Goal: Participate in discussion: Engage in conversation with other users on a specific topic

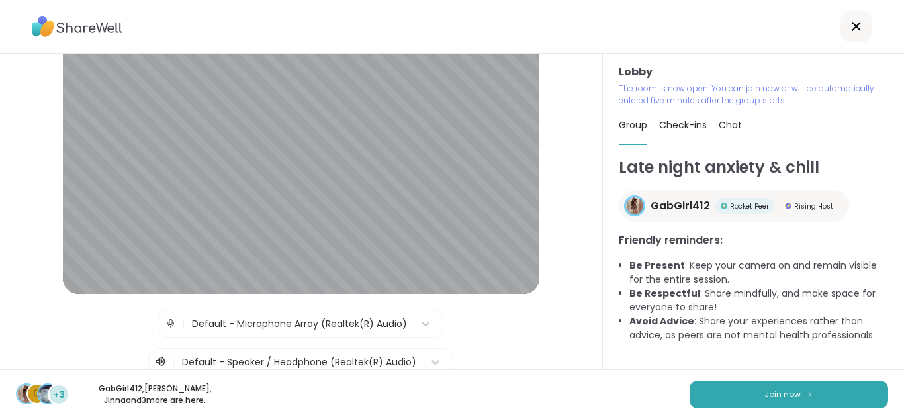
scroll to position [63, 0]
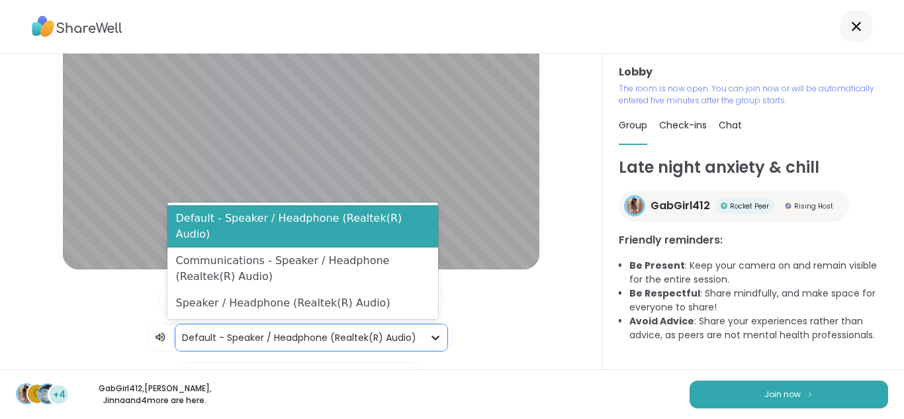
click at [429, 336] on icon at bounding box center [435, 337] width 13 height 13
click at [563, 253] on div "Lobby | Default - Microphone Array (Realtek(R) Audio) | 3 results available. Us…" at bounding box center [301, 212] width 603 height 316
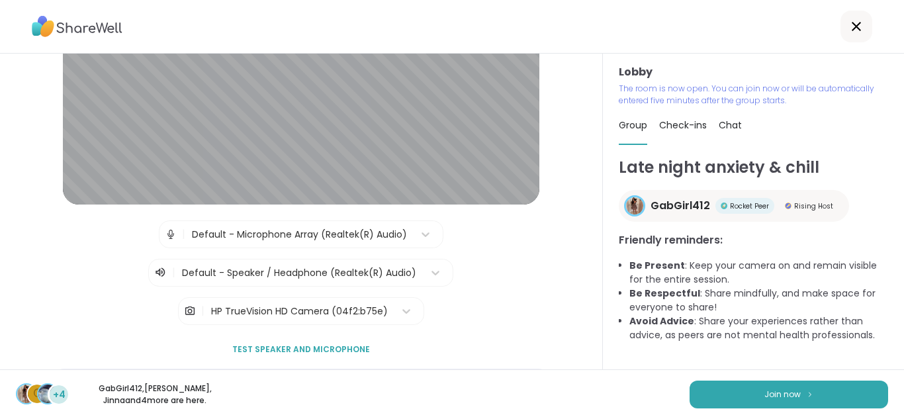
scroll to position [142, 0]
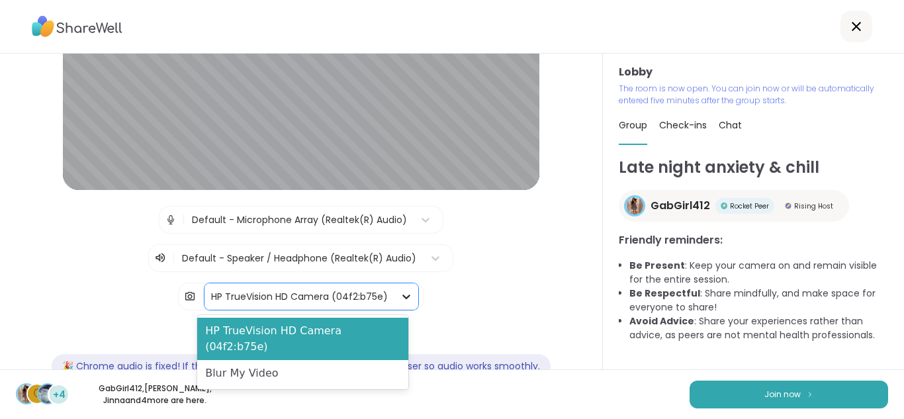
click at [400, 295] on icon at bounding box center [406, 296] width 13 height 13
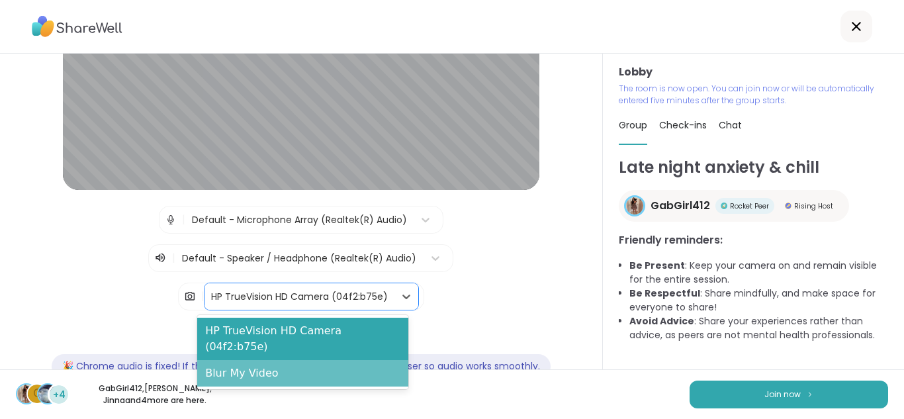
click at [251, 360] on div "Blur My Video" at bounding box center [302, 373] width 211 height 26
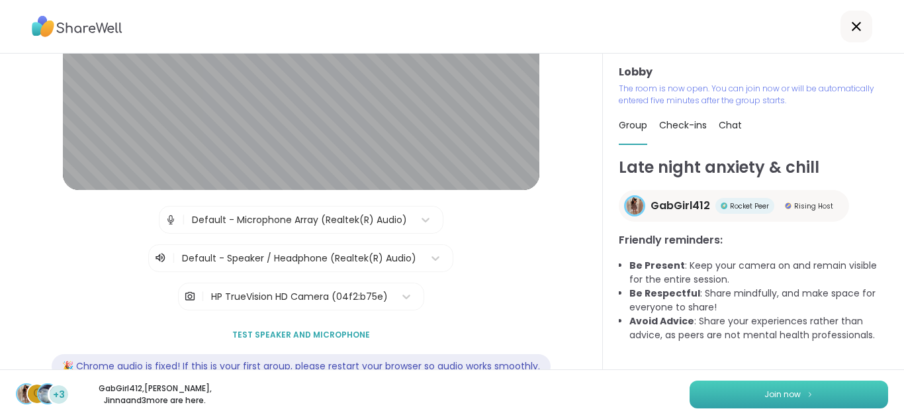
click at [767, 385] on button "Join now" at bounding box center [789, 395] width 199 height 28
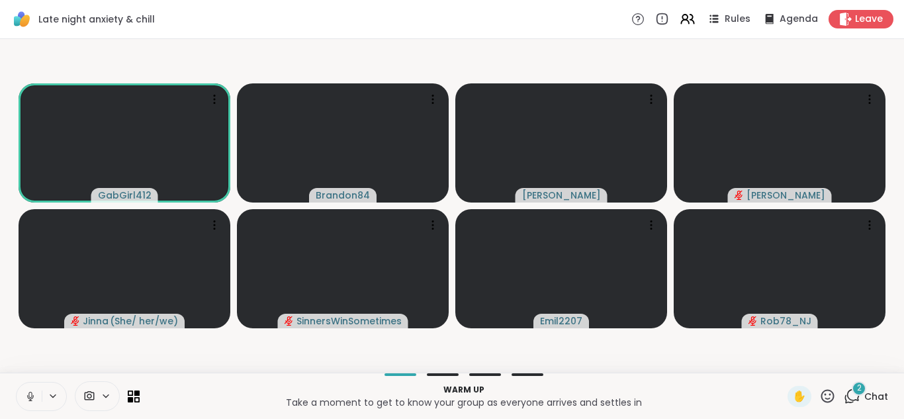
click at [30, 387] on button at bounding box center [29, 397] width 25 height 28
click at [27, 395] on icon at bounding box center [30, 397] width 12 height 12
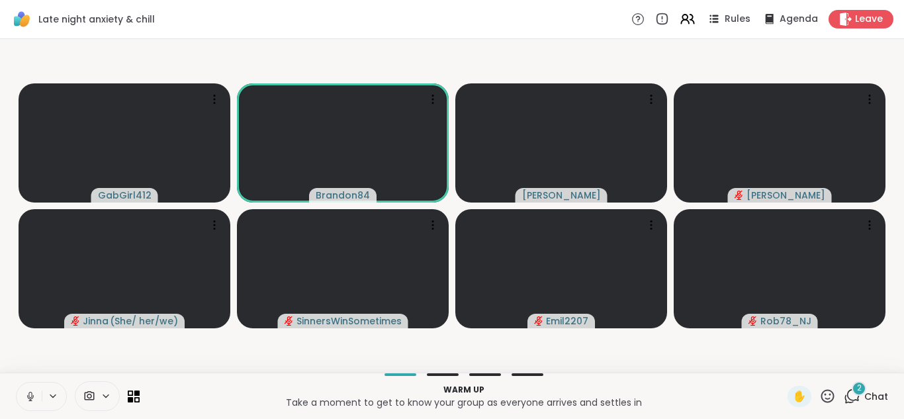
click at [27, 395] on icon at bounding box center [30, 397] width 12 height 12
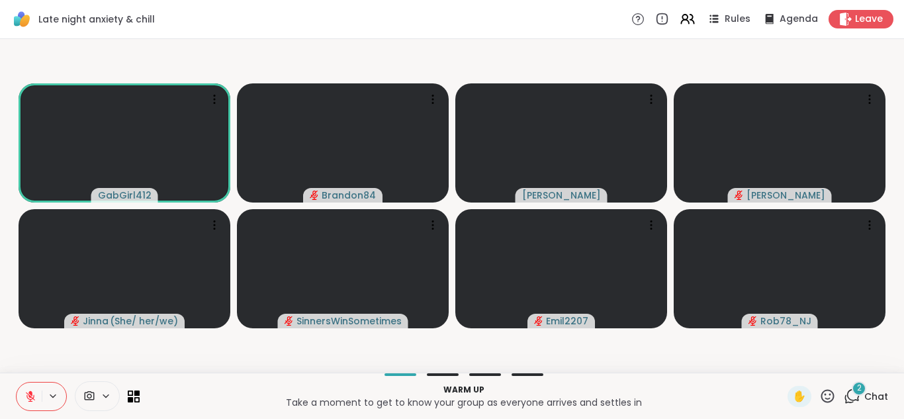
click at [27, 395] on icon at bounding box center [30, 397] width 12 height 12
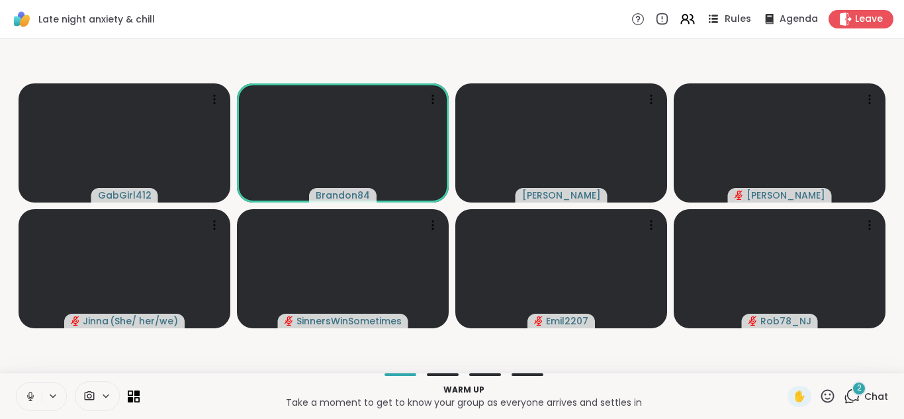
click at [725, 17] on span "Rules" at bounding box center [738, 20] width 27 height 14
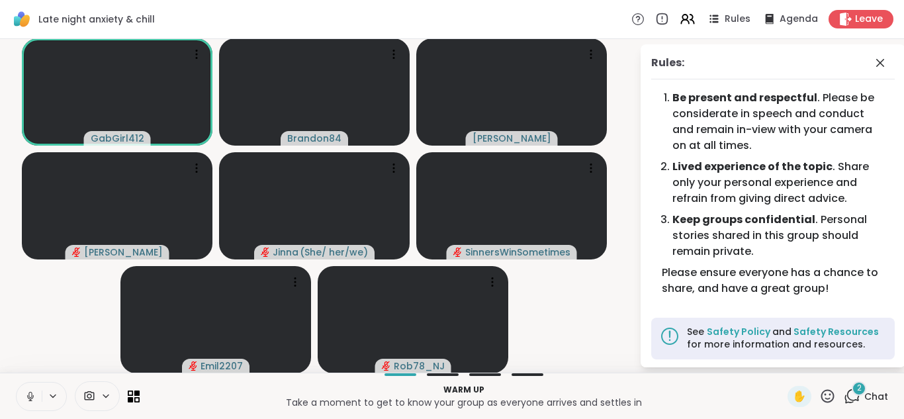
click at [24, 389] on button at bounding box center [29, 397] width 25 height 28
click at [873, 69] on icon at bounding box center [881, 63] width 16 height 16
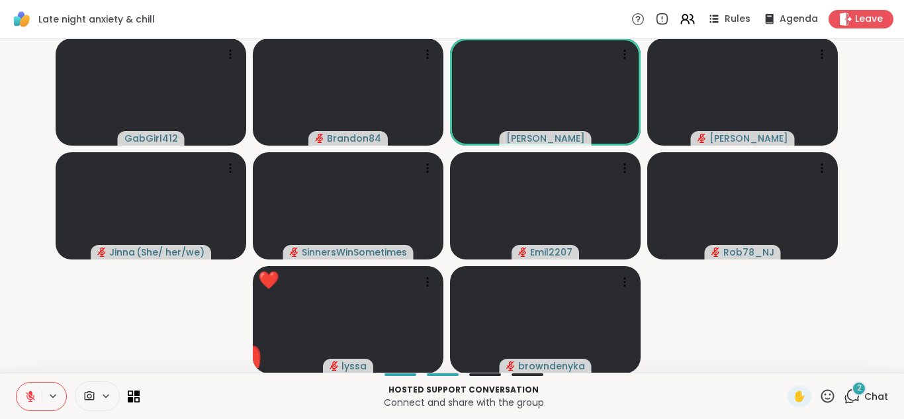
click at [824, 398] on icon at bounding box center [828, 396] width 17 height 17
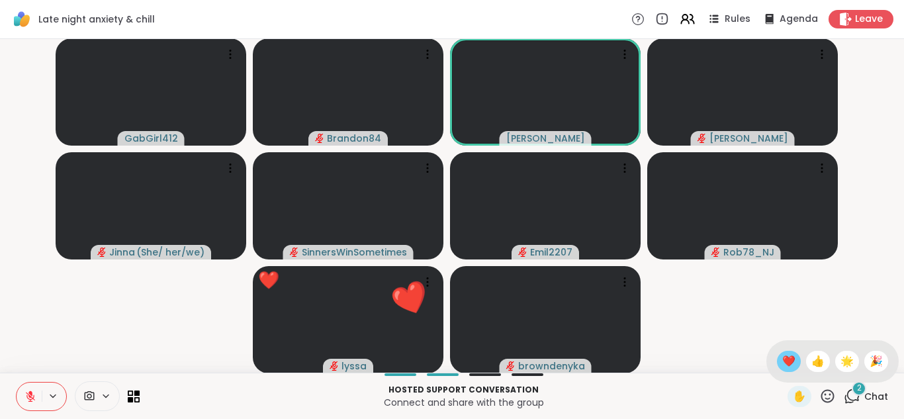
click at [783, 358] on span "❤️" at bounding box center [789, 362] width 13 height 16
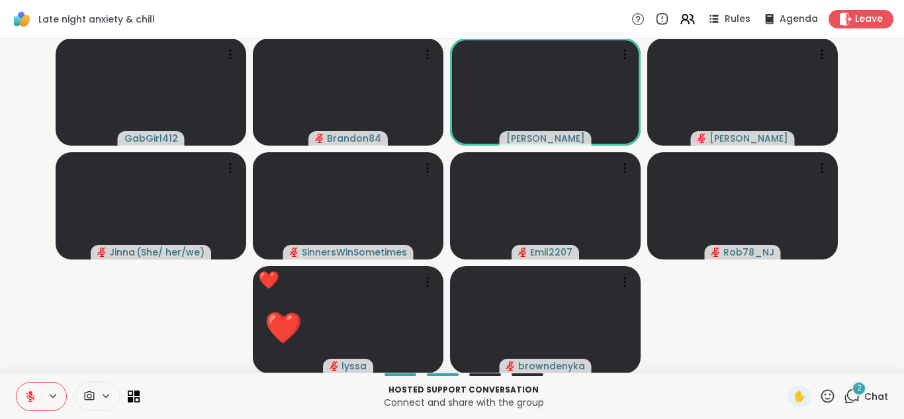
click at [30, 393] on icon at bounding box center [30, 393] width 4 height 5
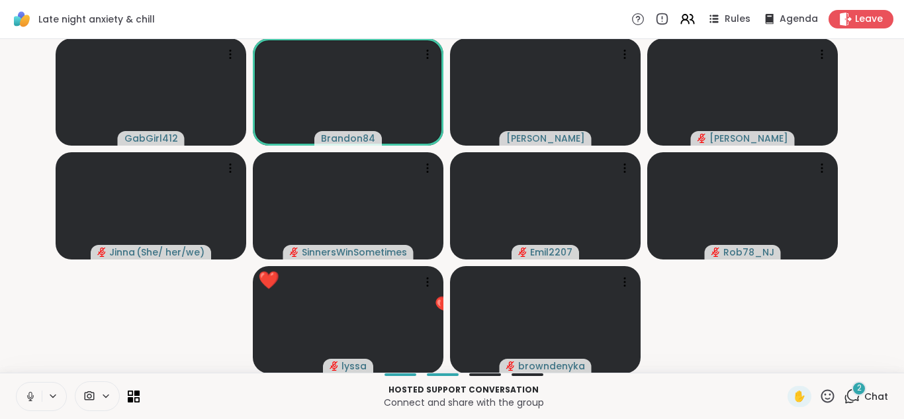
click at [30, 393] on icon at bounding box center [30, 397] width 12 height 12
click at [17, 383] on button at bounding box center [29, 397] width 25 height 28
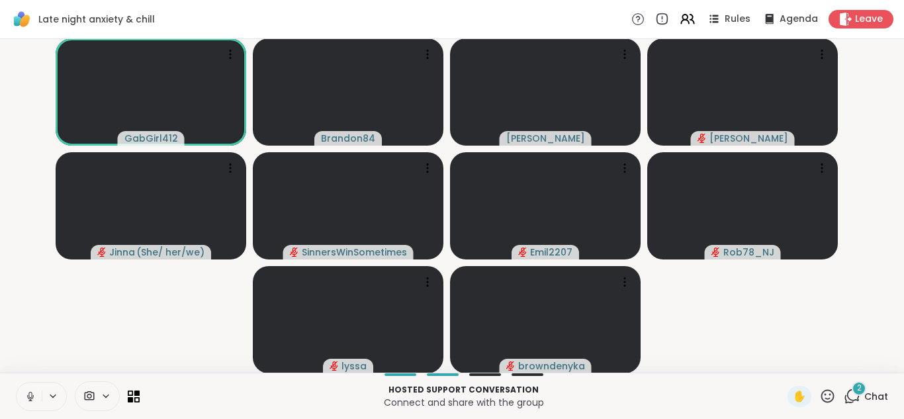
click at [17, 383] on button at bounding box center [29, 397] width 25 height 28
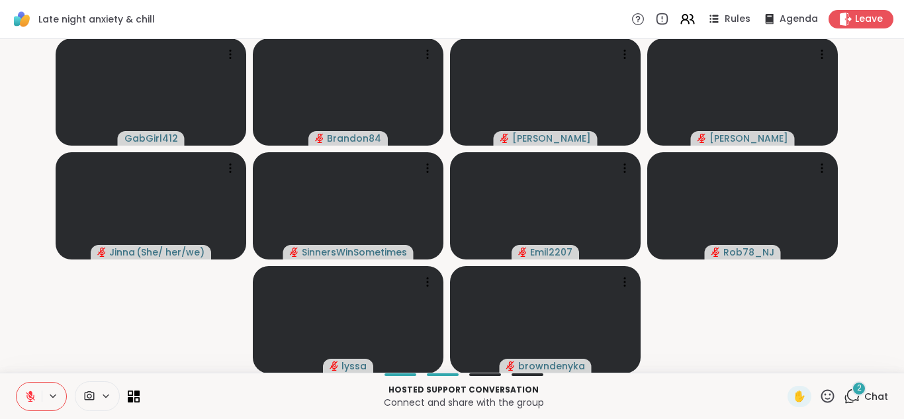
click at [852, 393] on div "2" at bounding box center [859, 388] width 15 height 15
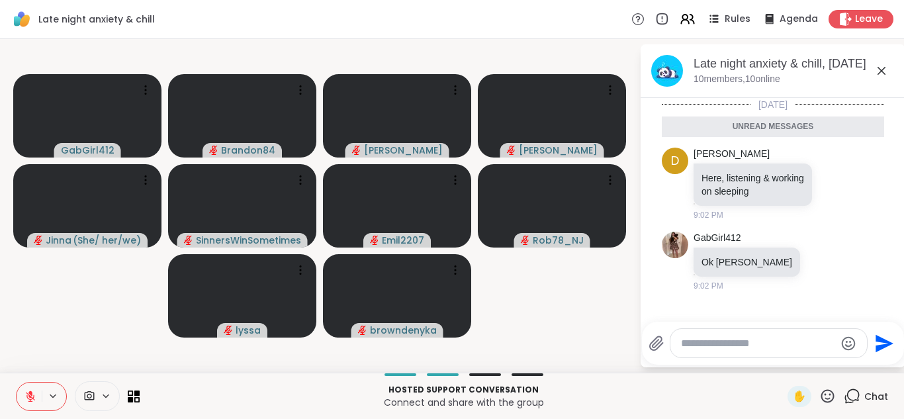
click at [844, 393] on icon at bounding box center [852, 396] width 17 height 17
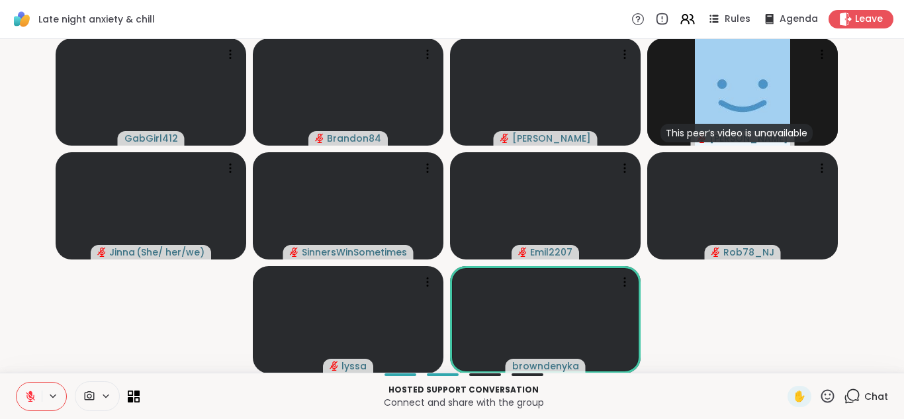
click at [820, 393] on icon at bounding box center [828, 396] width 17 height 17
click at [783, 362] on span "❤️" at bounding box center [789, 362] width 13 height 16
click at [822, 399] on icon at bounding box center [828, 395] width 13 height 13
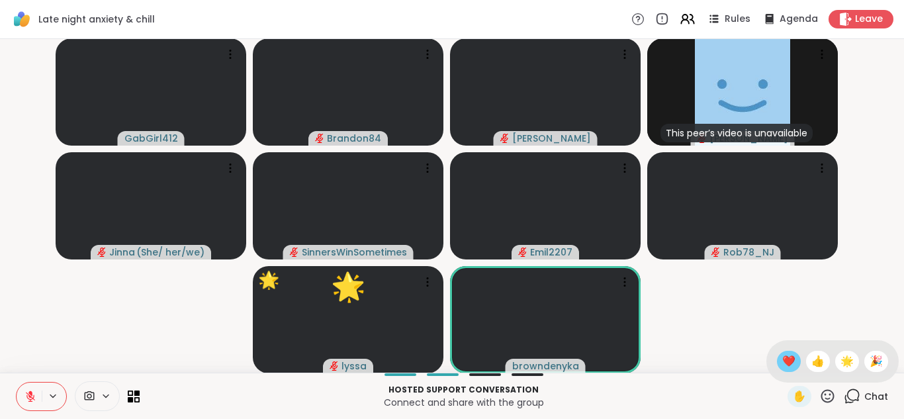
click at [777, 363] on div "❤️" at bounding box center [789, 361] width 24 height 21
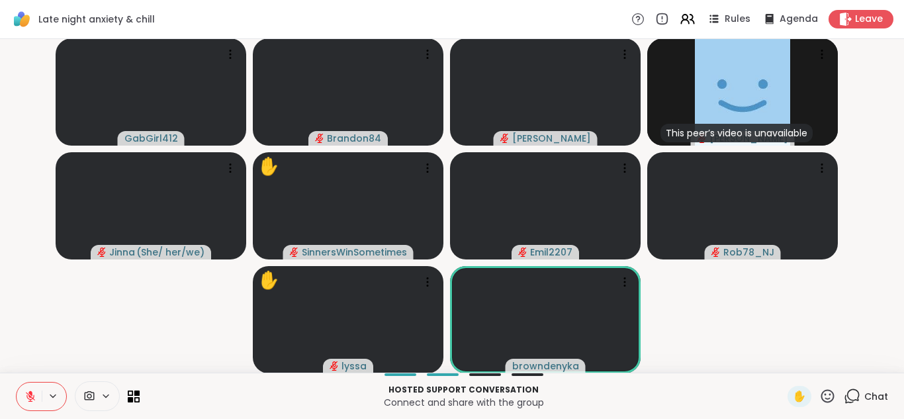
click at [820, 389] on icon at bounding box center [828, 396] width 17 height 17
click at [783, 362] on span "❤️" at bounding box center [789, 362] width 13 height 16
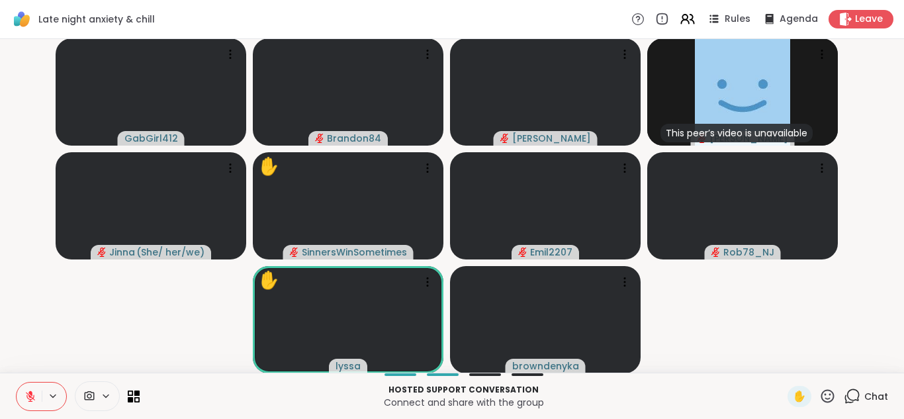
click at [822, 391] on icon at bounding box center [828, 395] width 13 height 13
click at [783, 362] on span "❤️" at bounding box center [789, 362] width 13 height 16
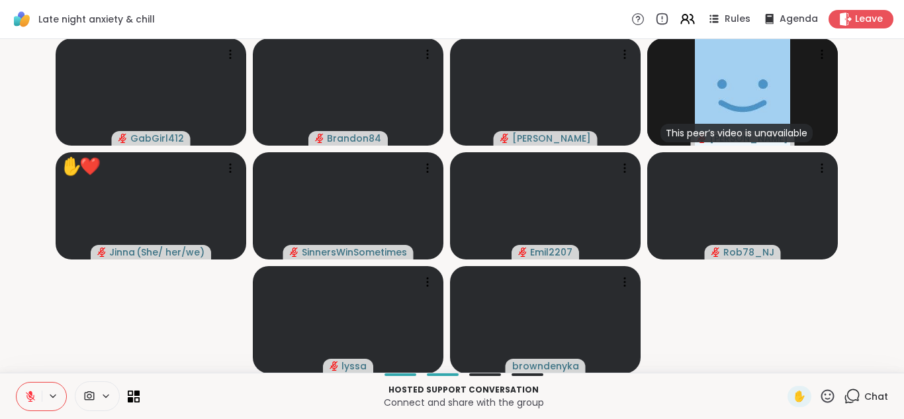
click at [822, 398] on icon at bounding box center [828, 395] width 13 height 13
click at [783, 363] on span "❤️" at bounding box center [789, 362] width 13 height 16
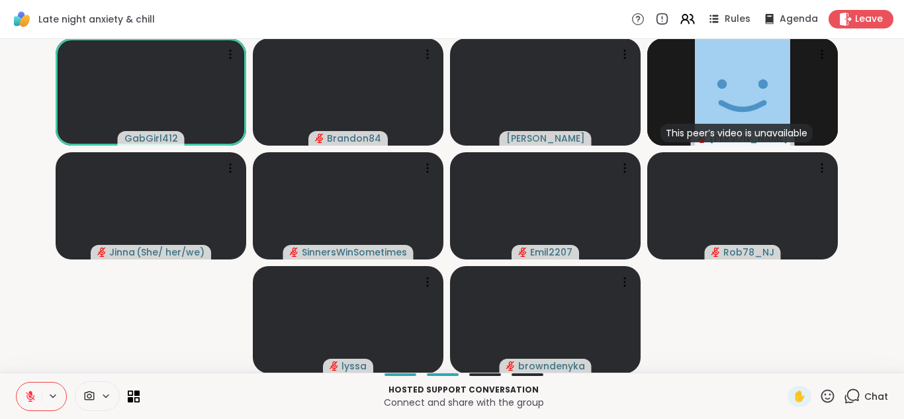
click at [24, 399] on icon at bounding box center [30, 397] width 12 height 12
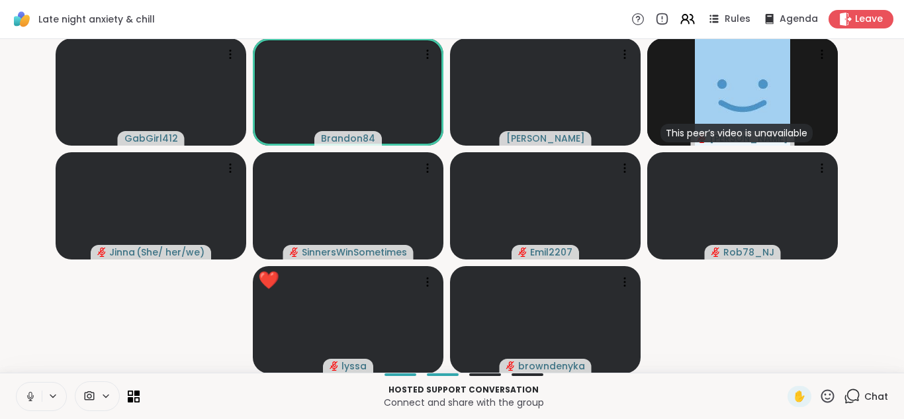
click at [17, 383] on button at bounding box center [29, 397] width 25 height 28
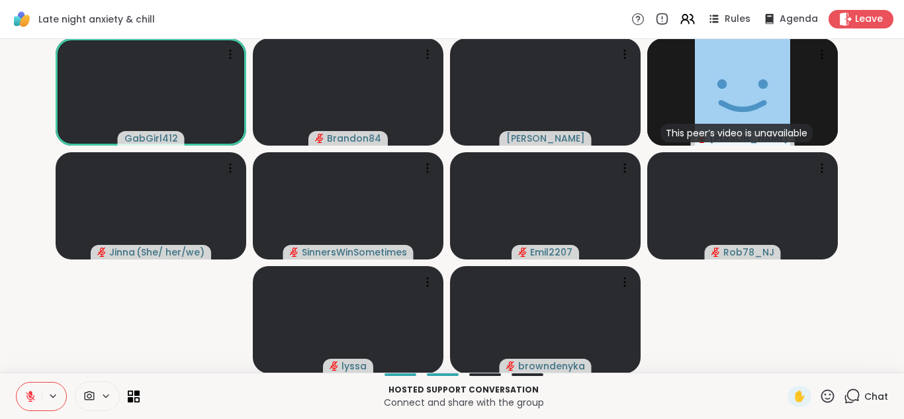
click at [17, 383] on button at bounding box center [29, 397] width 25 height 28
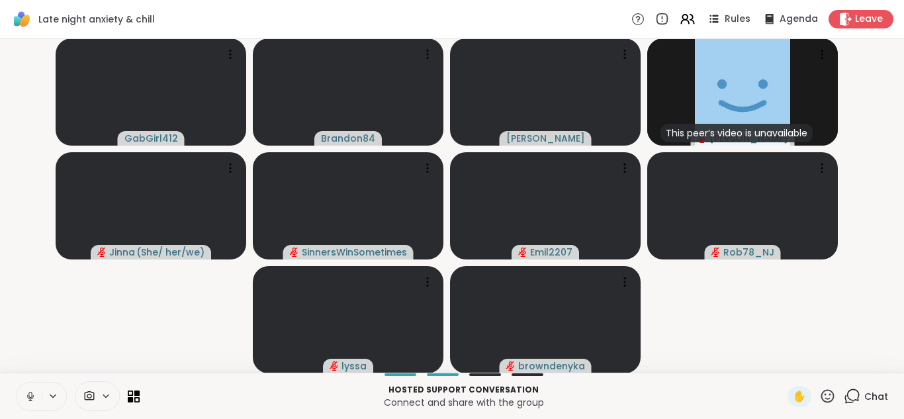
click at [17, 383] on button at bounding box center [29, 397] width 25 height 28
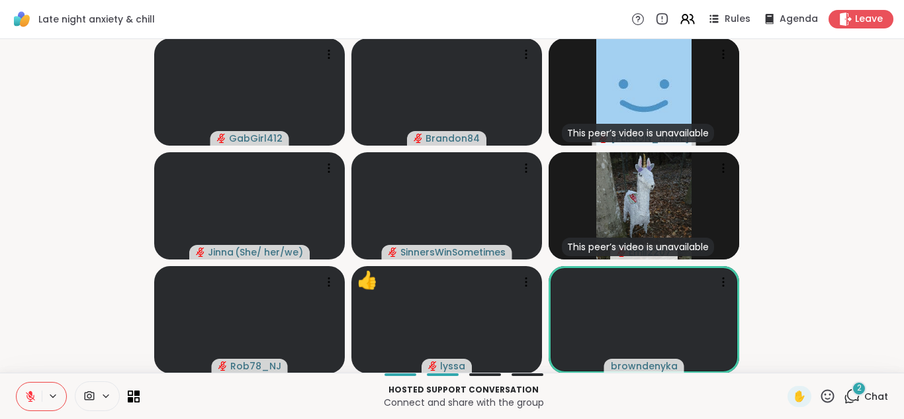
click at [852, 394] on div "2" at bounding box center [859, 388] width 15 height 15
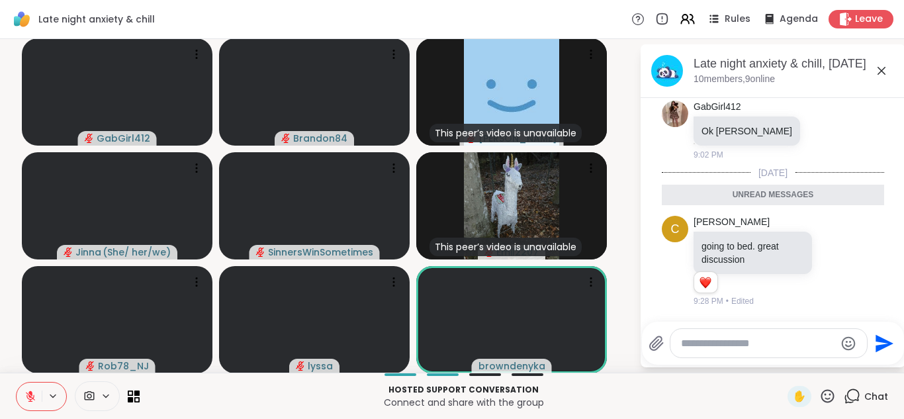
scroll to position [189, 0]
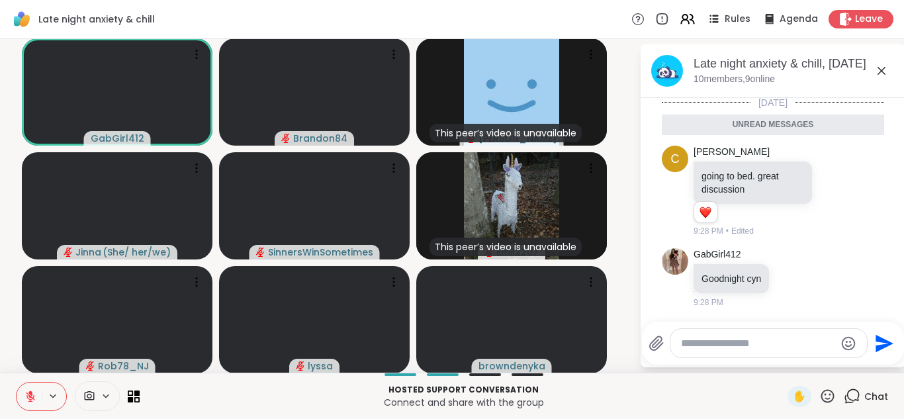
click at [30, 394] on icon at bounding box center [30, 393] width 4 height 5
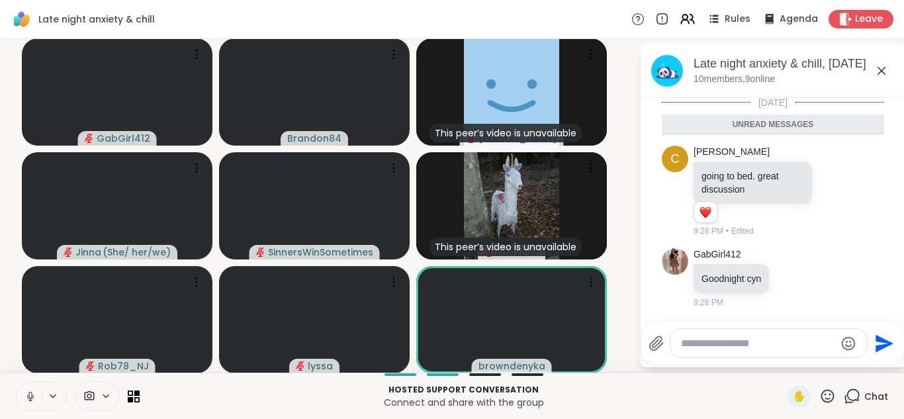
click at [17, 383] on button at bounding box center [29, 397] width 25 height 28
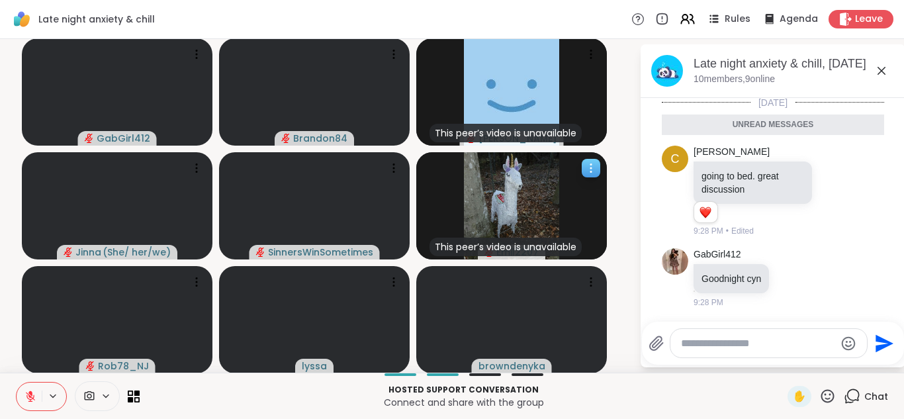
click at [586, 168] on icon at bounding box center [591, 168] width 13 height 13
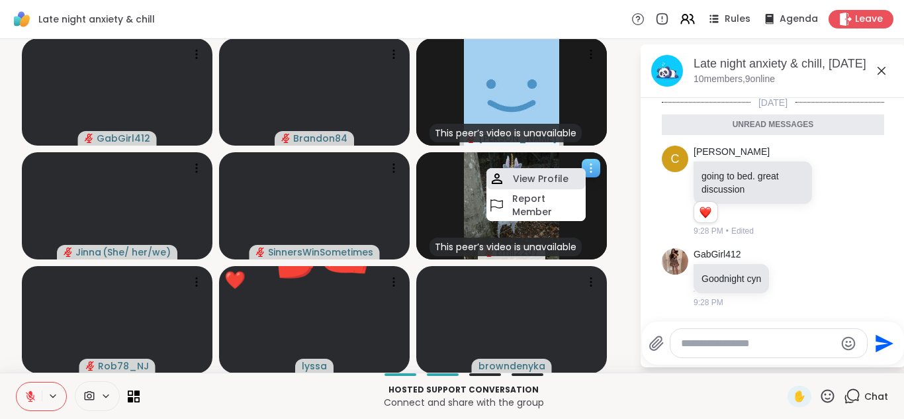
click at [557, 178] on h4 "View Profile" at bounding box center [541, 178] width 56 height 13
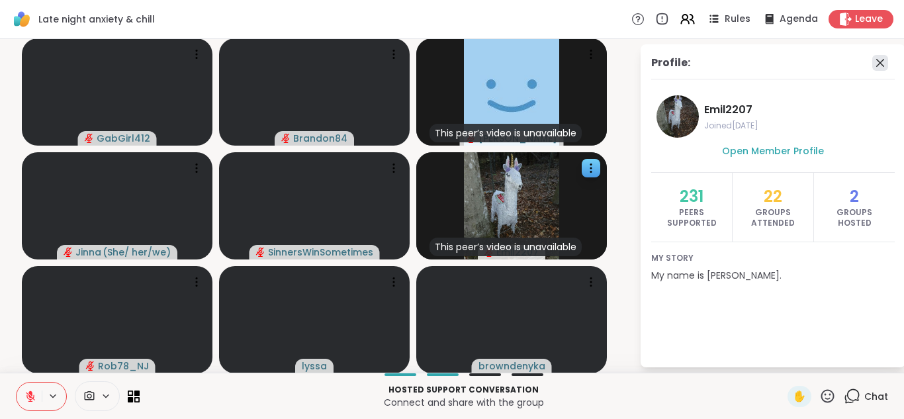
click at [875, 66] on icon at bounding box center [881, 63] width 16 height 16
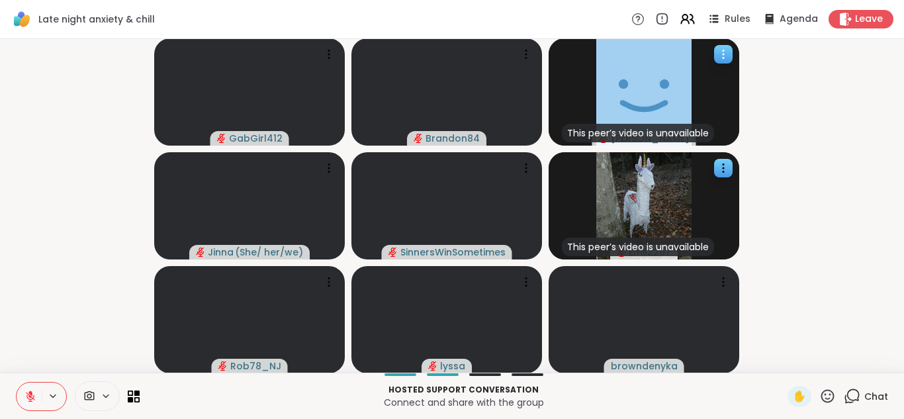
click at [726, 52] on icon at bounding box center [723, 54] width 13 height 13
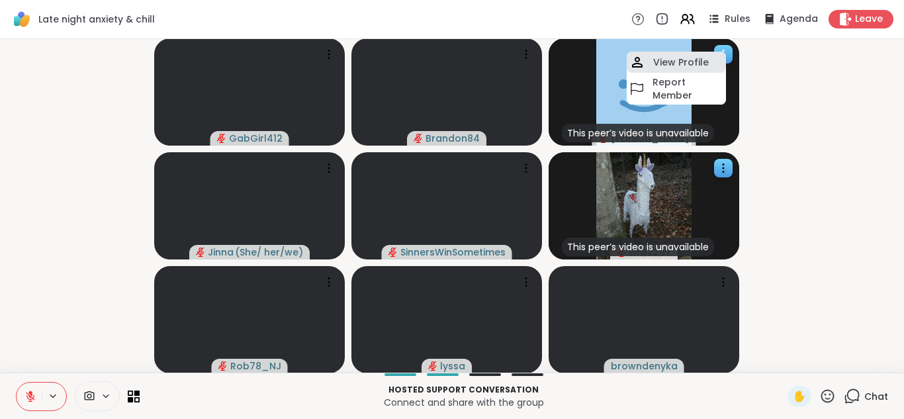
click at [690, 59] on h4 "View Profile" at bounding box center [681, 62] width 56 height 13
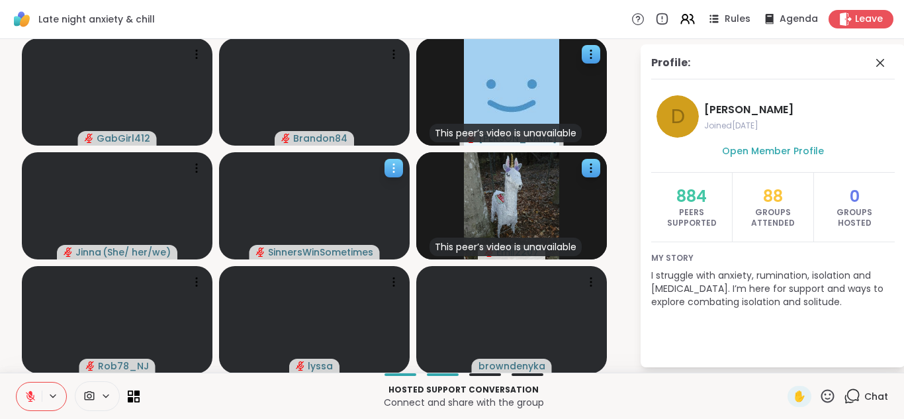
click at [392, 163] on icon at bounding box center [393, 168] width 13 height 13
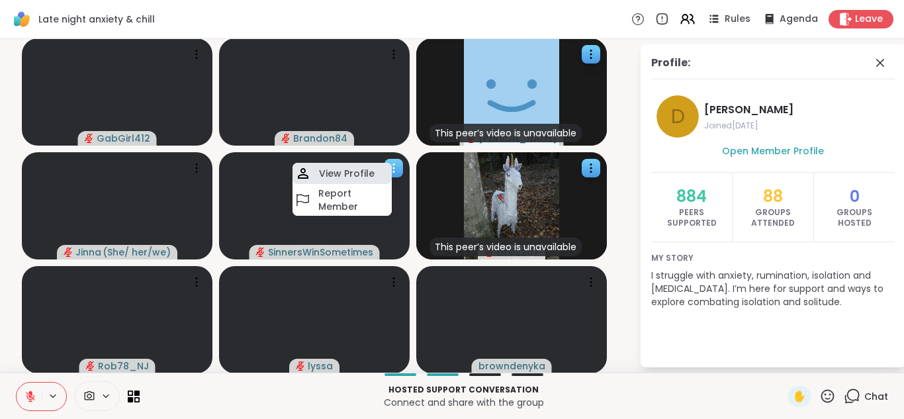
click at [355, 181] on div "View Profile" at bounding box center [342, 173] width 99 height 21
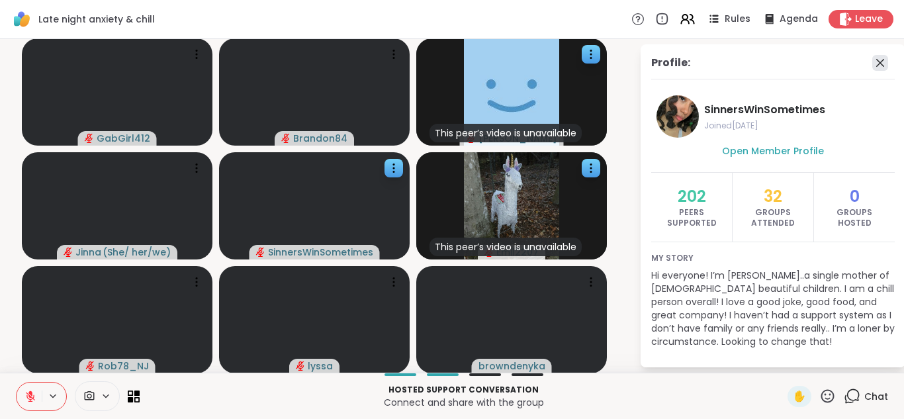
click at [873, 64] on icon at bounding box center [881, 63] width 16 height 16
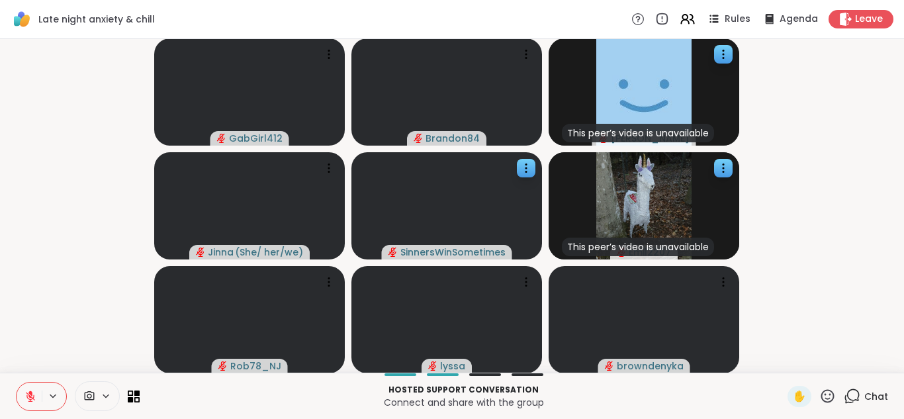
click at [27, 394] on icon at bounding box center [30, 397] width 12 height 12
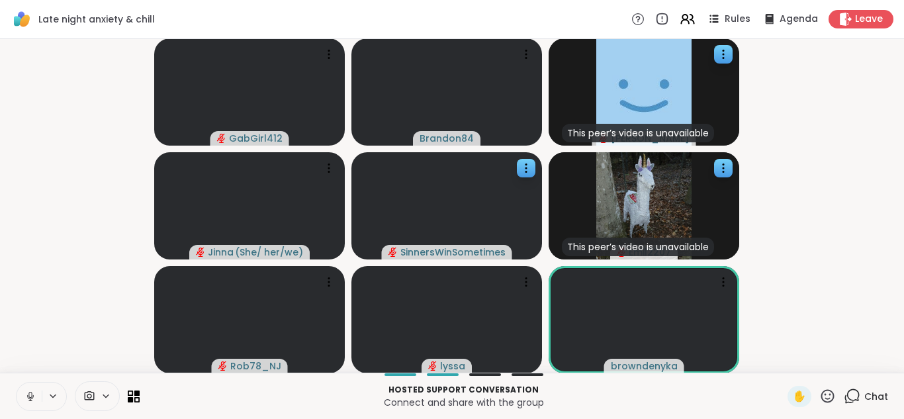
click at [27, 394] on icon at bounding box center [30, 397] width 12 height 12
click at [844, 395] on icon at bounding box center [852, 396] width 17 height 17
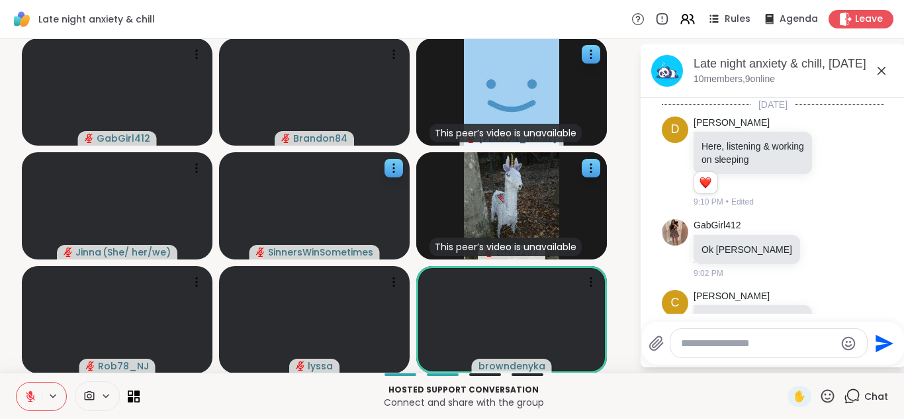
scroll to position [144, 0]
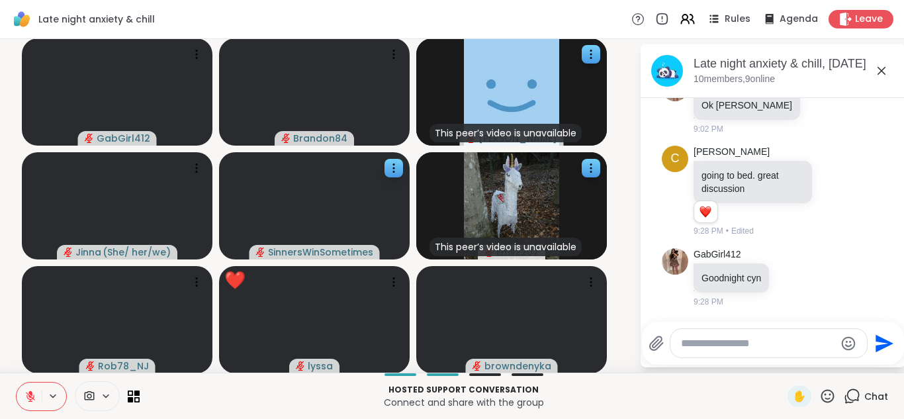
click at [820, 392] on icon at bounding box center [828, 396] width 17 height 17
click at [783, 362] on span "❤️" at bounding box center [789, 362] width 13 height 16
click at [826, 397] on icon at bounding box center [828, 396] width 17 height 17
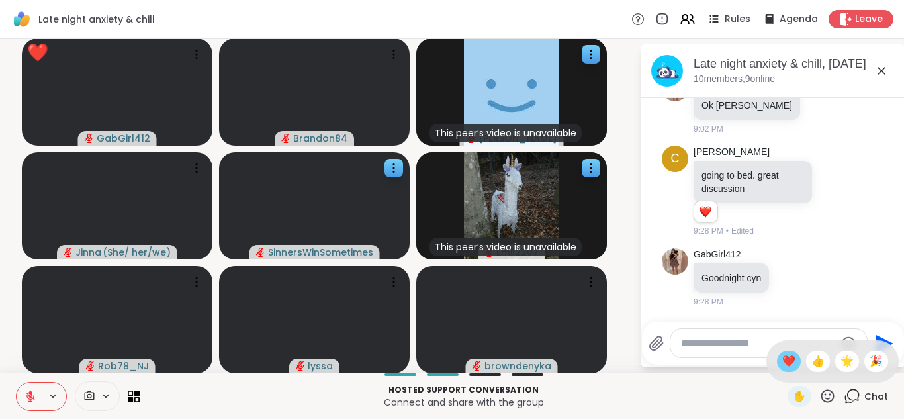
click at [783, 363] on span "❤️" at bounding box center [789, 362] width 13 height 16
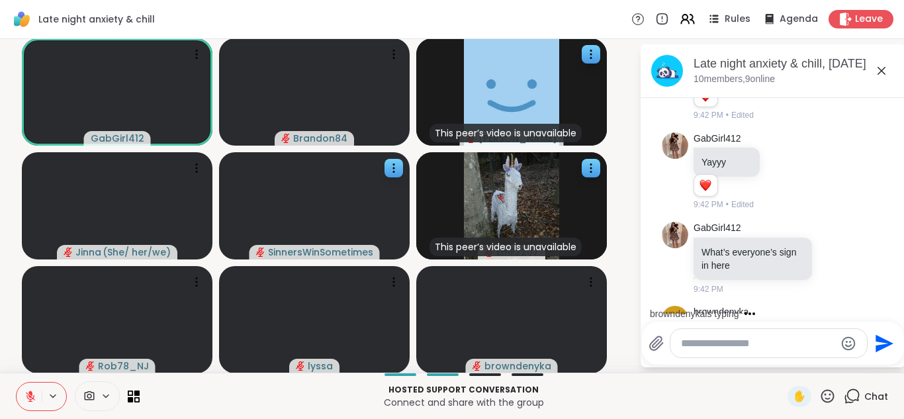
scroll to position [659, 0]
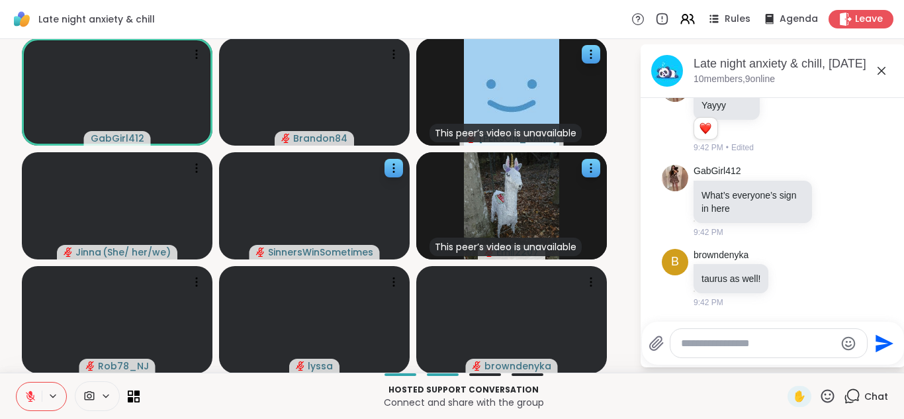
click at [688, 344] on textarea "Type your message" at bounding box center [758, 343] width 154 height 13
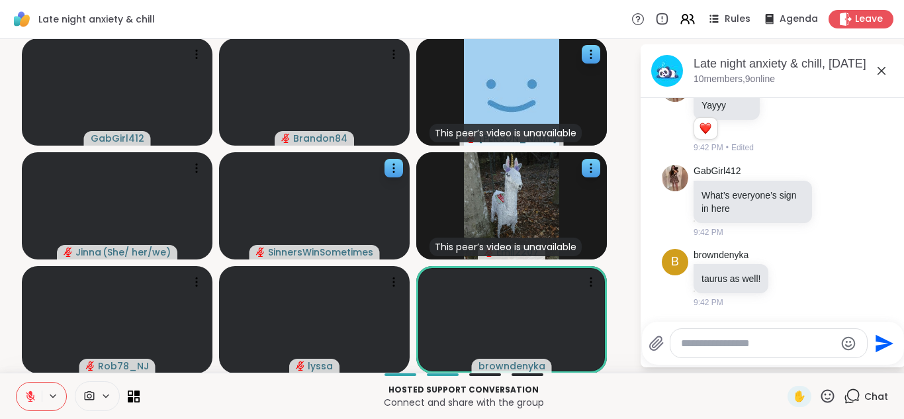
click at [27, 394] on icon at bounding box center [30, 397] width 12 height 12
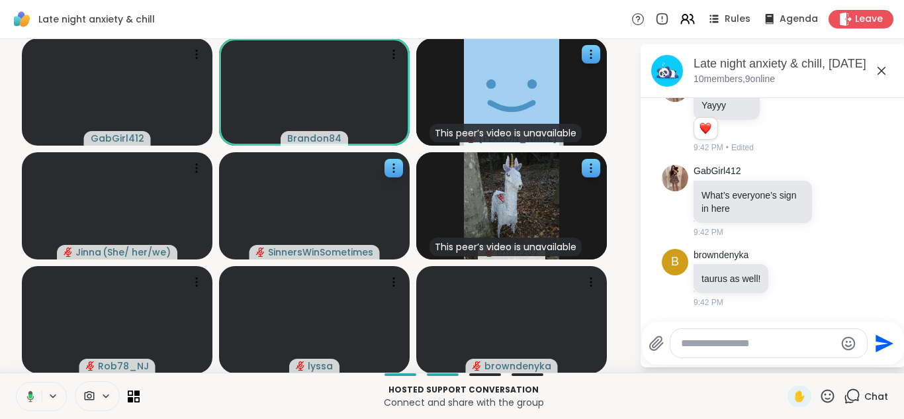
click at [15, 383] on button at bounding box center [28, 397] width 27 height 28
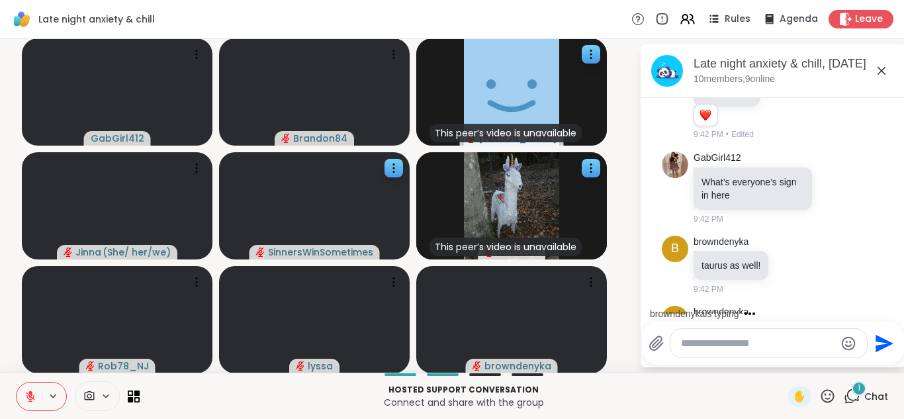
scroll to position [730, 0]
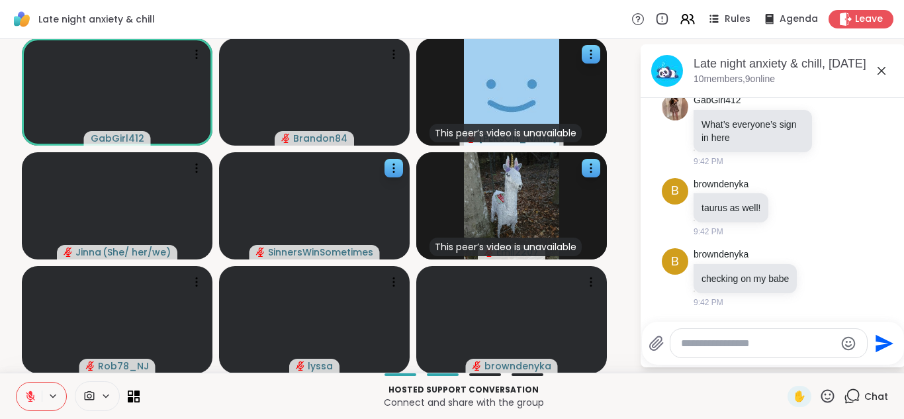
click at [824, 399] on icon at bounding box center [828, 396] width 17 height 17
click at [783, 367] on span "❤️" at bounding box center [789, 362] width 13 height 16
click at [27, 395] on icon at bounding box center [30, 397] width 12 height 12
click at [27, 395] on icon at bounding box center [29, 397] width 12 height 12
click at [27, 395] on icon at bounding box center [30, 397] width 12 height 12
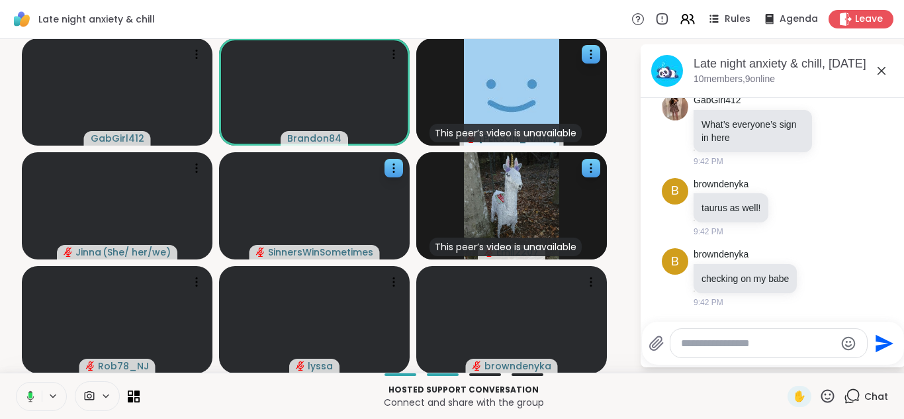
click at [27, 395] on icon at bounding box center [29, 397] width 12 height 12
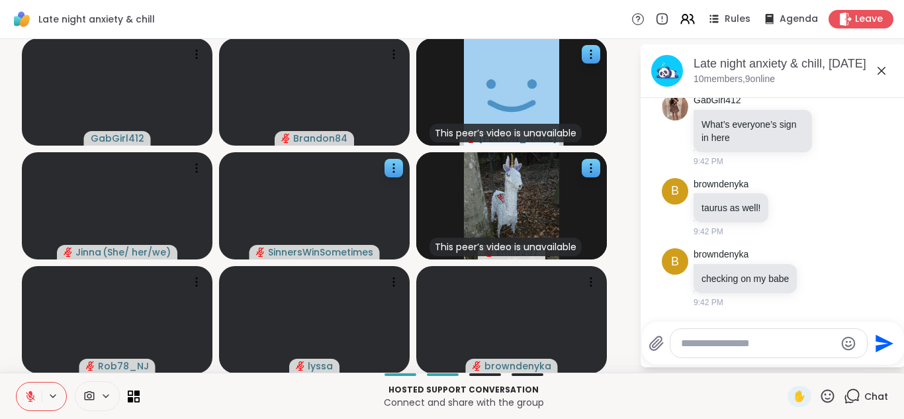
click at [17, 383] on button at bounding box center [29, 397] width 25 height 28
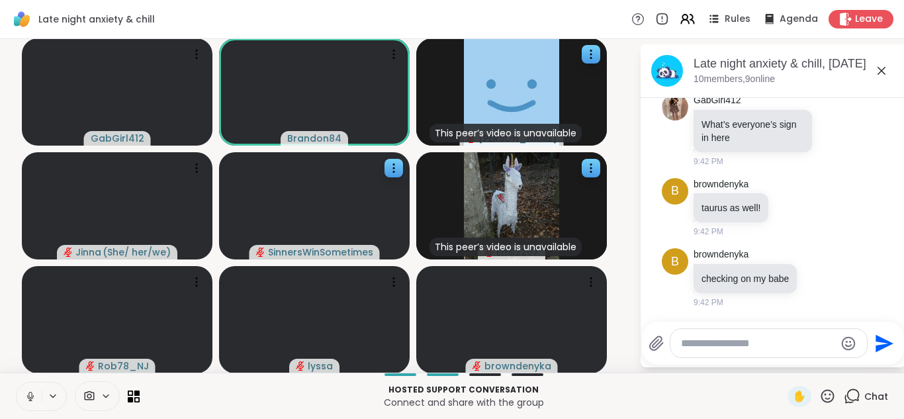
click at [17, 383] on button at bounding box center [29, 397] width 25 height 28
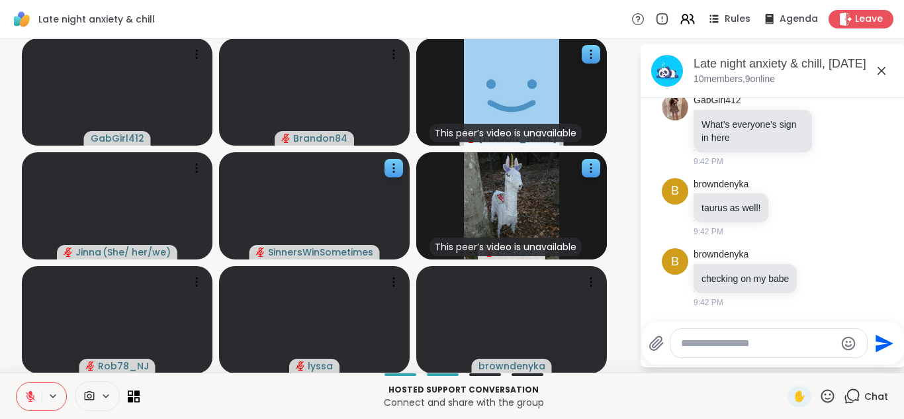
click at [17, 383] on button at bounding box center [29, 397] width 25 height 28
click at [15, 383] on button at bounding box center [28, 397] width 27 height 28
click at [27, 395] on icon at bounding box center [30, 397] width 12 height 12
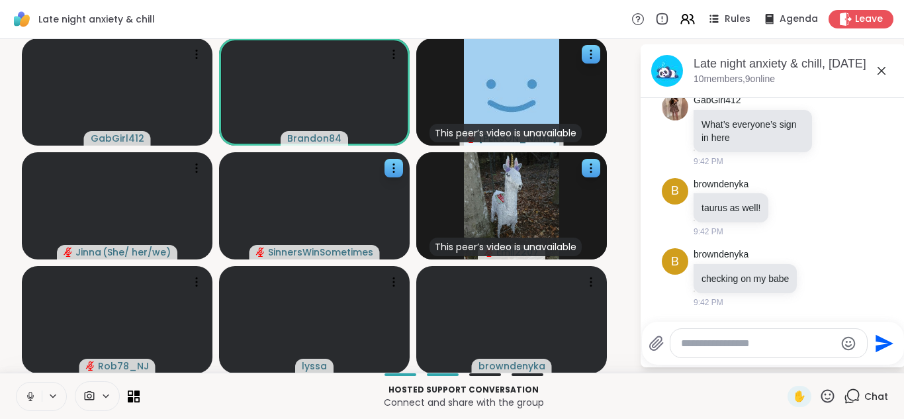
click at [17, 383] on button at bounding box center [29, 397] width 25 height 28
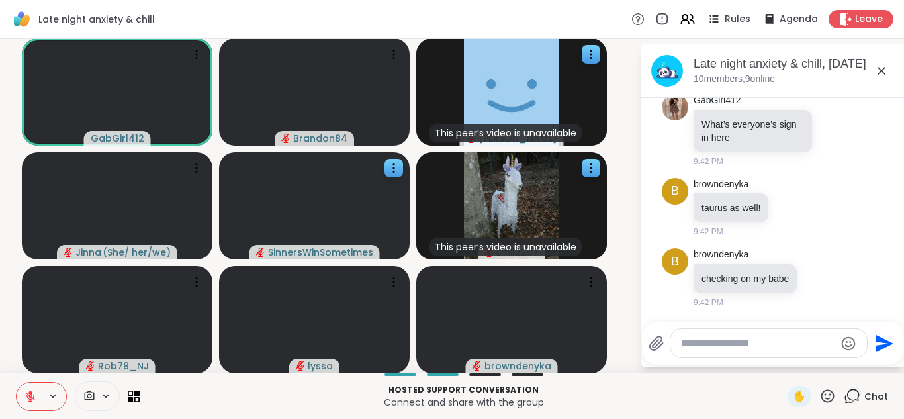
click at [27, 395] on icon at bounding box center [30, 397] width 12 height 12
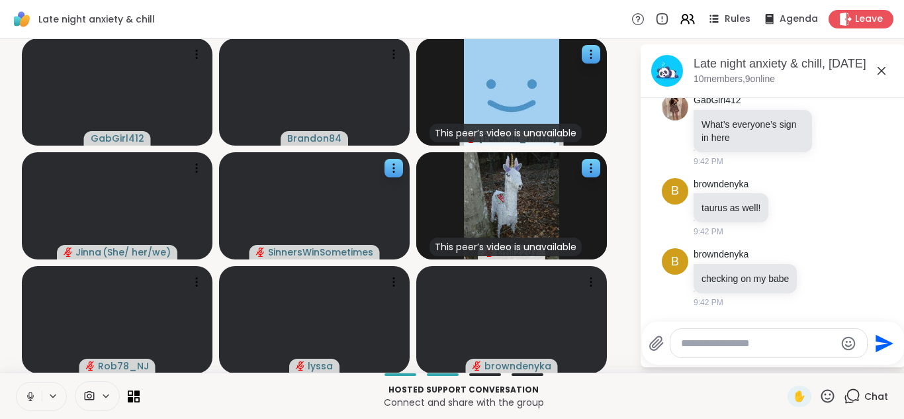
click at [27, 395] on icon at bounding box center [30, 397] width 12 height 12
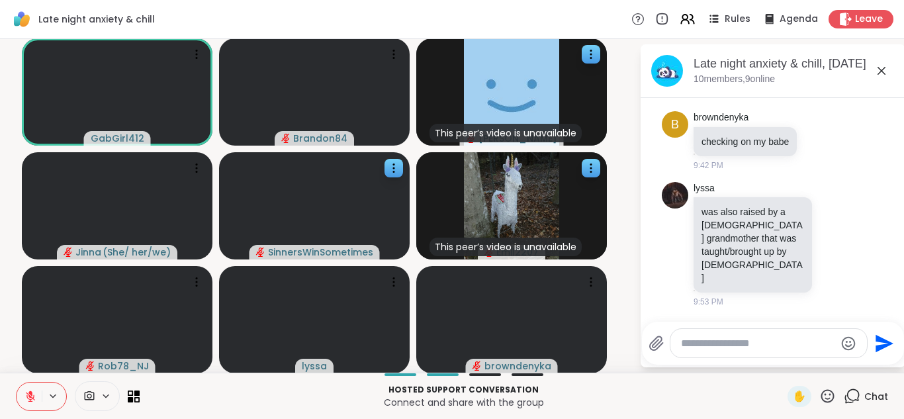
click at [33, 394] on icon at bounding box center [30, 397] width 12 height 12
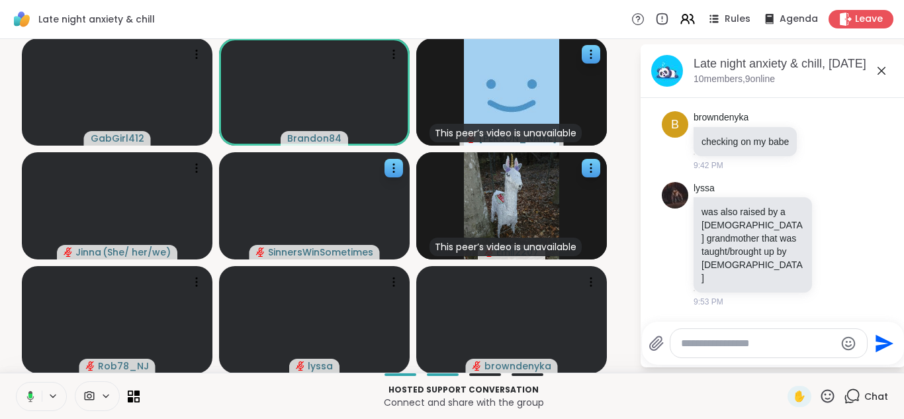
click at [33, 394] on icon at bounding box center [29, 397] width 12 height 12
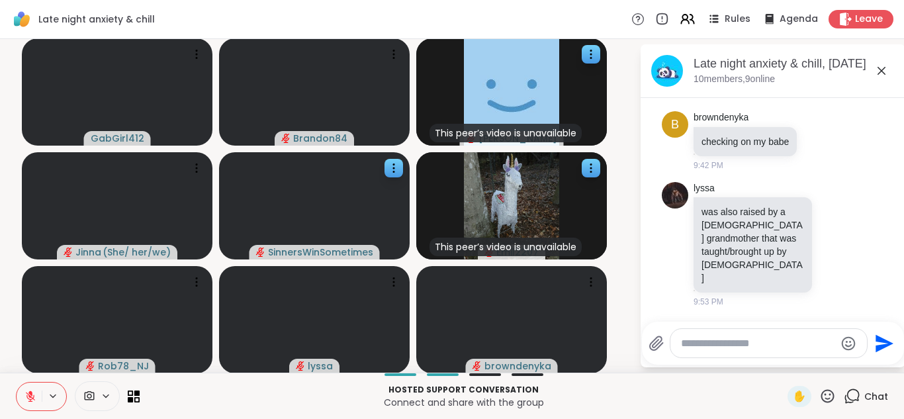
click at [17, 383] on button at bounding box center [29, 397] width 25 height 28
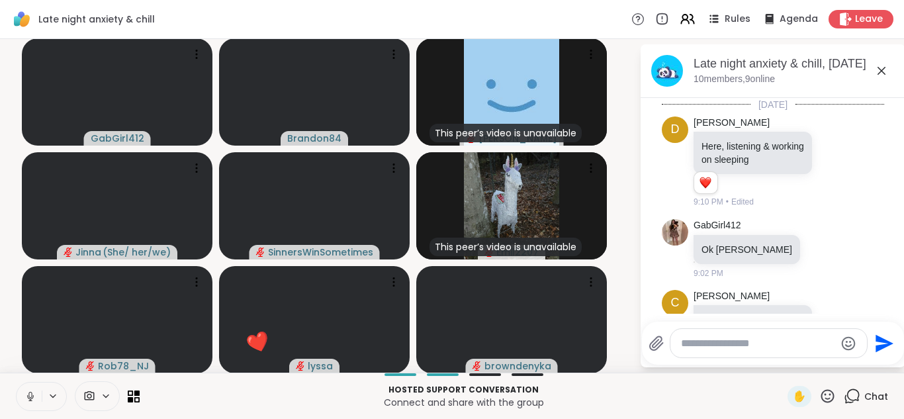
scroll to position [854, 0]
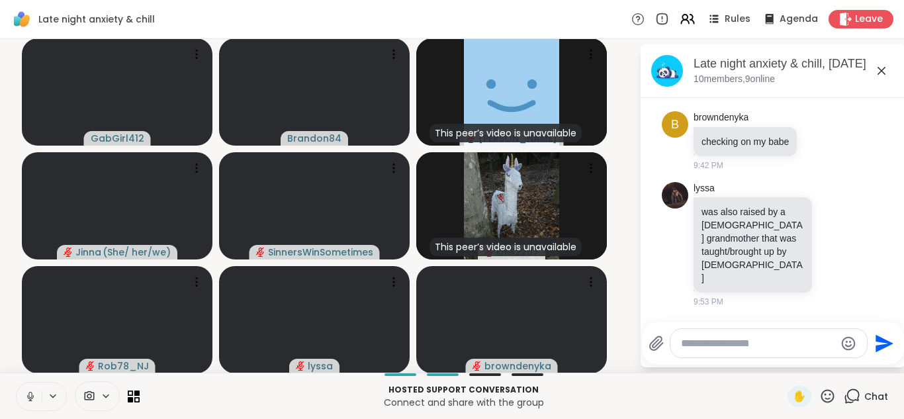
click at [33, 394] on icon at bounding box center [30, 397] width 12 height 12
click at [17, 383] on button at bounding box center [29, 397] width 25 height 28
click at [33, 394] on icon at bounding box center [30, 397] width 12 height 12
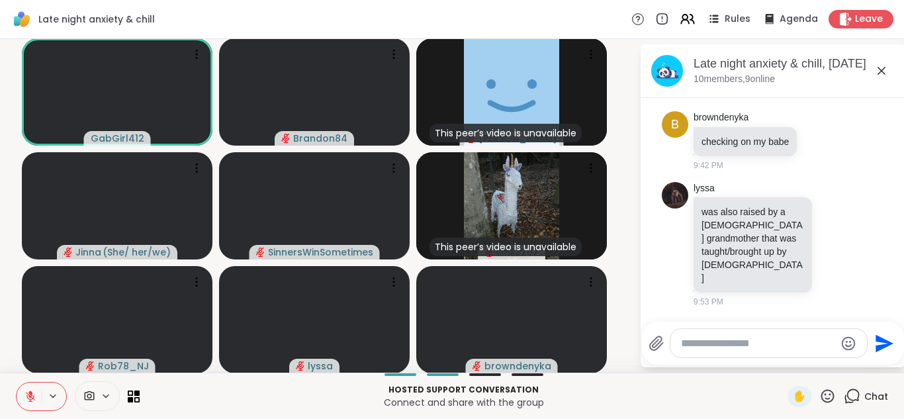
click at [33, 394] on icon at bounding box center [30, 397] width 12 height 12
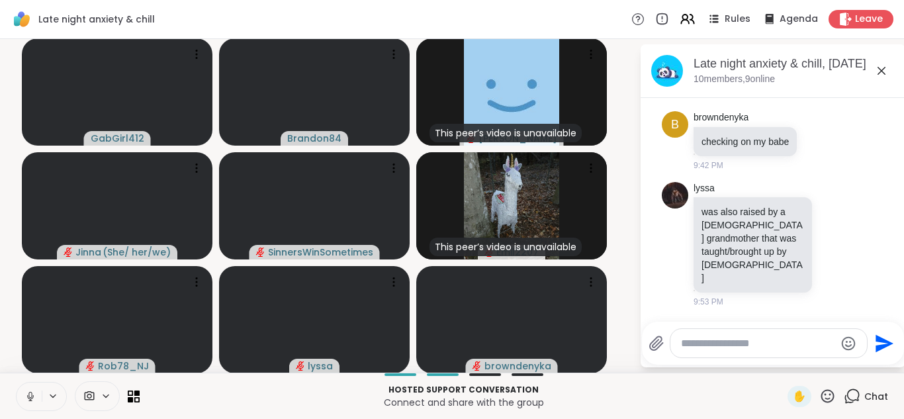
click at [33, 394] on icon at bounding box center [30, 397] width 12 height 12
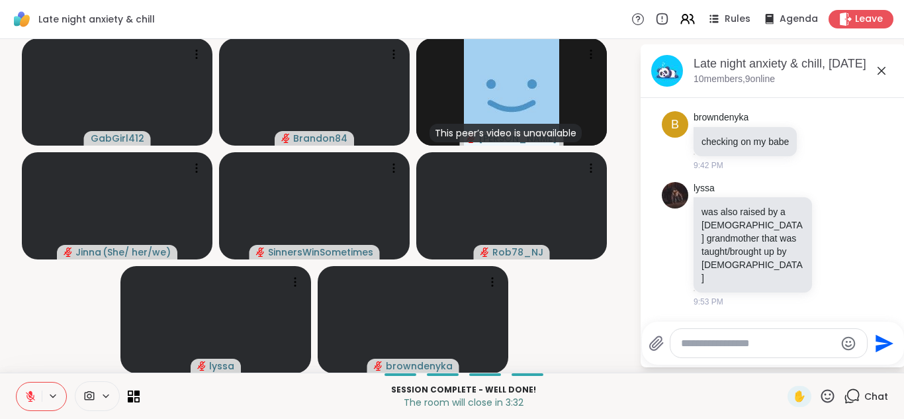
click at [17, 383] on button at bounding box center [29, 397] width 25 height 28
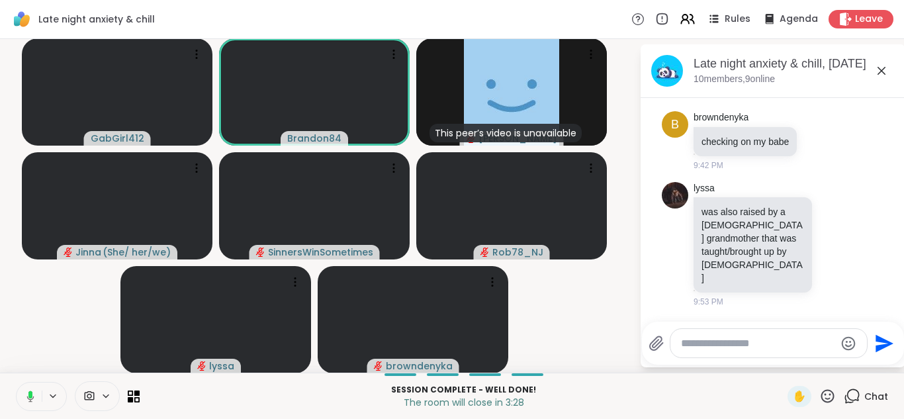
click at [15, 383] on button at bounding box center [28, 397] width 27 height 28
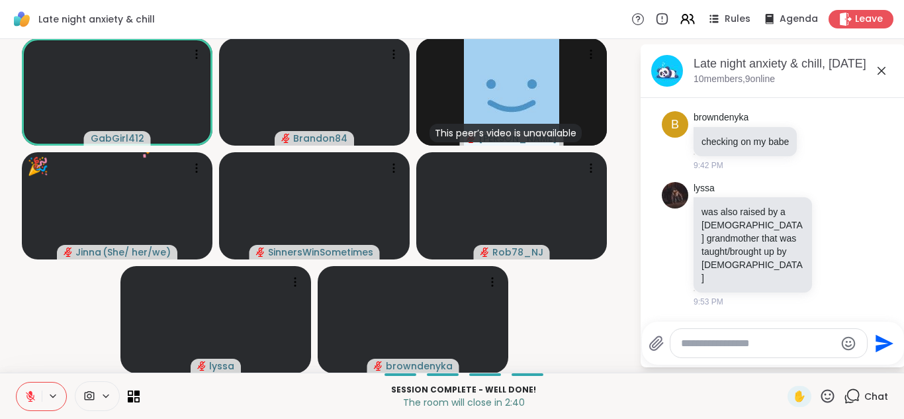
click at [17, 383] on button at bounding box center [29, 397] width 25 height 28
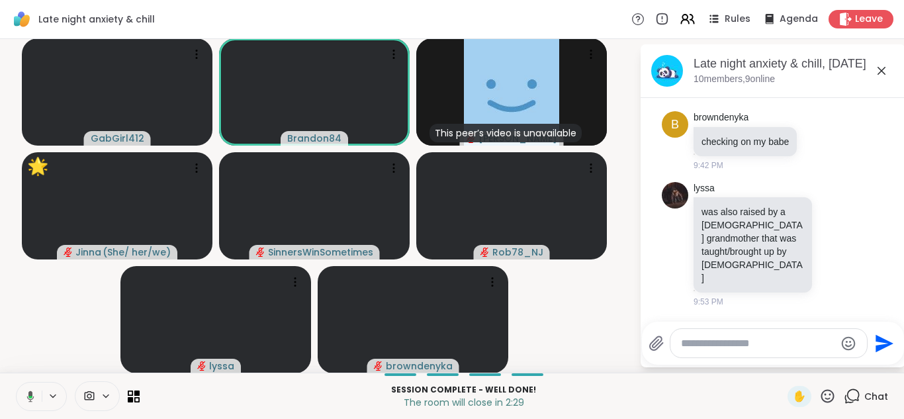
click at [15, 383] on button at bounding box center [28, 397] width 27 height 28
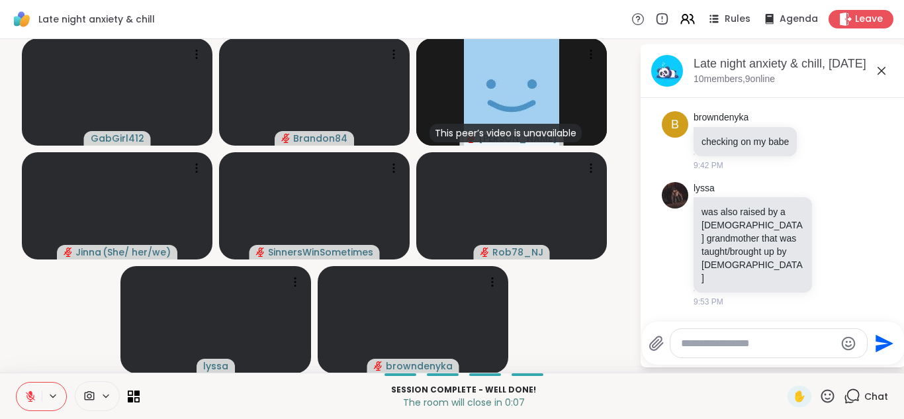
click at [34, 391] on icon at bounding box center [30, 397] width 12 height 12
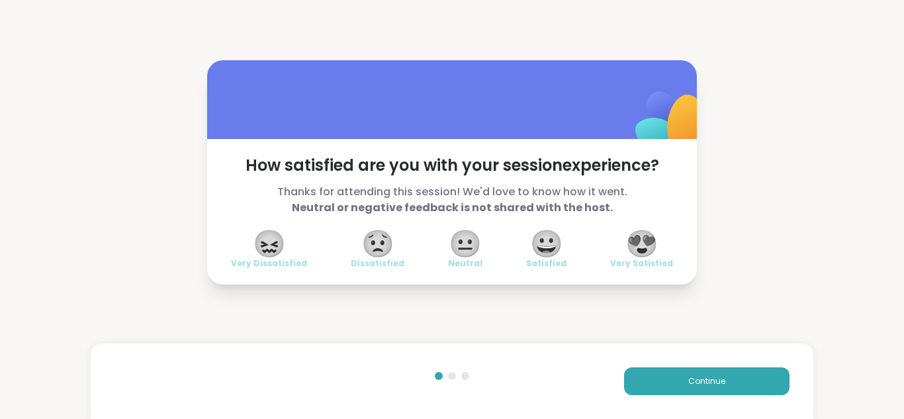
click at [633, 246] on span "😍" at bounding box center [642, 244] width 33 height 24
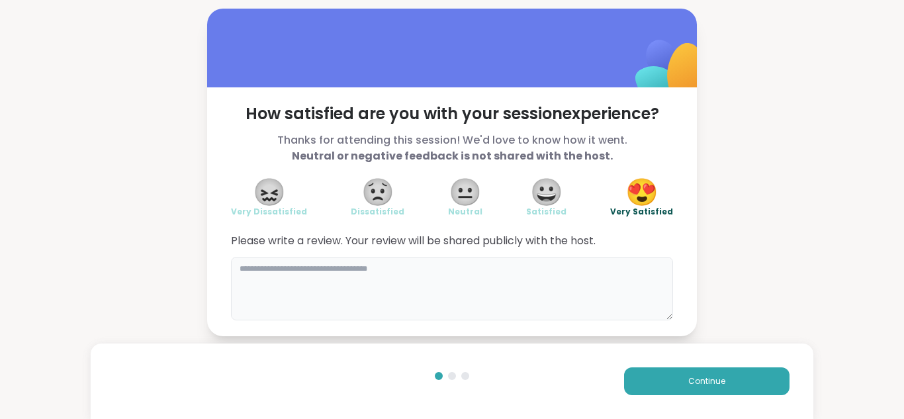
click at [424, 284] on textarea at bounding box center [452, 289] width 442 height 64
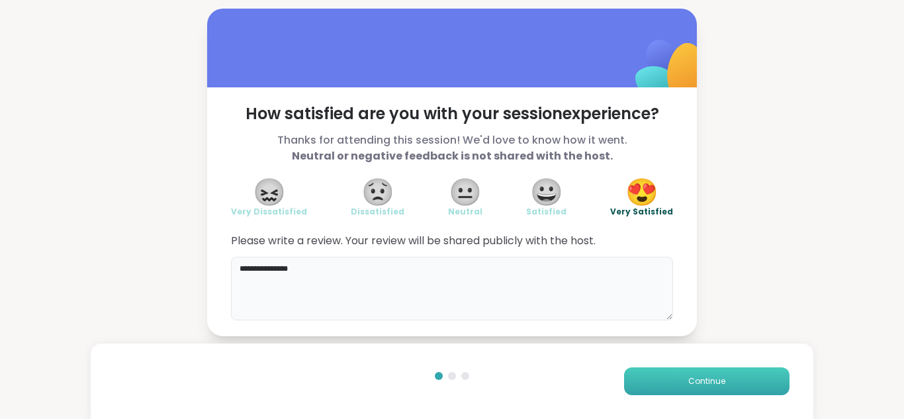
type textarea "**********"
click at [663, 375] on button "Continue" at bounding box center [707, 381] width 166 height 28
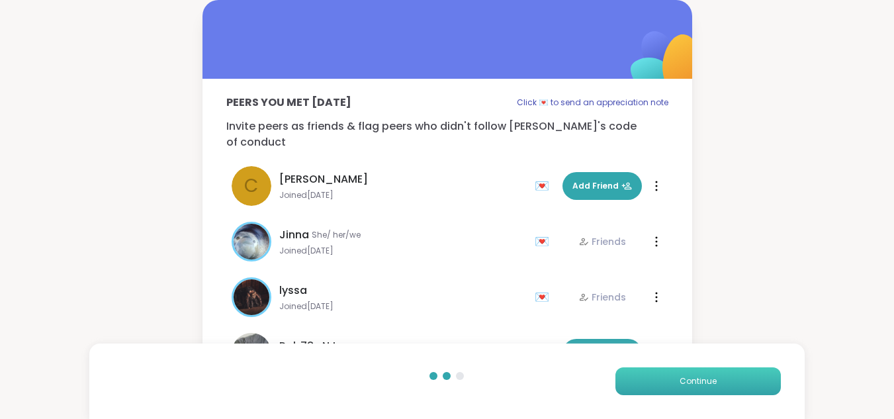
click at [685, 376] on span "Continue" at bounding box center [698, 381] width 37 height 12
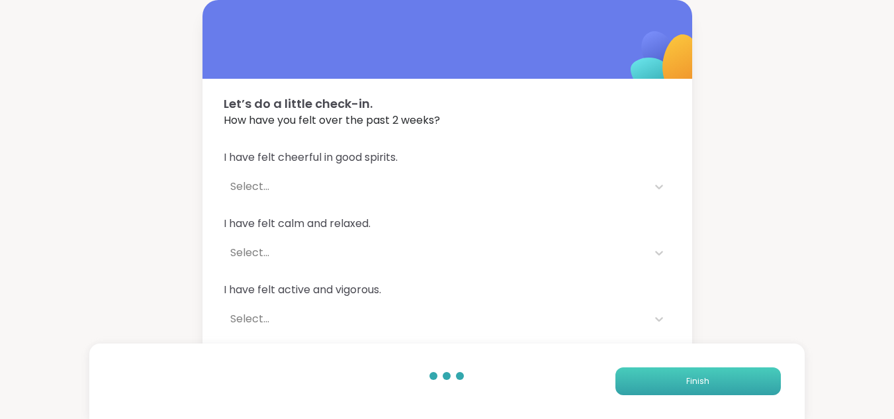
click at [685, 376] on button "Finish" at bounding box center [699, 381] width 166 height 28
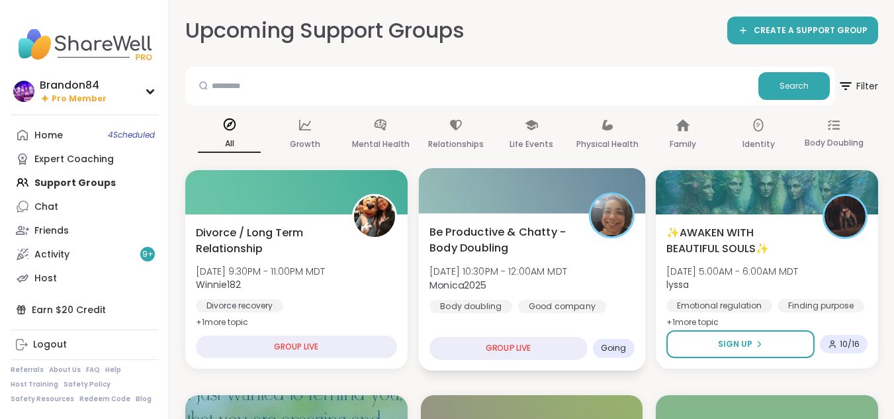
click at [519, 299] on div "Be Productive & Chatty - Body Doubling Fri, Oct 10 | 10:30PM - 12:00AM MDT Moni…" at bounding box center [532, 268] width 205 height 89
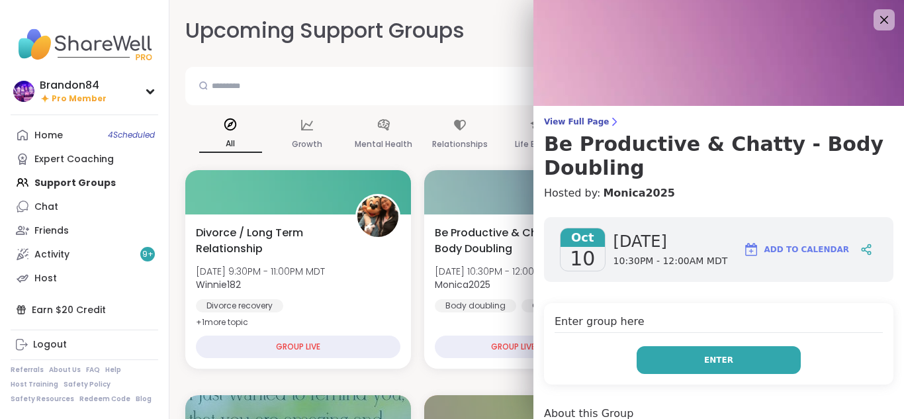
click at [675, 356] on button "Enter" at bounding box center [719, 360] width 164 height 28
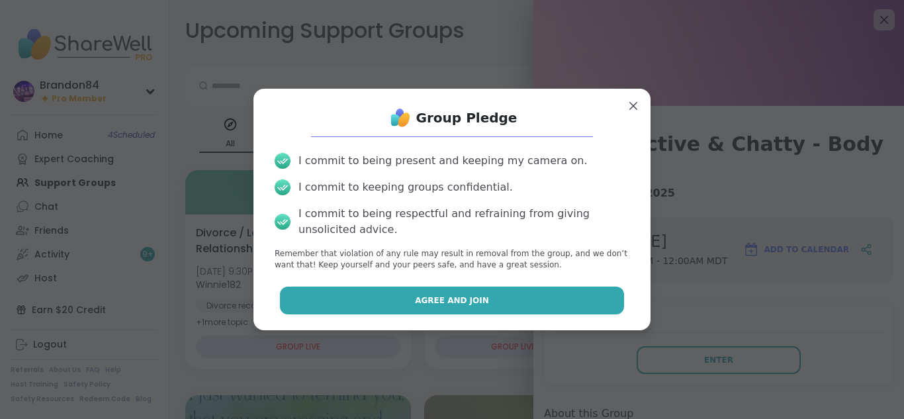
click at [560, 297] on button "Agree and Join" at bounding box center [452, 301] width 345 height 28
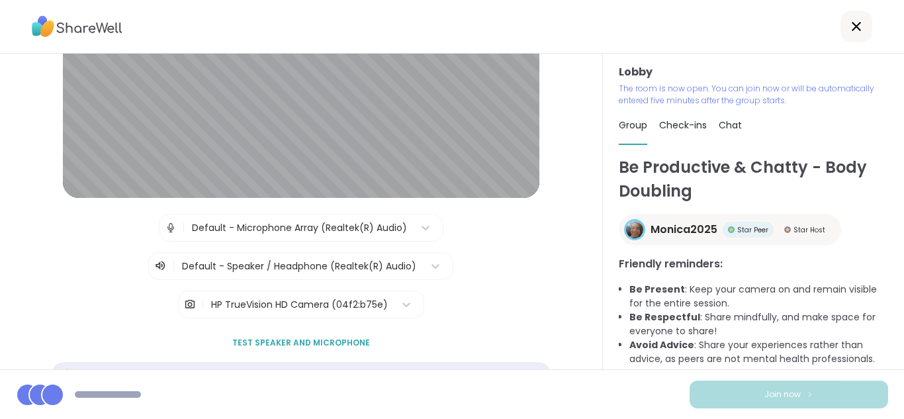
scroll to position [161, 0]
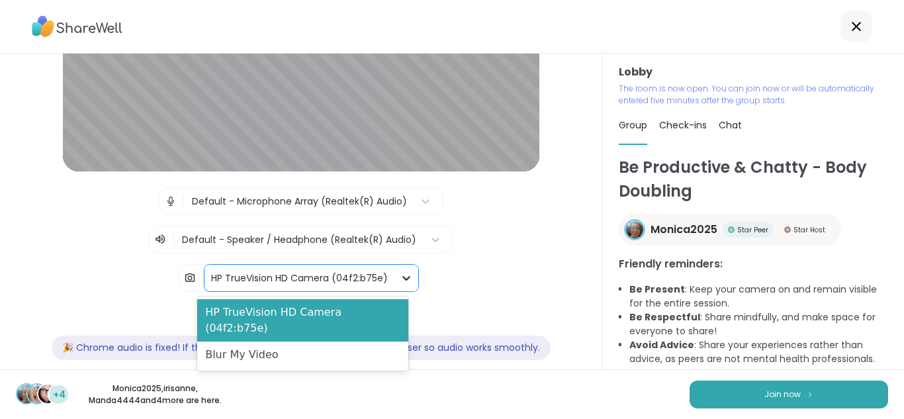
click at [401, 280] on icon at bounding box center [406, 277] width 13 height 13
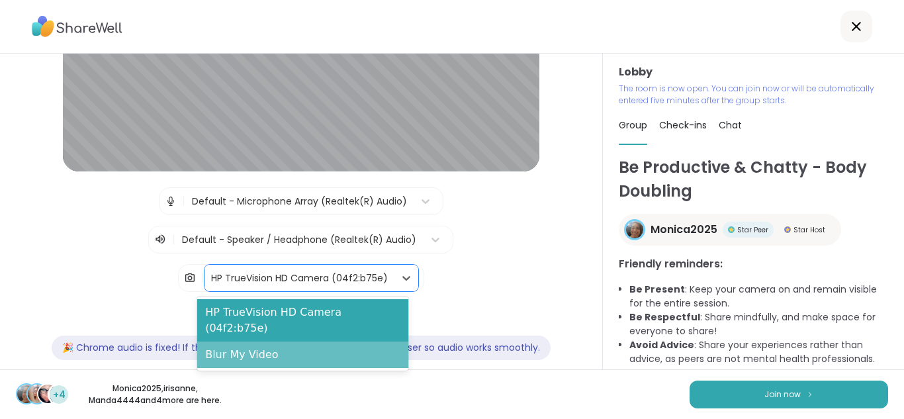
click at [332, 342] on div "Blur My Video" at bounding box center [302, 355] width 211 height 26
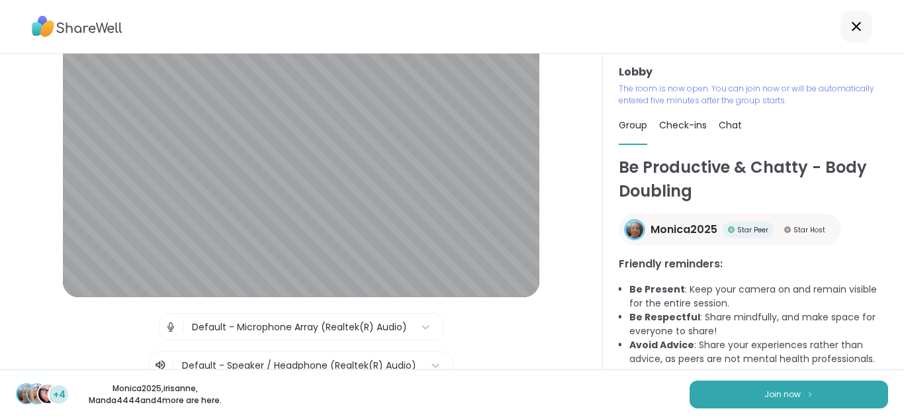
scroll to position [0, 0]
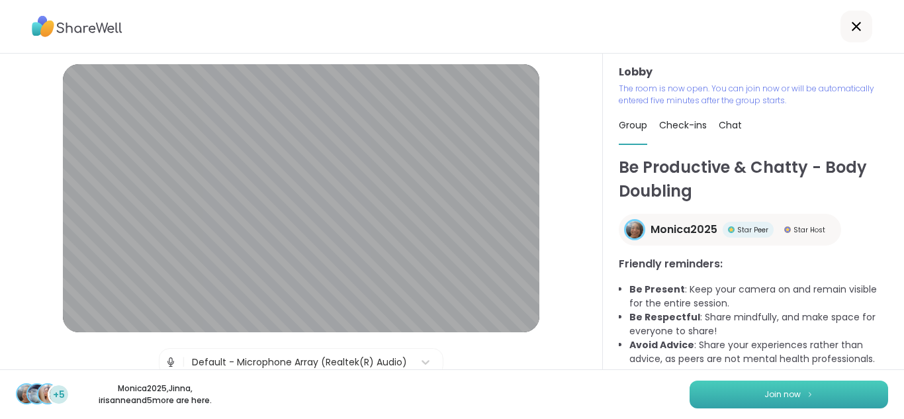
click at [720, 392] on button "Join now" at bounding box center [789, 395] width 199 height 28
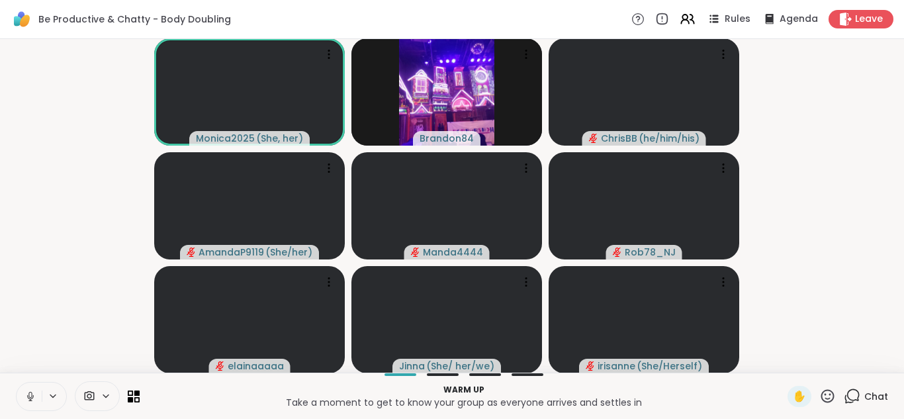
click at [26, 397] on icon at bounding box center [30, 397] width 12 height 12
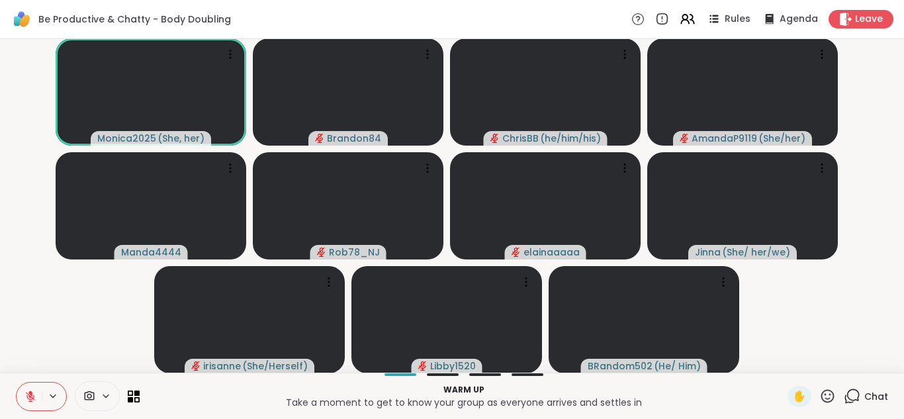
click at [26, 397] on icon at bounding box center [30, 397] width 12 height 12
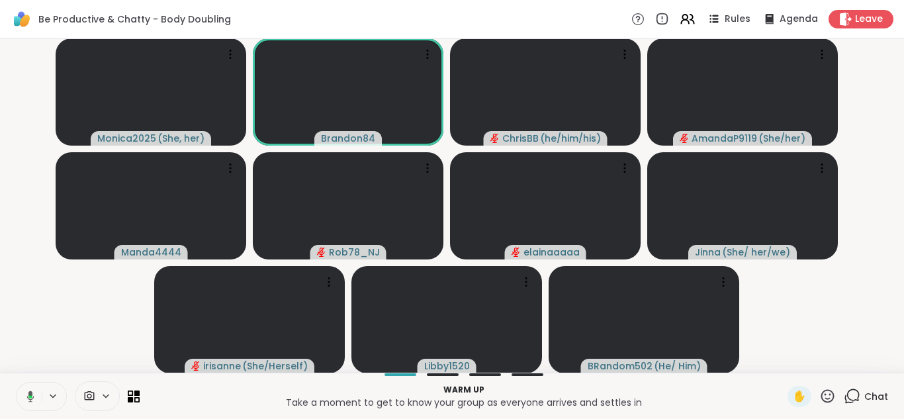
click at [26, 397] on icon at bounding box center [29, 397] width 12 height 12
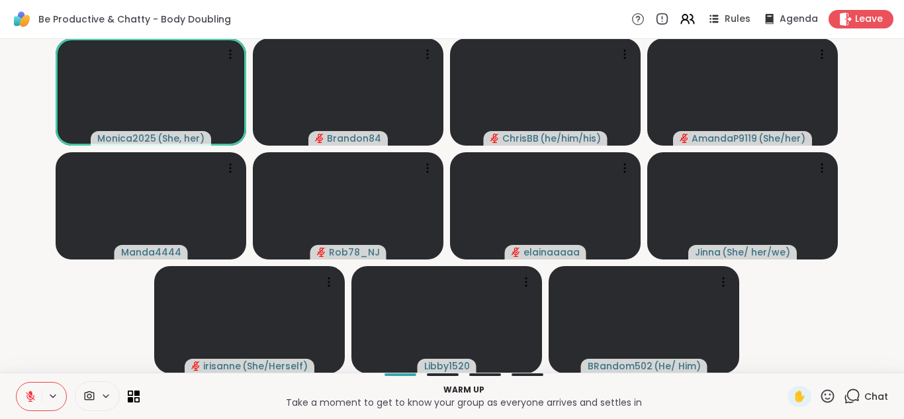
click at [26, 397] on icon at bounding box center [30, 397] width 12 height 12
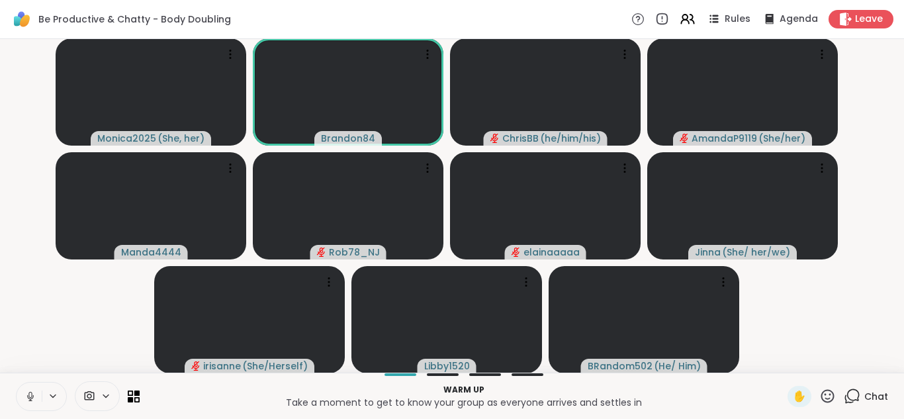
click at [26, 397] on icon at bounding box center [30, 397] width 12 height 12
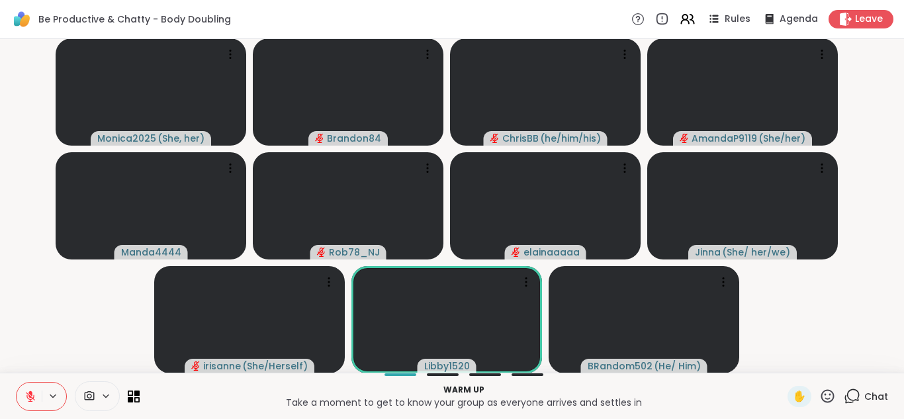
click at [26, 397] on icon at bounding box center [30, 397] width 12 height 12
click at [26, 397] on icon at bounding box center [29, 397] width 12 height 12
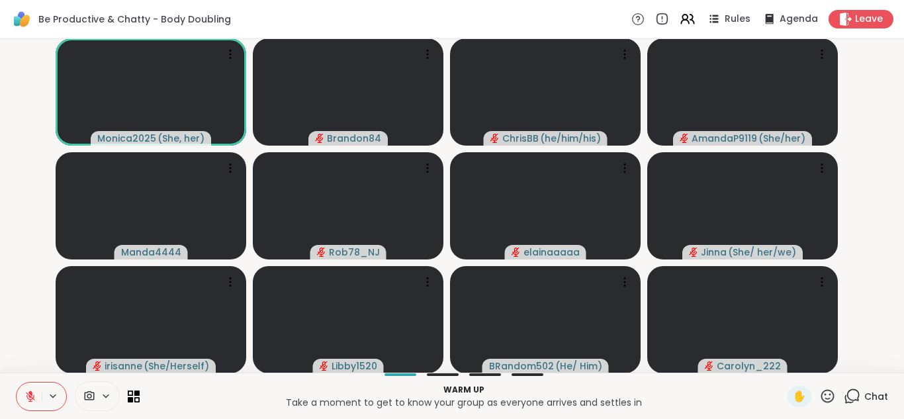
click at [26, 397] on icon at bounding box center [30, 397] width 12 height 12
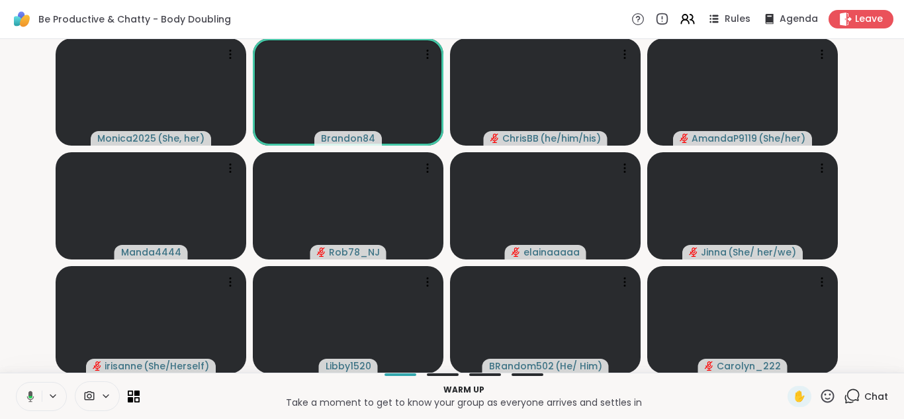
click at [26, 397] on icon at bounding box center [29, 397] width 12 height 12
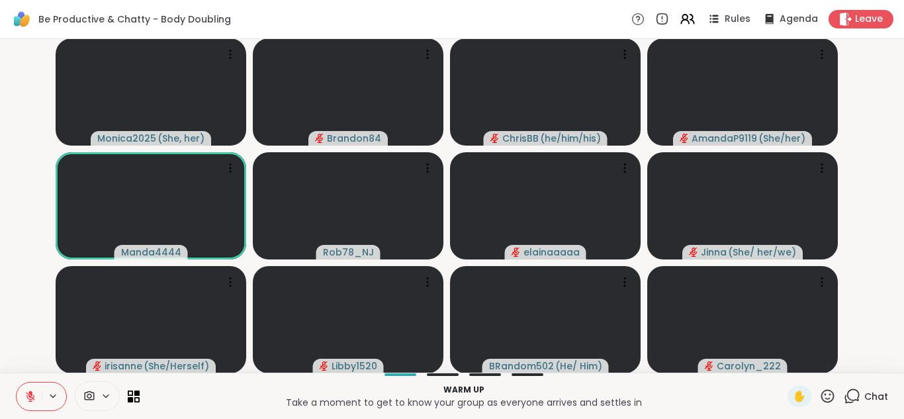
click at [26, 397] on icon at bounding box center [30, 397] width 12 height 12
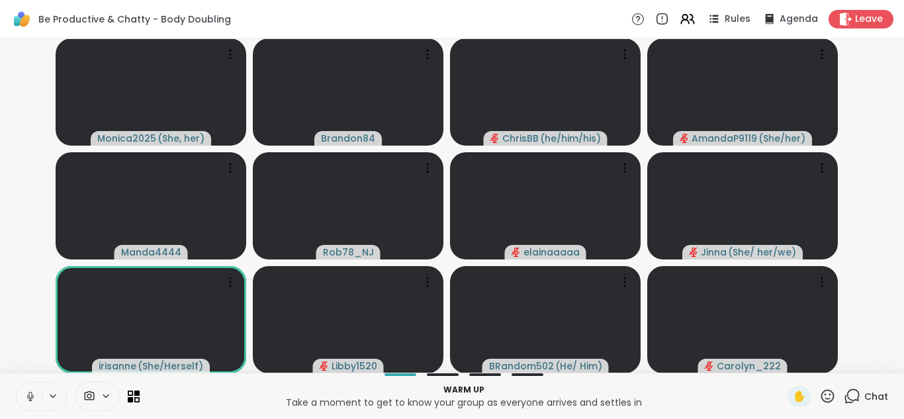
click at [26, 397] on icon at bounding box center [30, 397] width 12 height 12
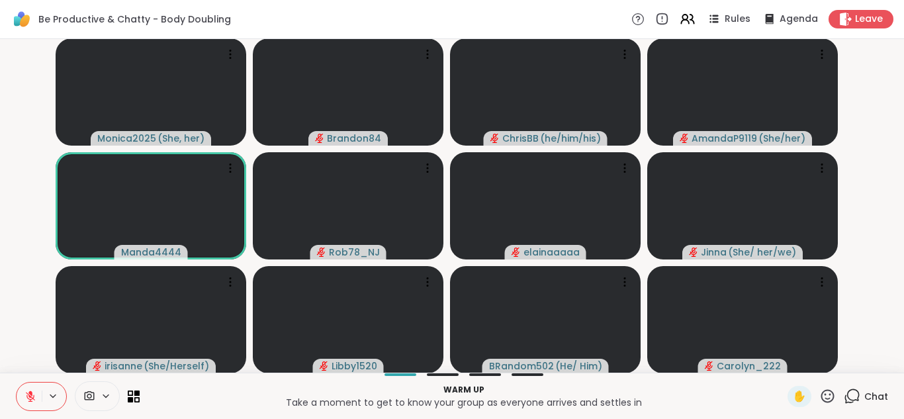
click at [26, 397] on icon at bounding box center [30, 397] width 12 height 12
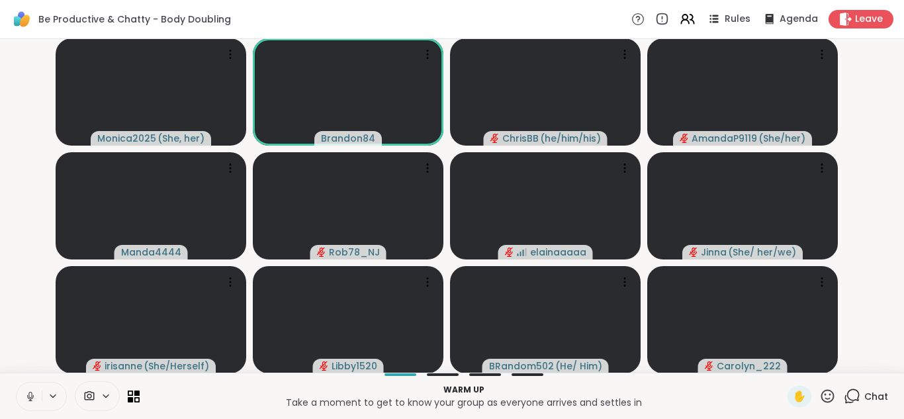
click at [17, 383] on button at bounding box center [29, 397] width 25 height 28
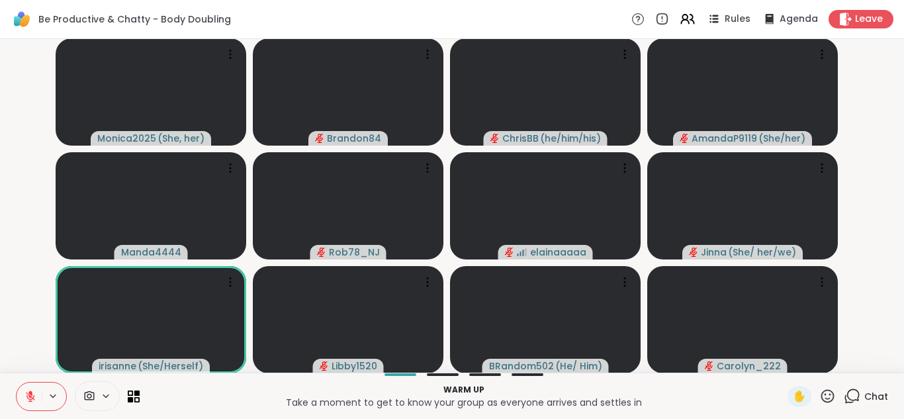
click at [17, 383] on button at bounding box center [29, 397] width 25 height 28
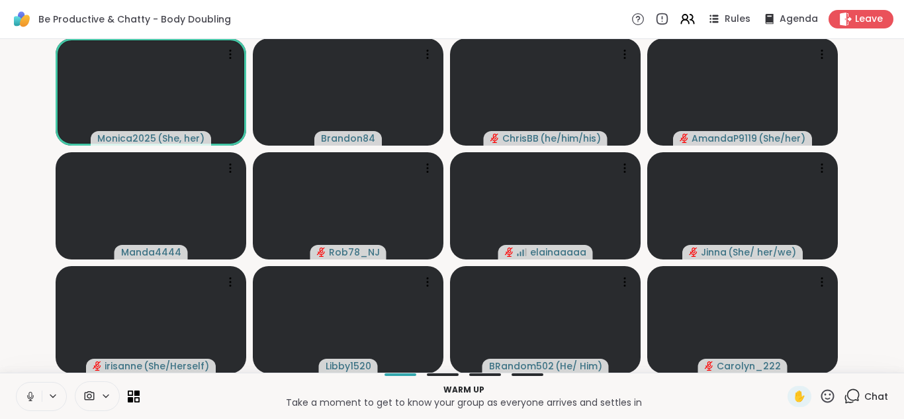
click at [17, 383] on button at bounding box center [29, 397] width 25 height 28
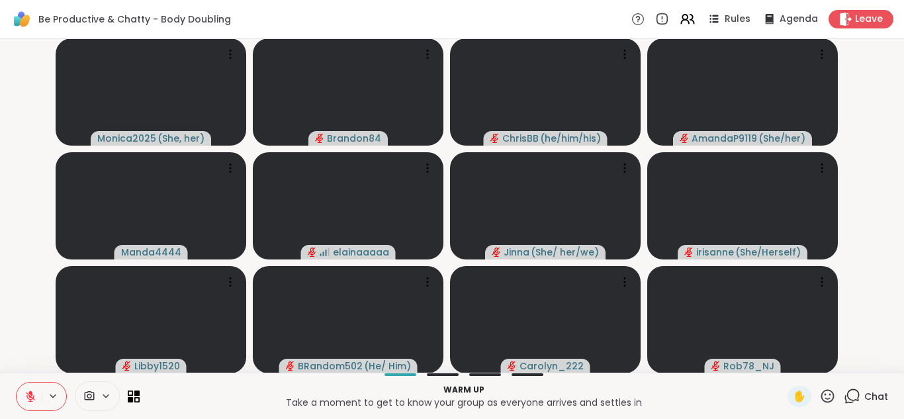
click at [26, 397] on icon at bounding box center [30, 397] width 12 height 12
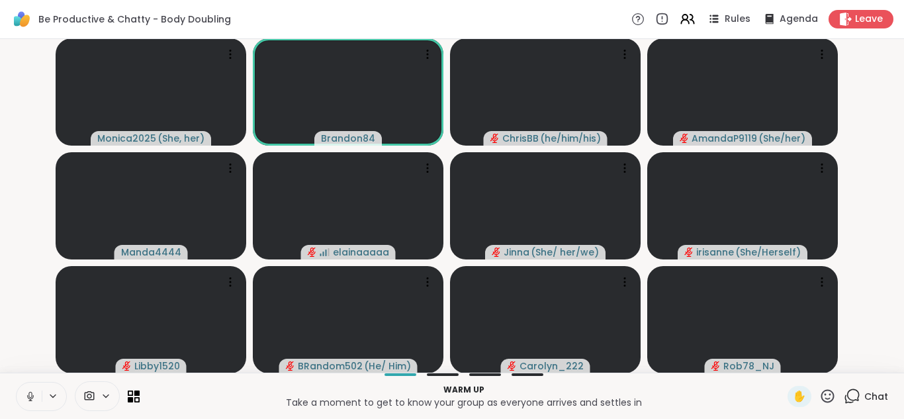
click at [26, 397] on icon at bounding box center [30, 397] width 12 height 12
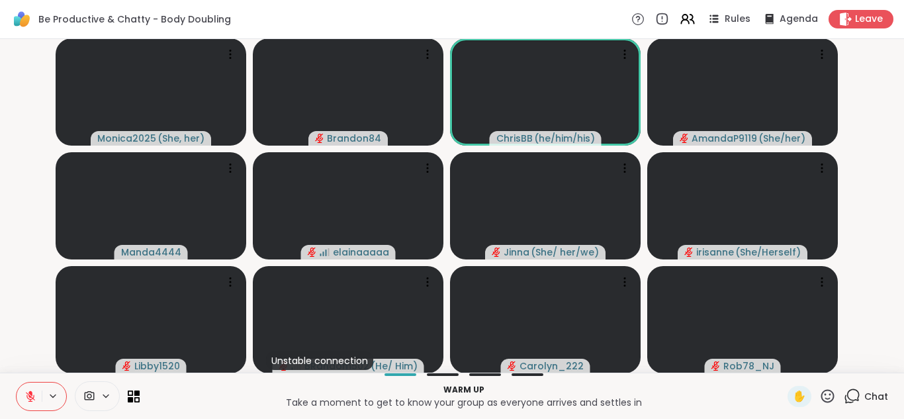
click at [26, 397] on icon at bounding box center [30, 397] width 12 height 12
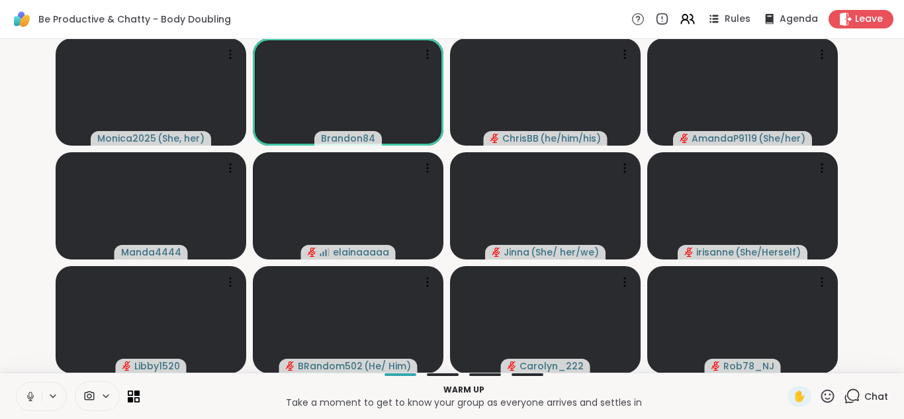
click at [26, 397] on icon at bounding box center [30, 397] width 12 height 12
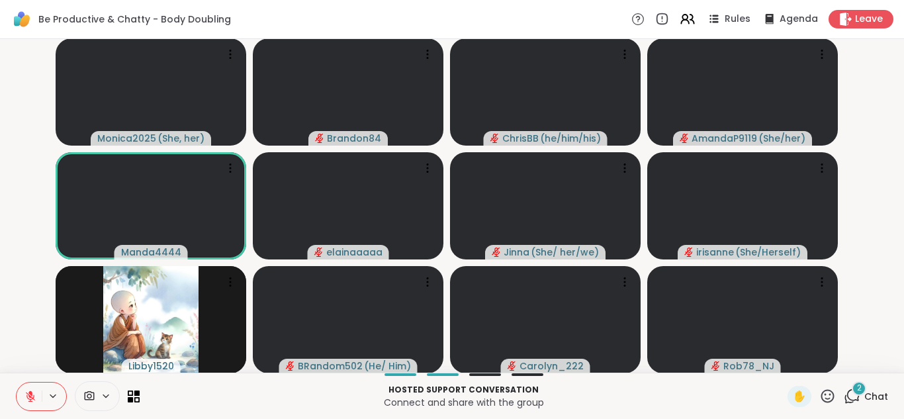
click at [852, 392] on div "2" at bounding box center [859, 388] width 15 height 15
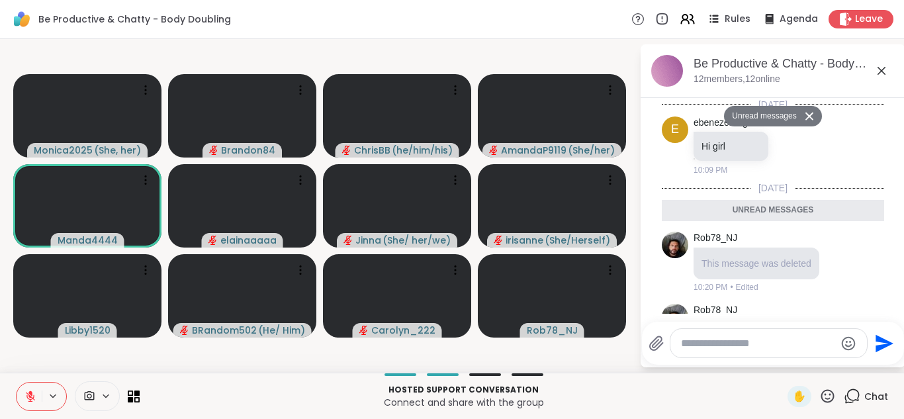
scroll to position [291, 0]
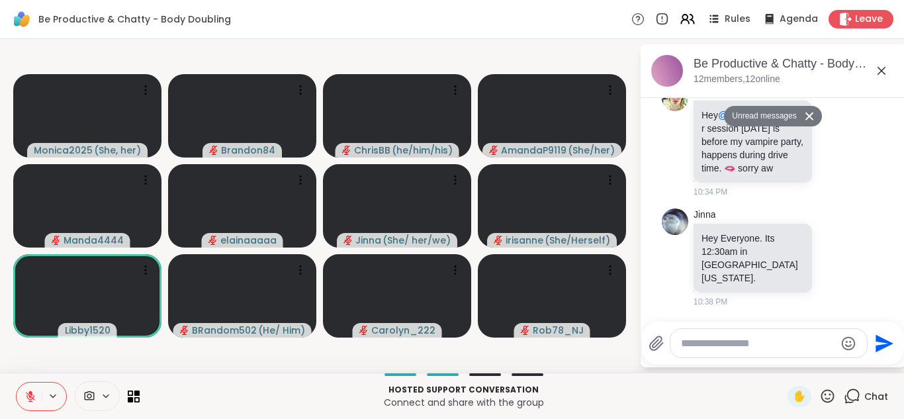
click at [804, 111] on button at bounding box center [811, 116] width 21 height 19
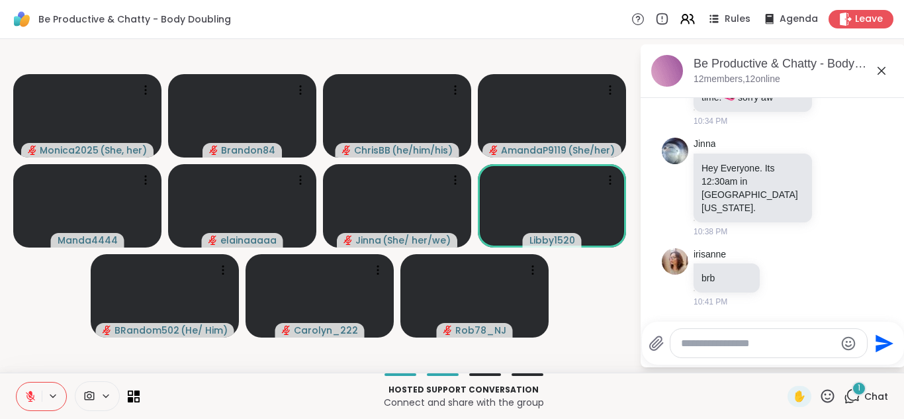
scroll to position [493, 0]
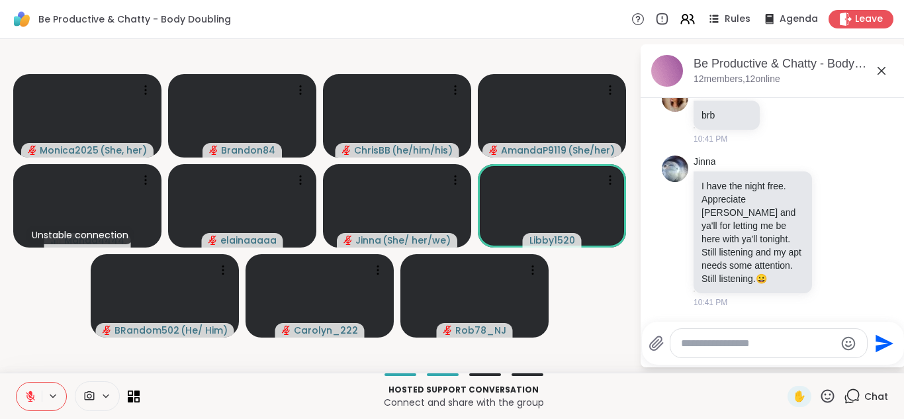
click at [27, 399] on icon at bounding box center [30, 397] width 12 height 12
click at [27, 399] on icon at bounding box center [29, 397] width 12 height 12
click at [27, 399] on icon at bounding box center [30, 397] width 12 height 12
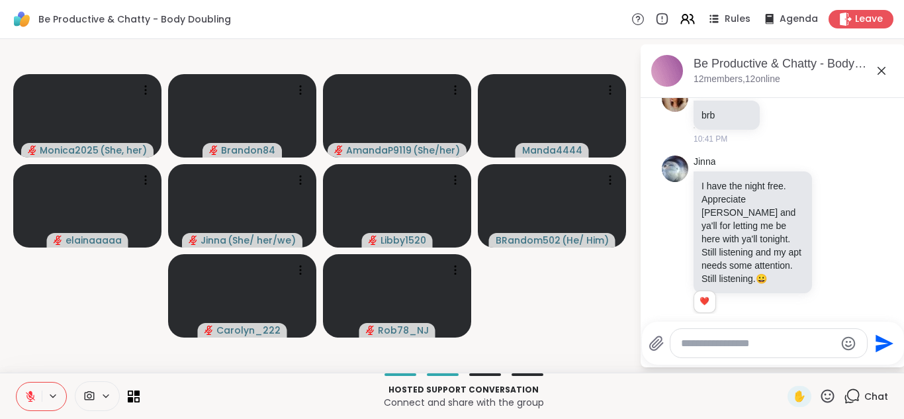
scroll to position [512, 0]
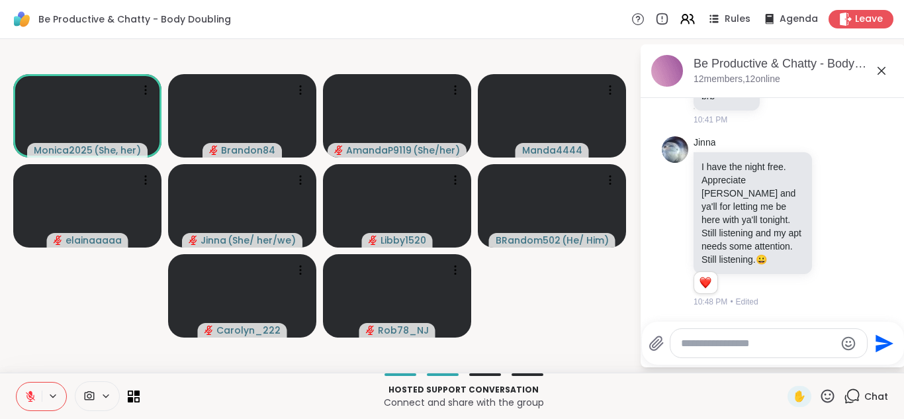
click at [27, 399] on icon at bounding box center [30, 397] width 12 height 12
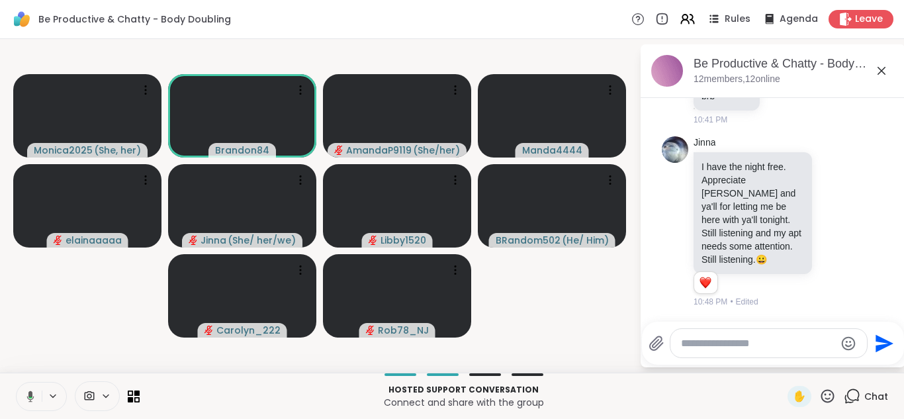
click at [27, 399] on icon at bounding box center [29, 397] width 12 height 12
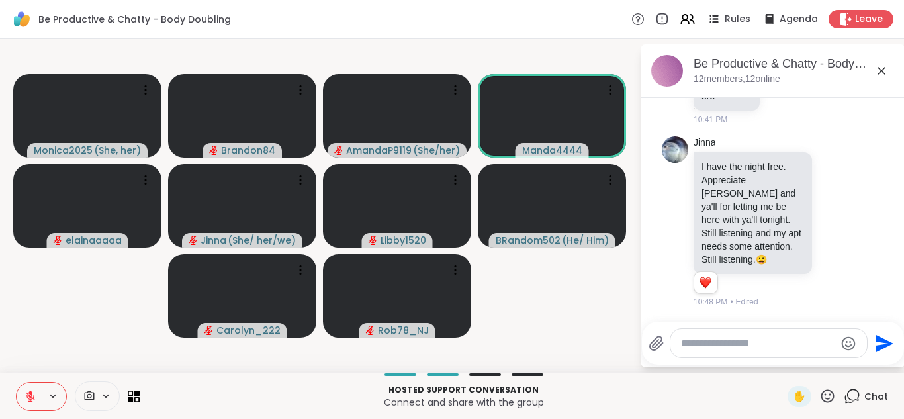
click at [17, 383] on button at bounding box center [29, 397] width 25 height 28
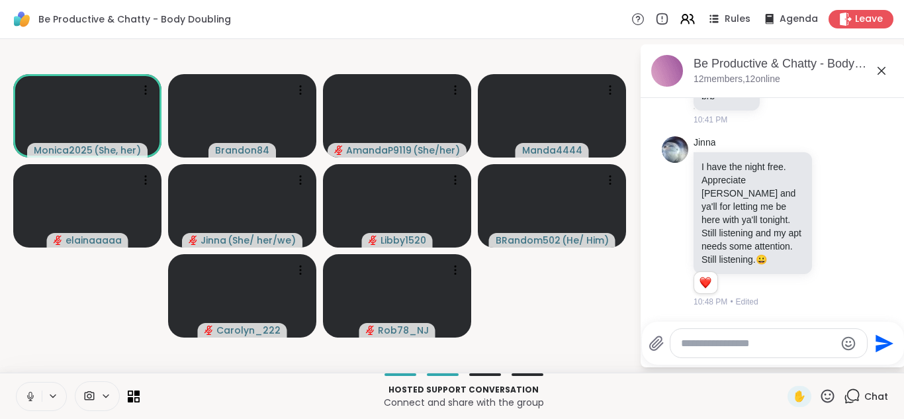
click at [17, 383] on button at bounding box center [29, 397] width 25 height 28
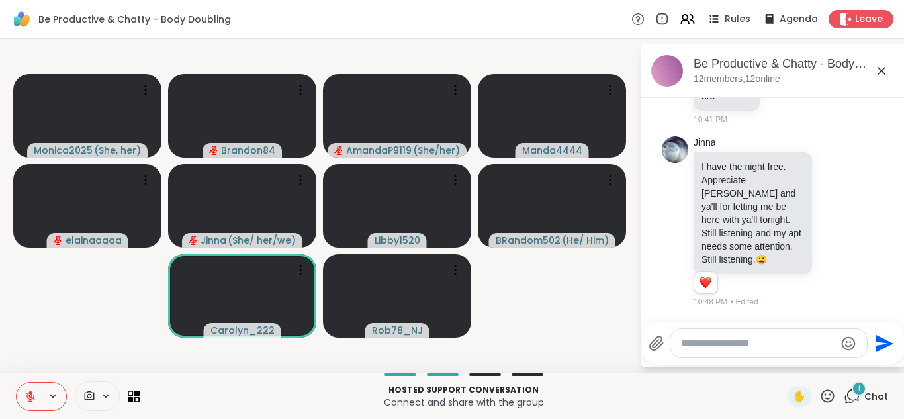
scroll to position [582, 0]
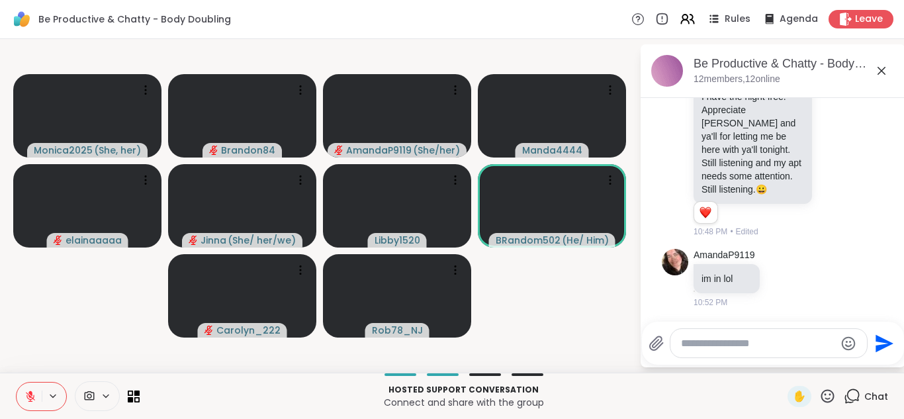
click at [27, 399] on icon at bounding box center [30, 397] width 12 height 12
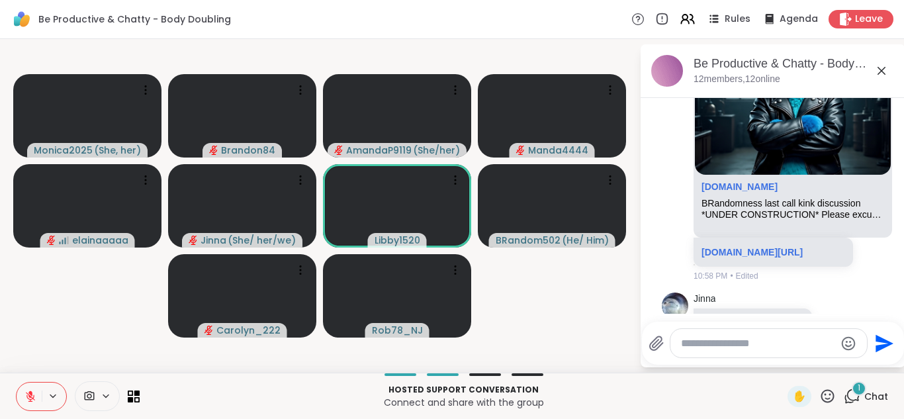
scroll to position [992, 0]
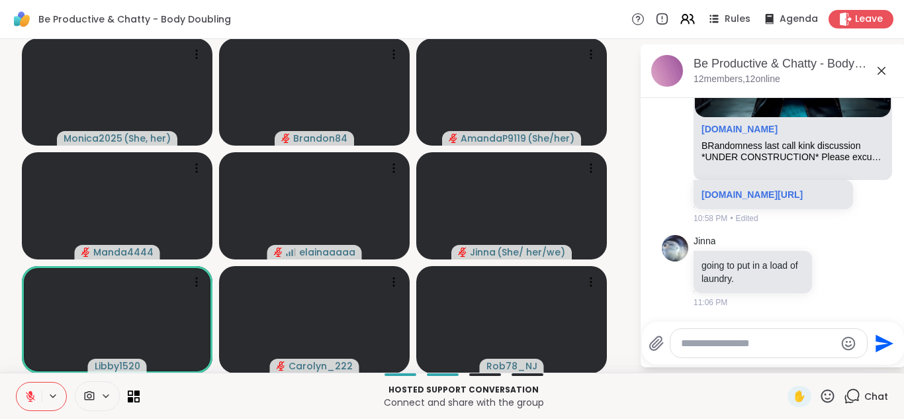
click at [26, 394] on icon at bounding box center [30, 397] width 12 height 12
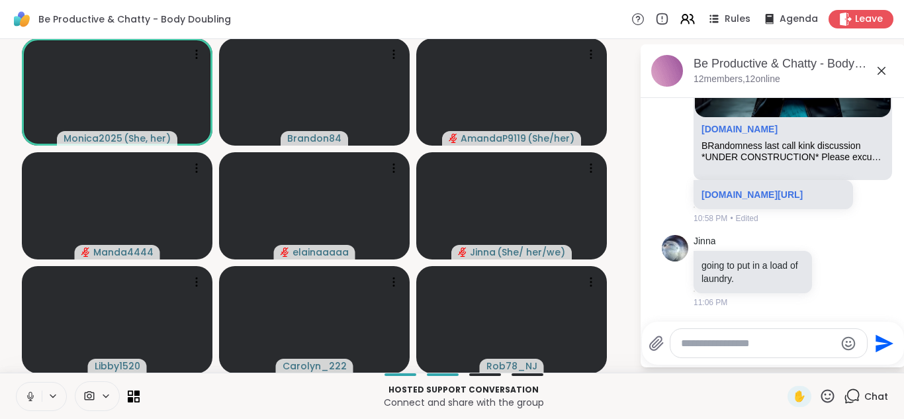
click at [17, 383] on button at bounding box center [29, 397] width 25 height 28
click at [27, 392] on icon at bounding box center [30, 397] width 12 height 12
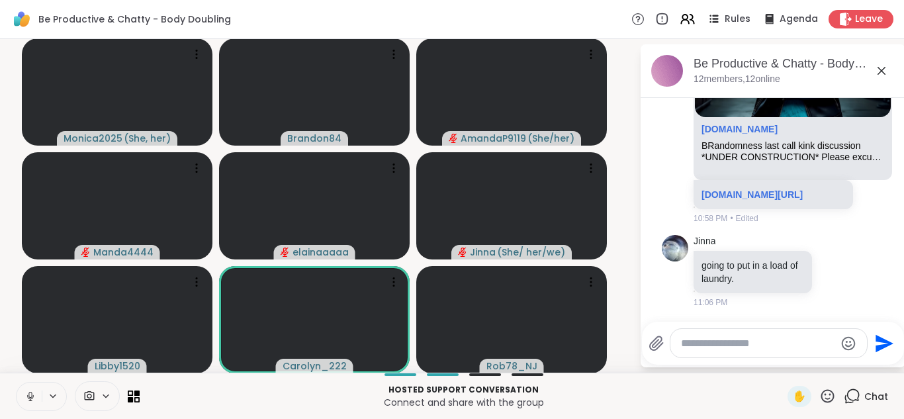
click at [17, 383] on button at bounding box center [29, 397] width 25 height 28
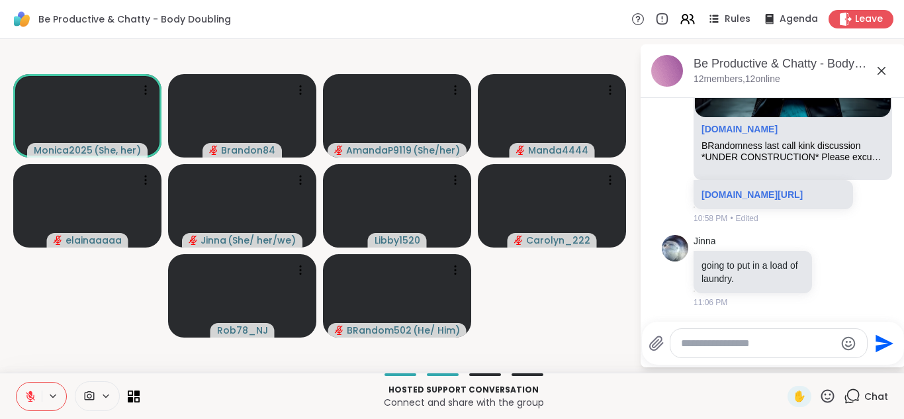
click at [27, 392] on icon at bounding box center [30, 397] width 12 height 12
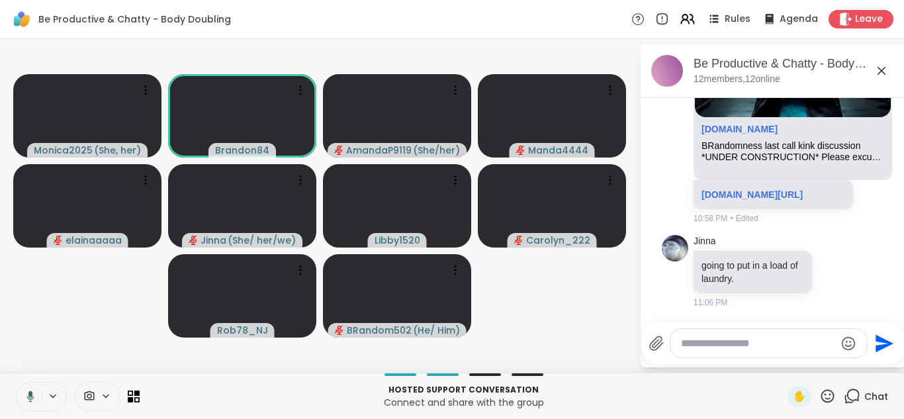
click at [15, 383] on button at bounding box center [28, 397] width 27 height 28
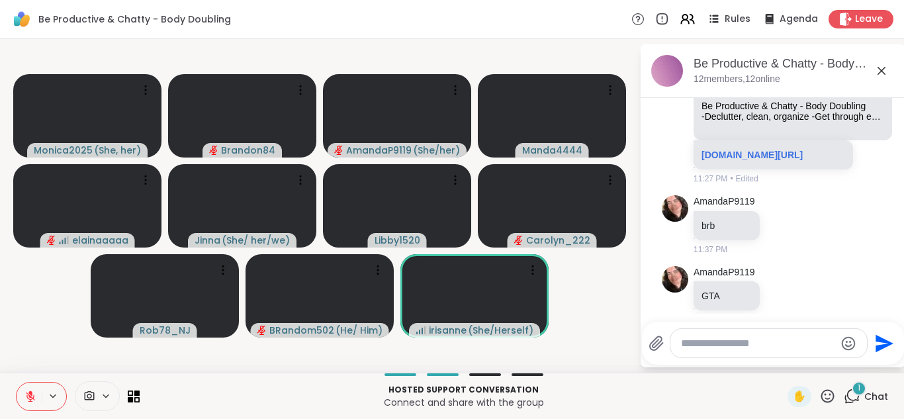
scroll to position [1461, 0]
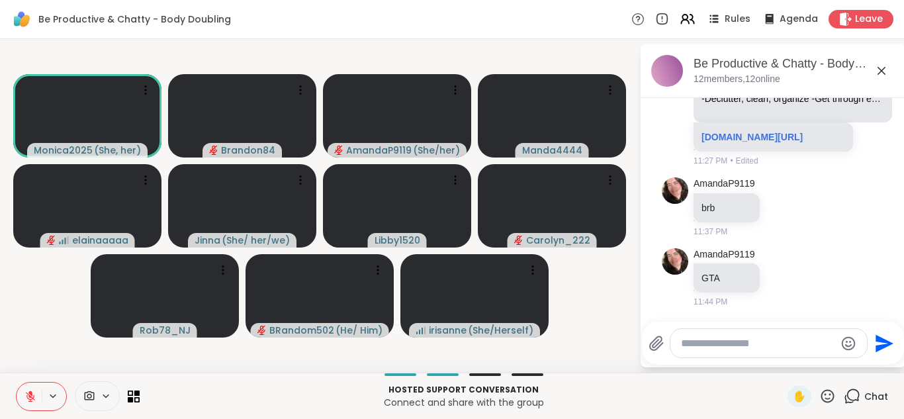
click at [822, 398] on icon at bounding box center [828, 395] width 13 height 13
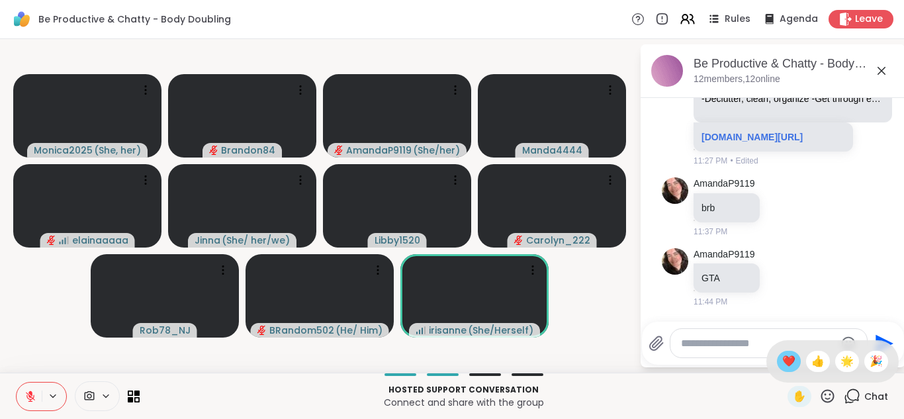
click at [783, 367] on span "❤️" at bounding box center [789, 362] width 13 height 16
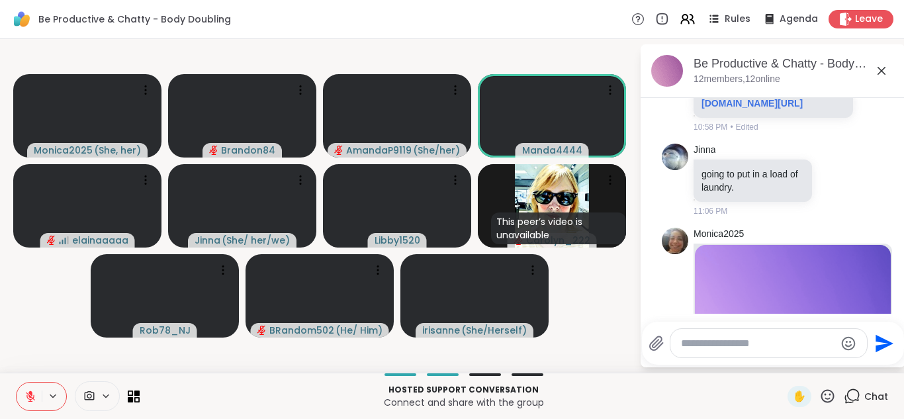
scroll to position [1595, 0]
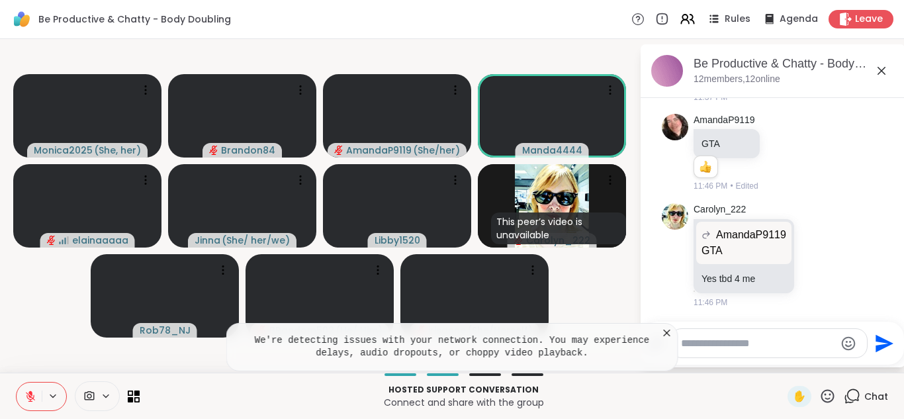
click at [24, 392] on button at bounding box center [29, 397] width 25 height 28
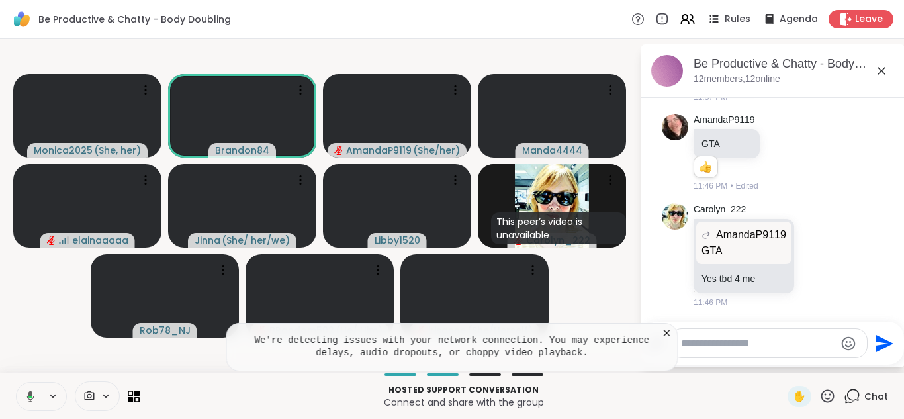
click at [15, 383] on button at bounding box center [28, 397] width 27 height 28
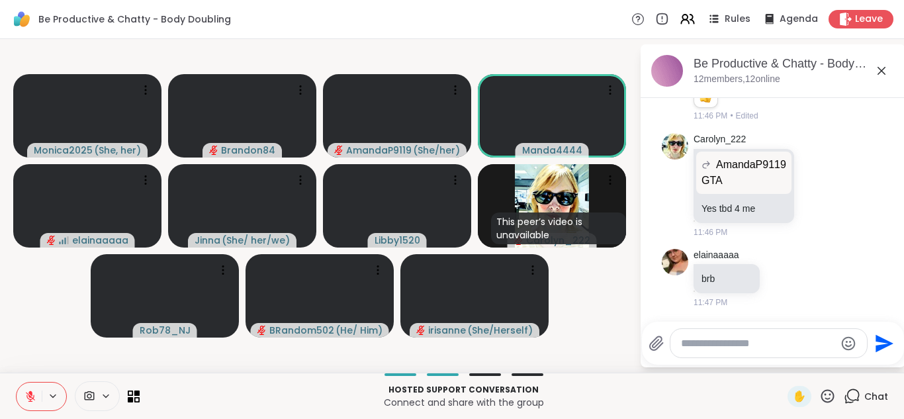
scroll to position [1736, 0]
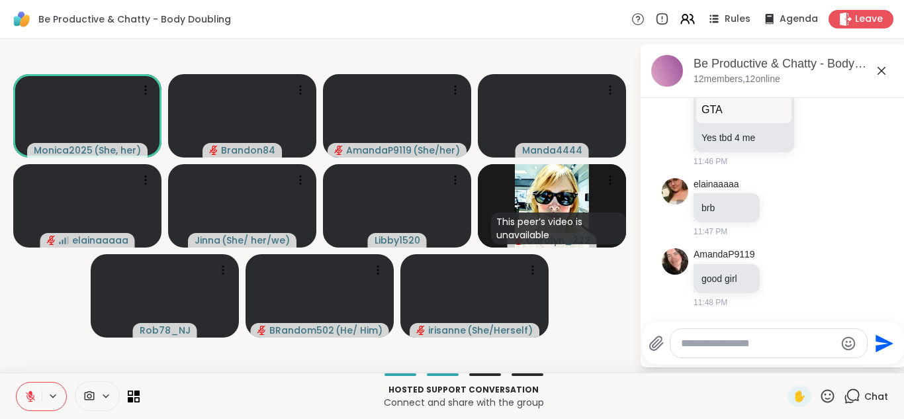
click at [24, 392] on button at bounding box center [29, 397] width 25 height 28
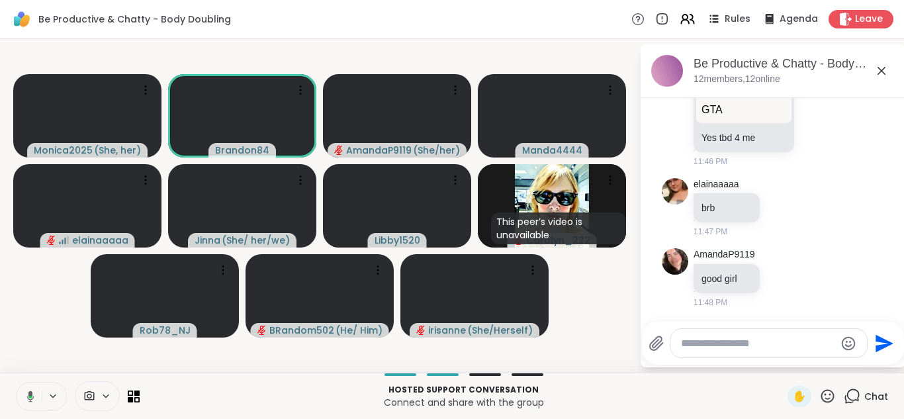
click at [24, 392] on icon at bounding box center [29, 397] width 12 height 12
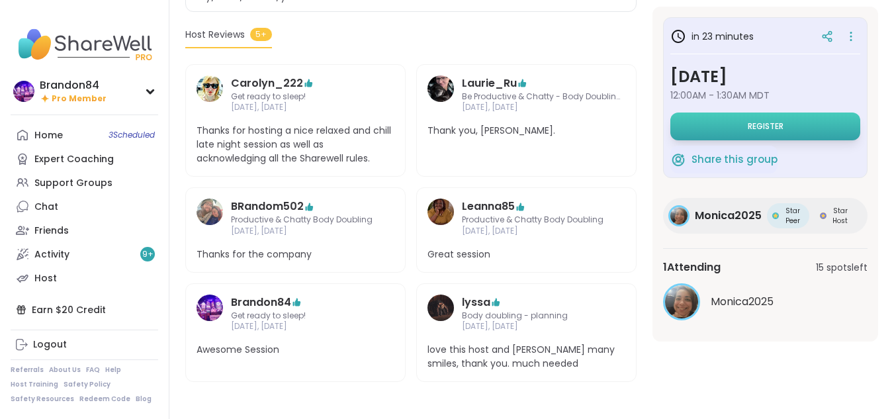
scroll to position [357, 0]
click at [769, 121] on span "Register" at bounding box center [766, 126] width 36 height 11
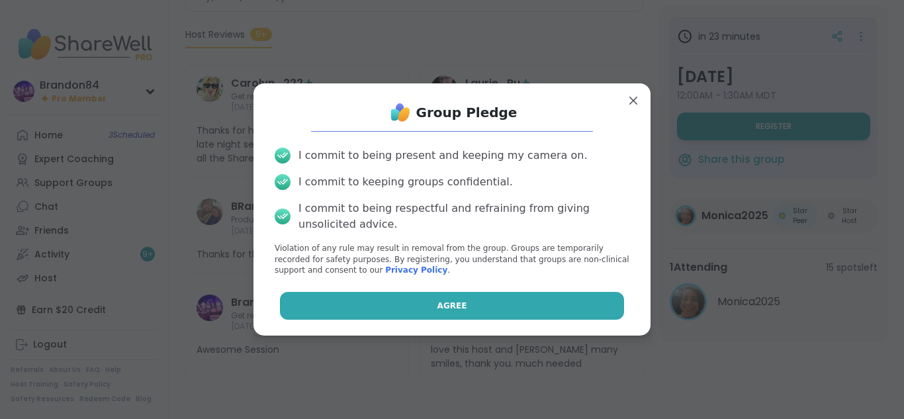
click at [381, 307] on button "Agree" at bounding box center [452, 306] width 345 height 28
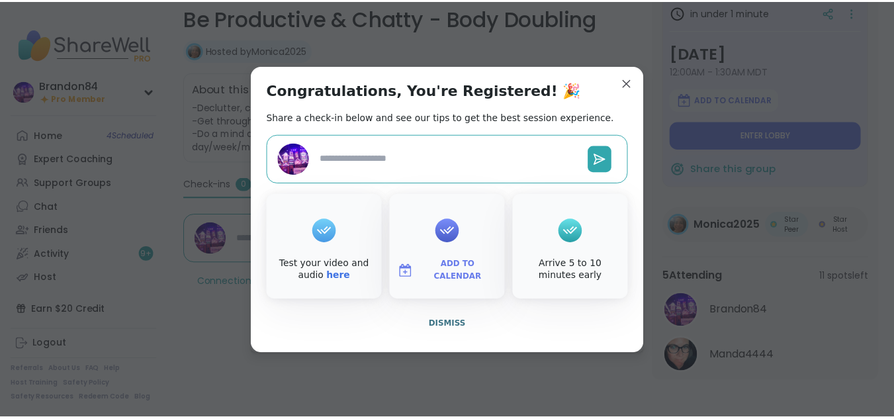
scroll to position [207, 0]
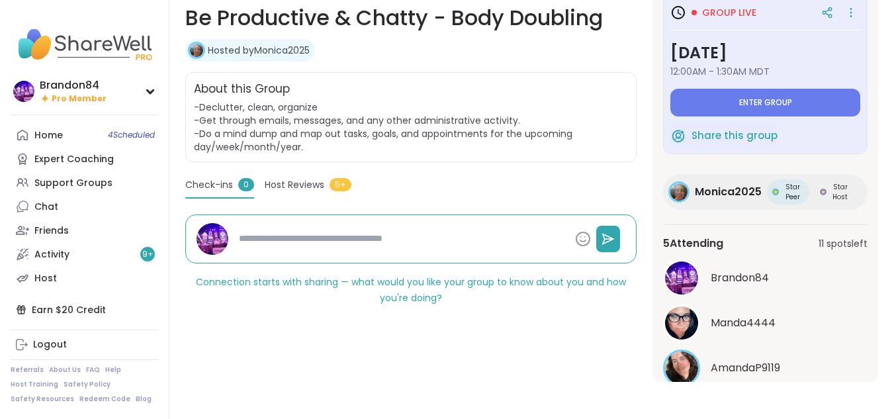
type textarea "*"
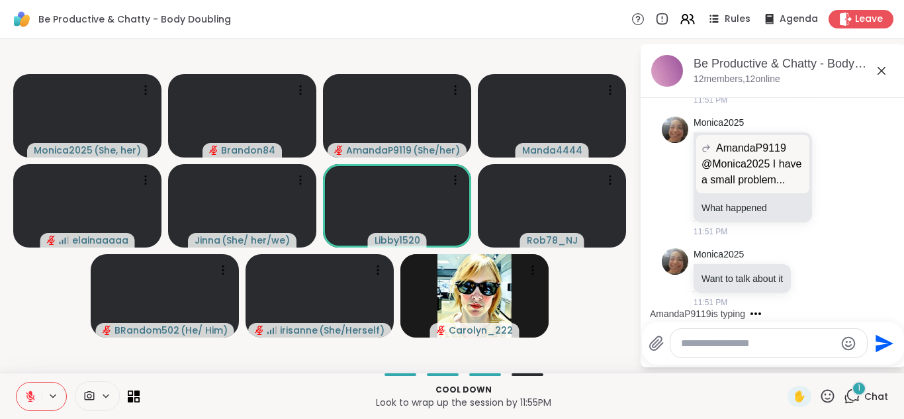
scroll to position [2051, 0]
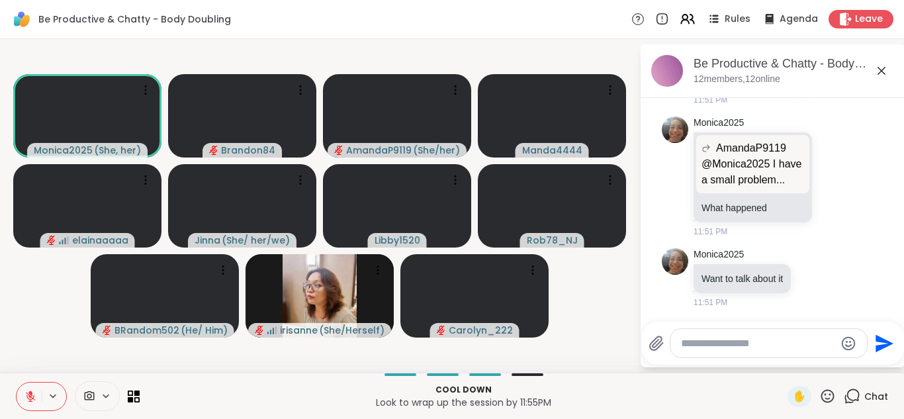
click at [24, 392] on button at bounding box center [29, 397] width 25 height 28
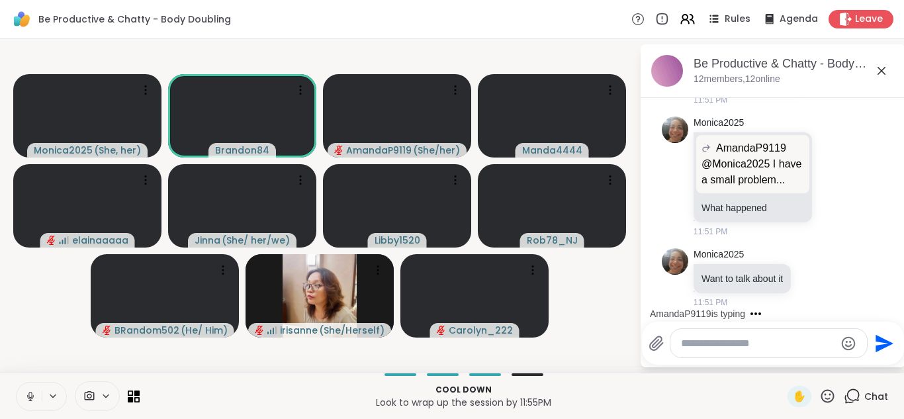
click at [17, 383] on button at bounding box center [29, 397] width 25 height 28
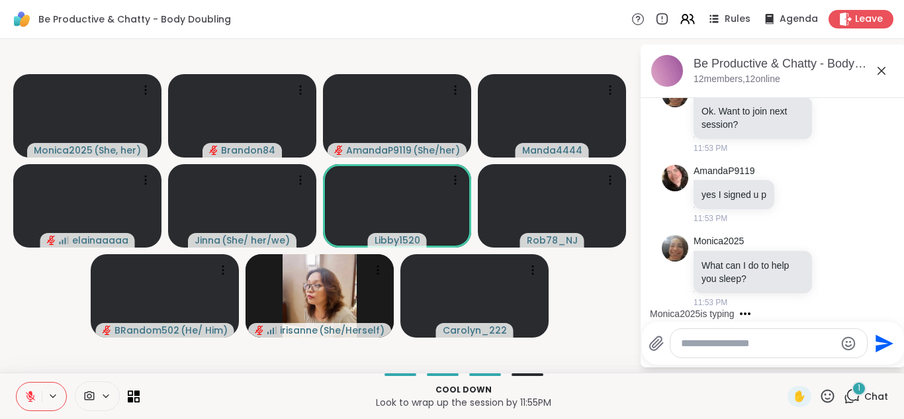
scroll to position [2413, 0]
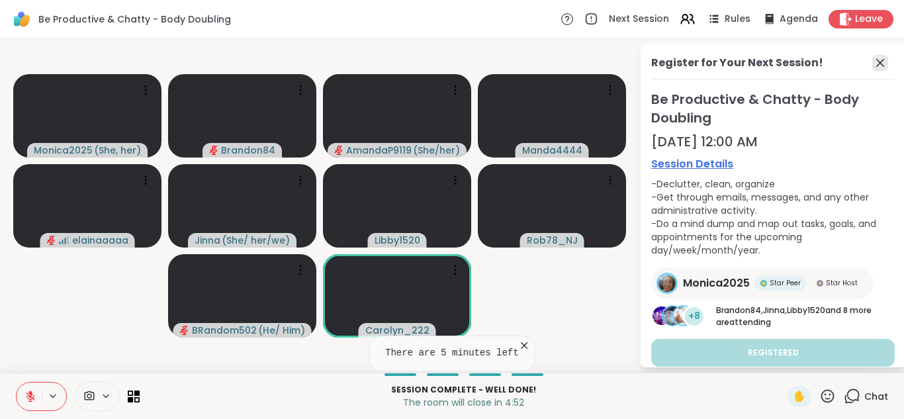
click at [873, 66] on icon at bounding box center [881, 63] width 16 height 16
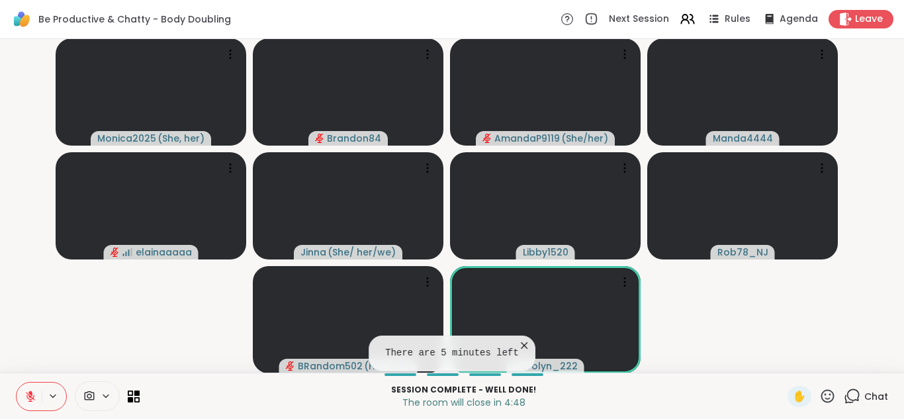
click at [865, 401] on span "Chat" at bounding box center [877, 396] width 24 height 13
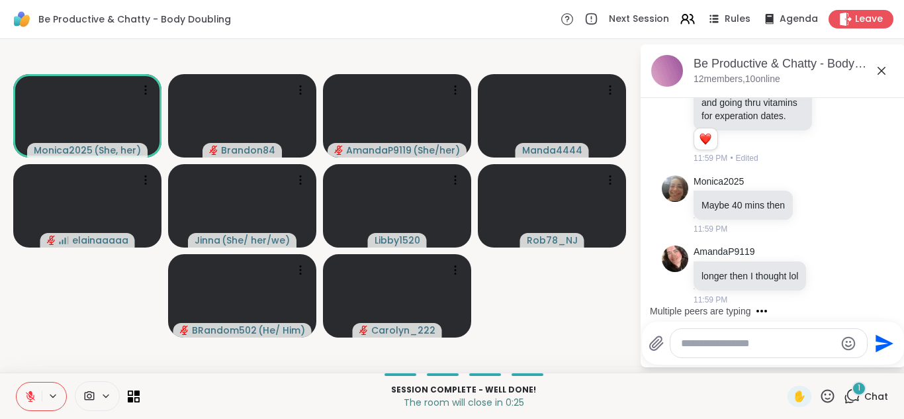
scroll to position [3608, 0]
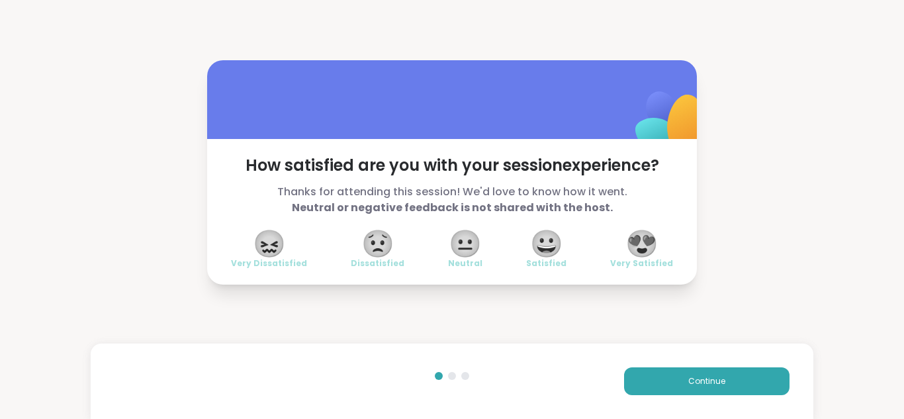
click at [646, 242] on span "😍" at bounding box center [642, 244] width 33 height 24
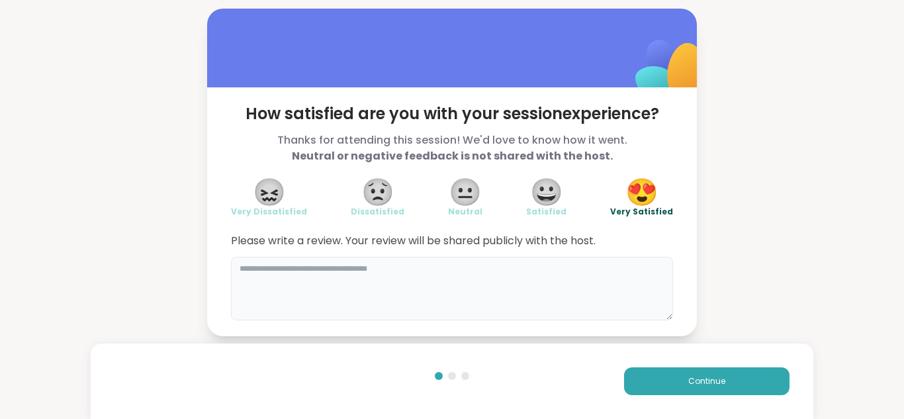
click at [487, 285] on textarea at bounding box center [452, 289] width 442 height 64
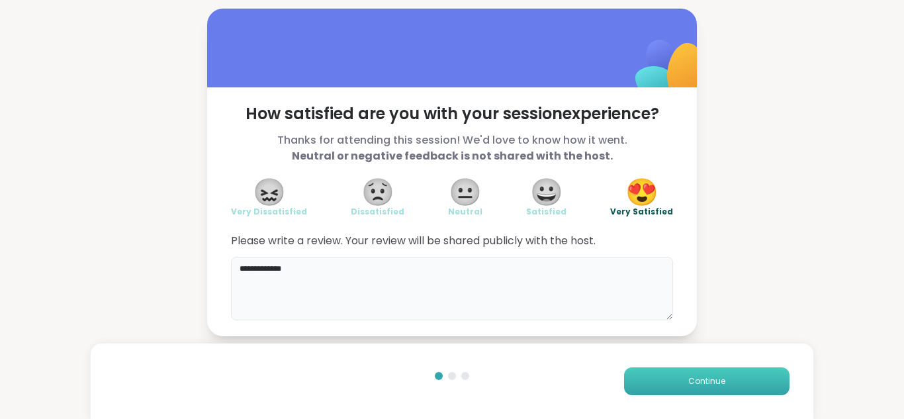
type textarea "**********"
click at [767, 384] on button "Continue" at bounding box center [707, 381] width 166 height 28
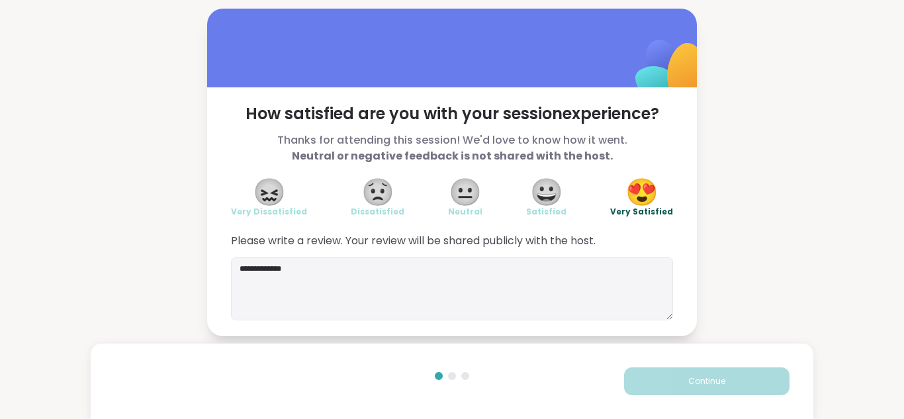
click at [767, 384] on button "Continue" at bounding box center [707, 381] width 166 height 28
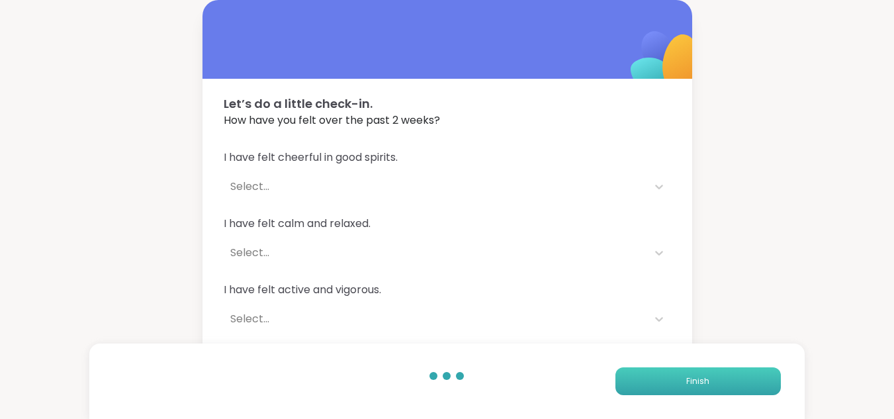
click at [767, 384] on button "Finish" at bounding box center [699, 381] width 166 height 28
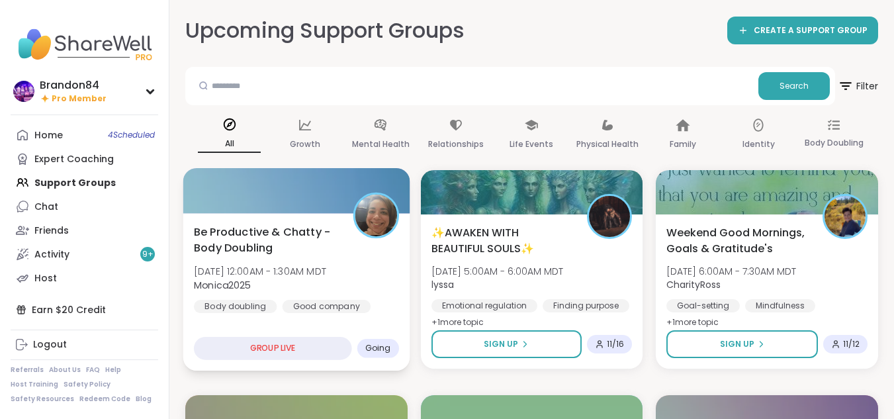
click at [280, 235] on span "Be Productive & Chatty - Body Doubling" at bounding box center [266, 240] width 144 height 32
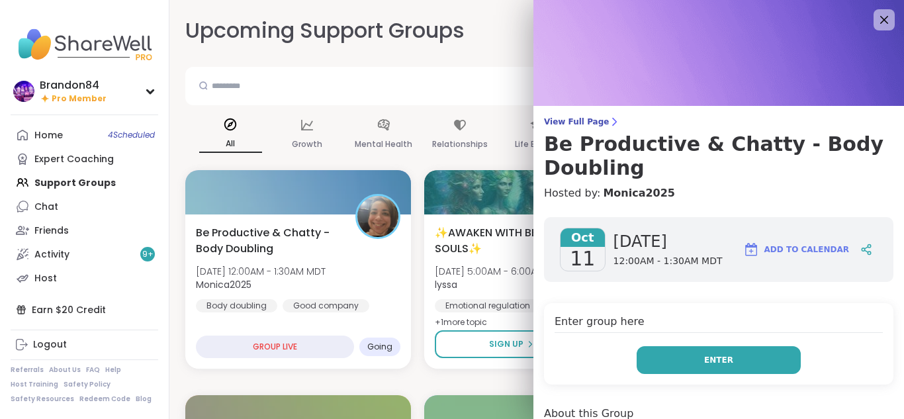
click at [704, 360] on span "Enter" at bounding box center [718, 360] width 29 height 12
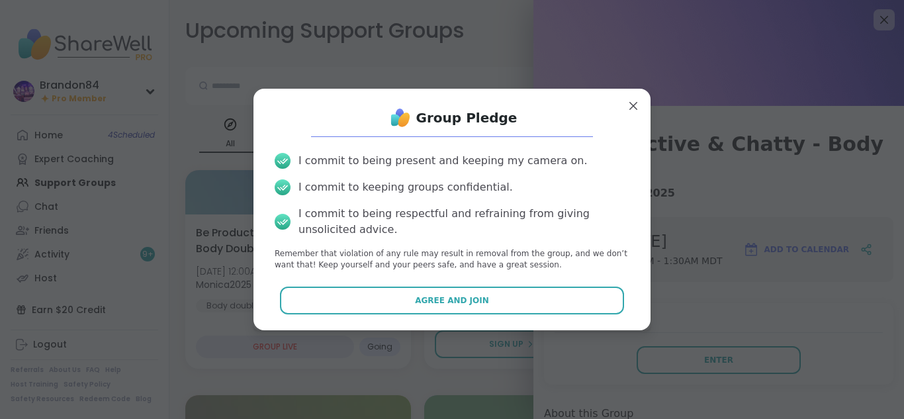
click at [573, 314] on div "Group Pledge I commit to being present and keeping my camera on. I commit to ke…" at bounding box center [452, 209] width 376 height 220
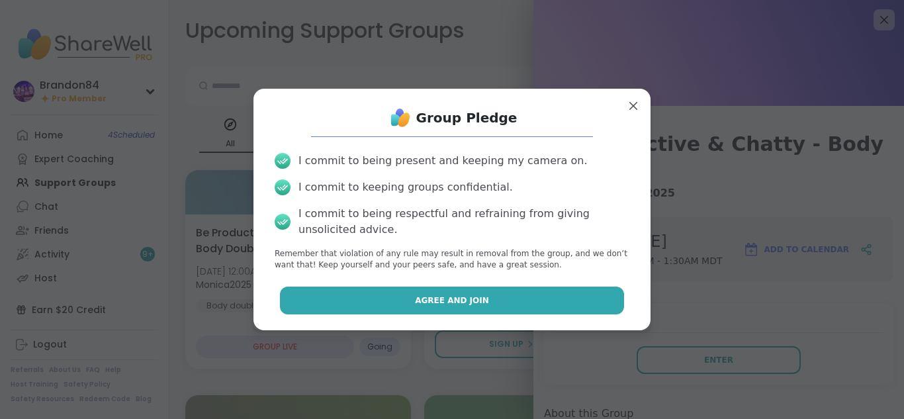
click at [576, 300] on button "Agree and Join" at bounding box center [452, 301] width 345 height 28
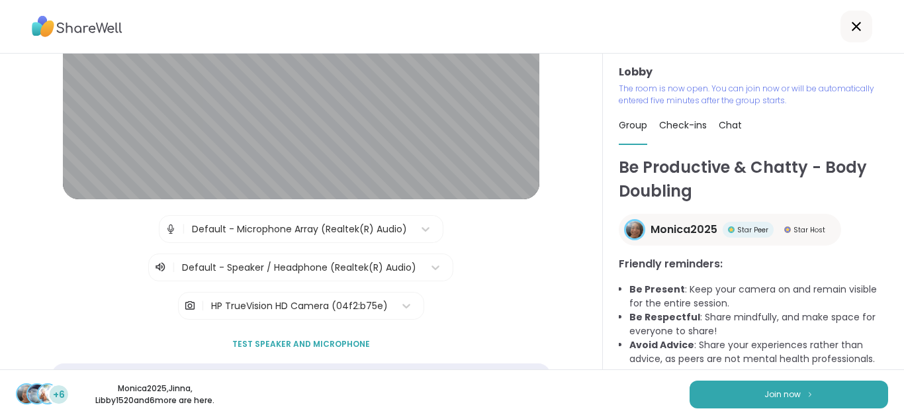
scroll to position [136, 0]
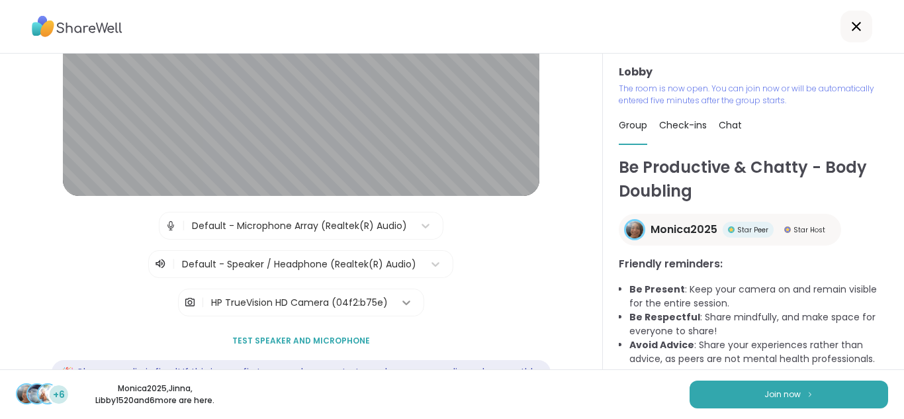
click at [400, 300] on icon at bounding box center [406, 302] width 13 height 13
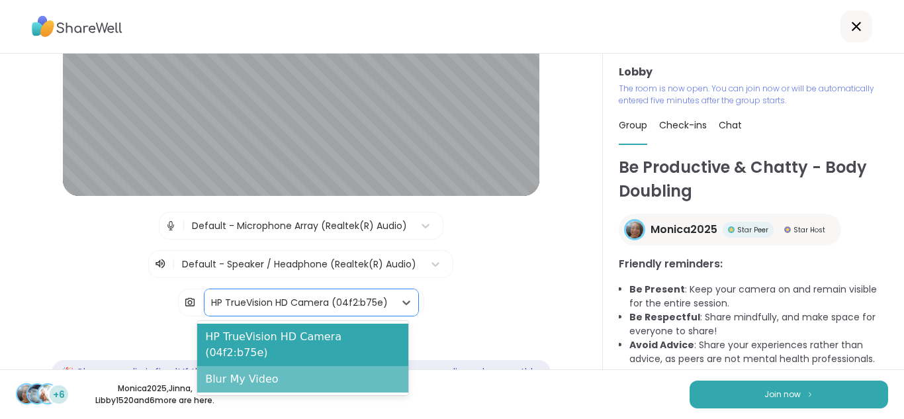
click at [311, 366] on div "Blur My Video" at bounding box center [302, 379] width 211 height 26
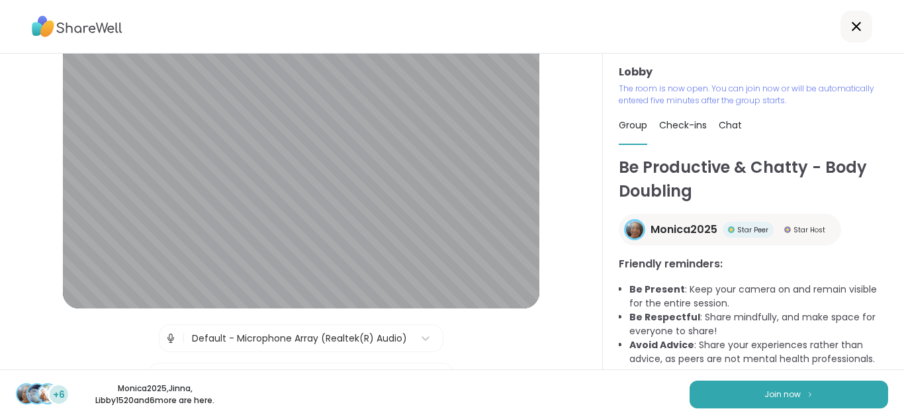
scroll to position [0, 0]
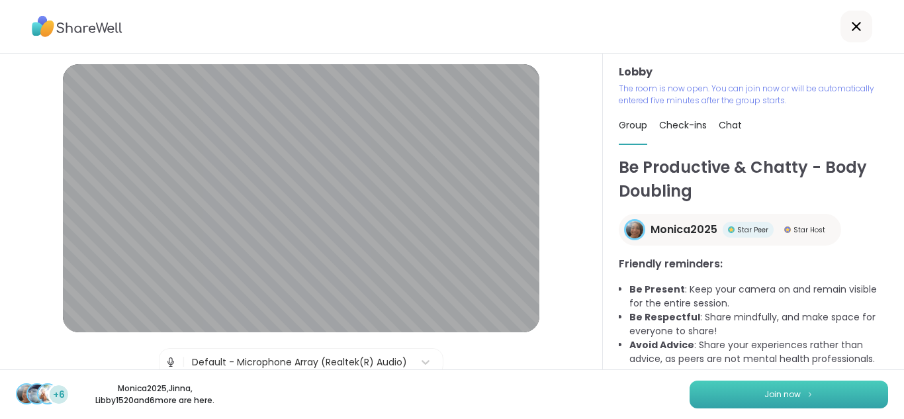
click at [791, 398] on button "Join now" at bounding box center [789, 395] width 199 height 28
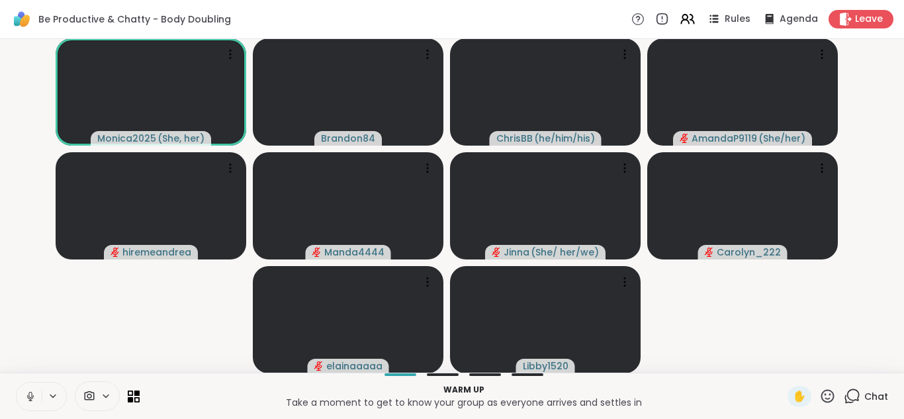
click at [29, 386] on button at bounding box center [29, 397] width 25 height 28
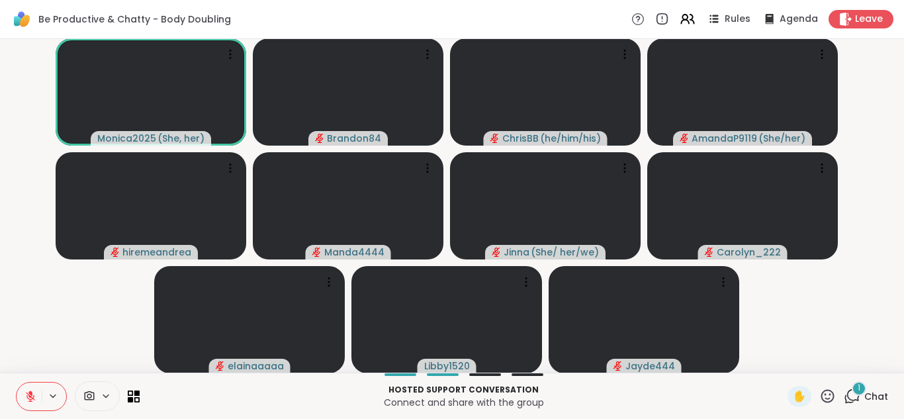
click at [858, 389] on span "1" at bounding box center [859, 388] width 3 height 11
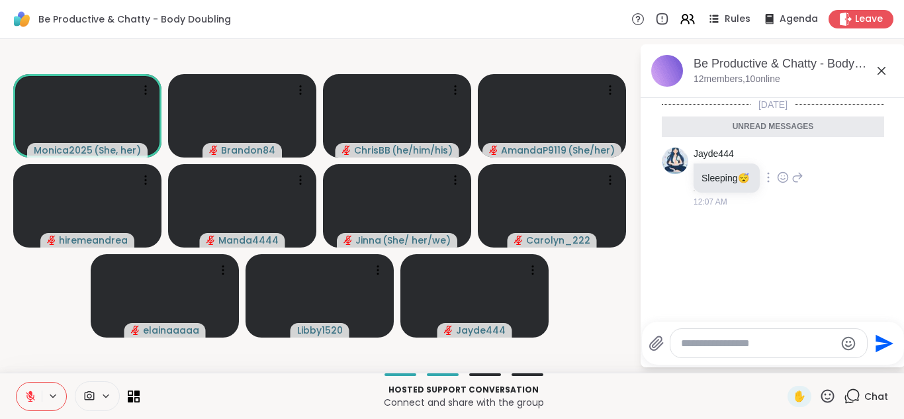
click at [783, 173] on icon at bounding box center [783, 177] width 12 height 13
click at [783, 156] on div "Select Reaction: Heart" at bounding box center [783, 156] width 12 height 12
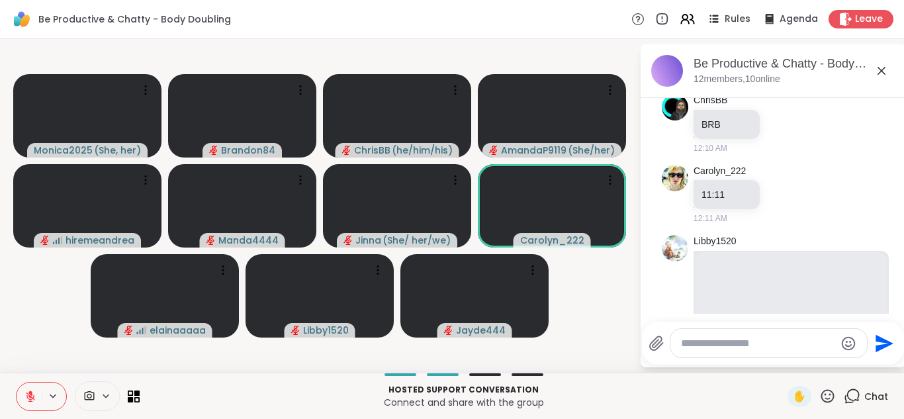
scroll to position [354, 0]
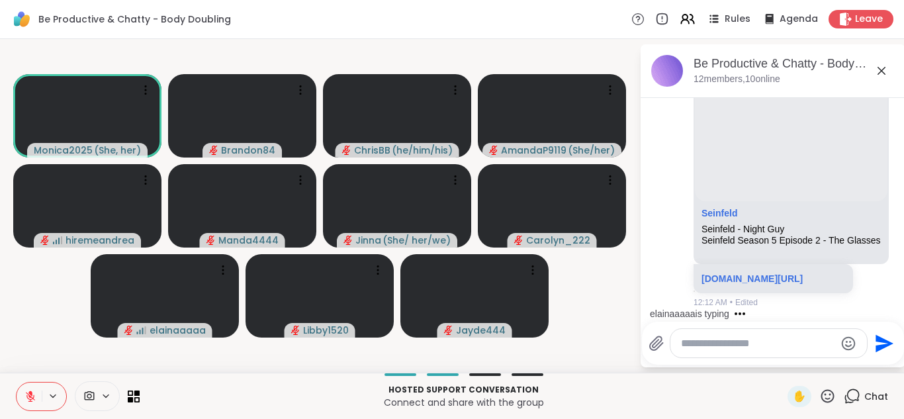
click at [26, 398] on icon at bounding box center [30, 397] width 12 height 12
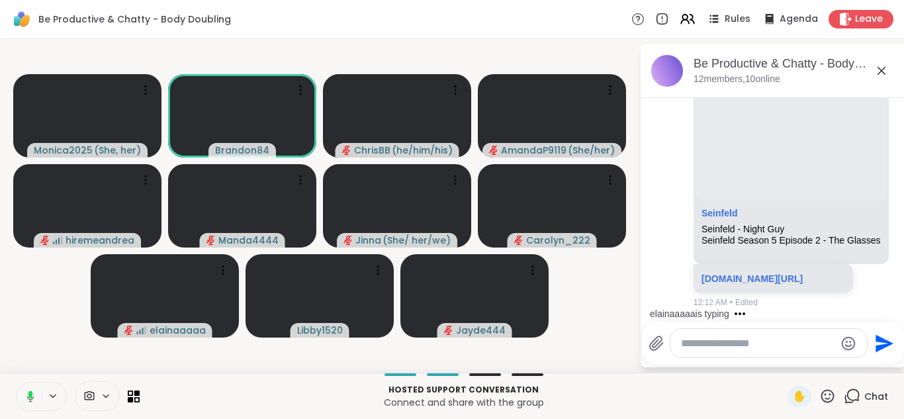
click at [26, 398] on icon at bounding box center [29, 397] width 12 height 12
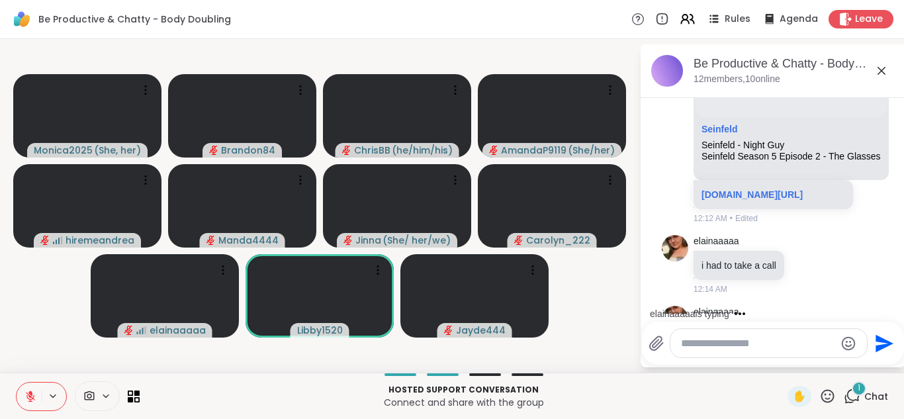
scroll to position [495, 0]
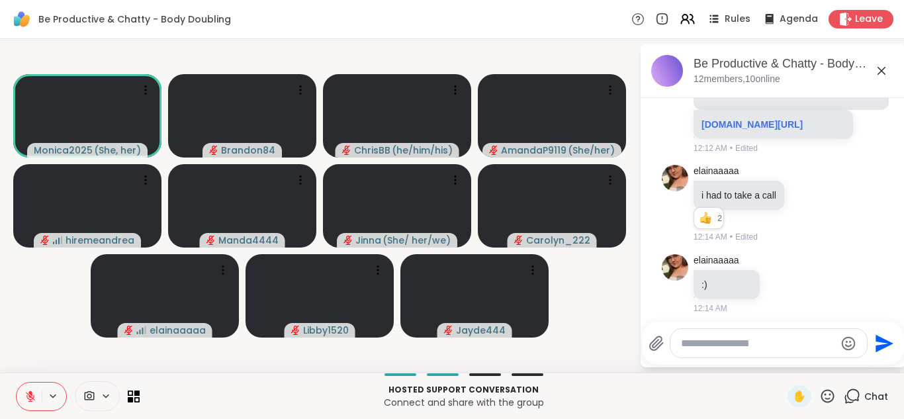
click at [26, 398] on icon at bounding box center [30, 397] width 12 height 12
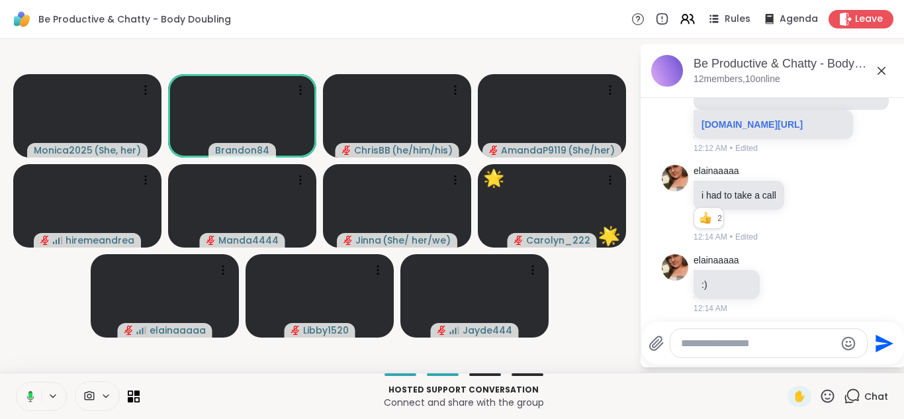
click at [34, 395] on button at bounding box center [28, 397] width 27 height 28
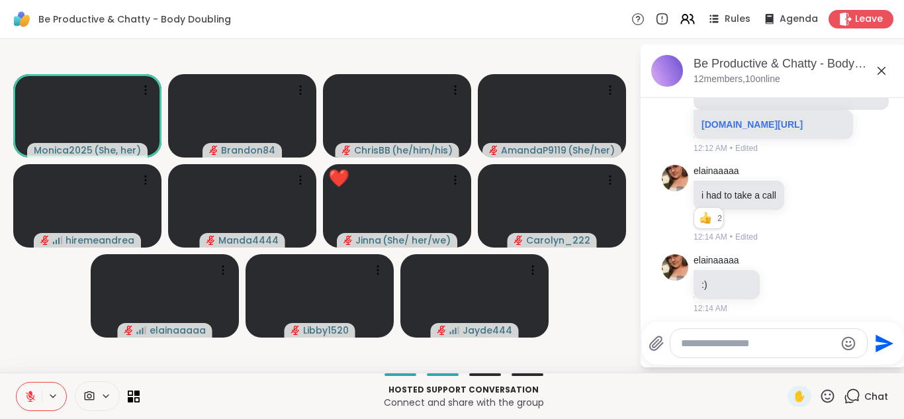
click at [17, 383] on button at bounding box center [29, 397] width 25 height 28
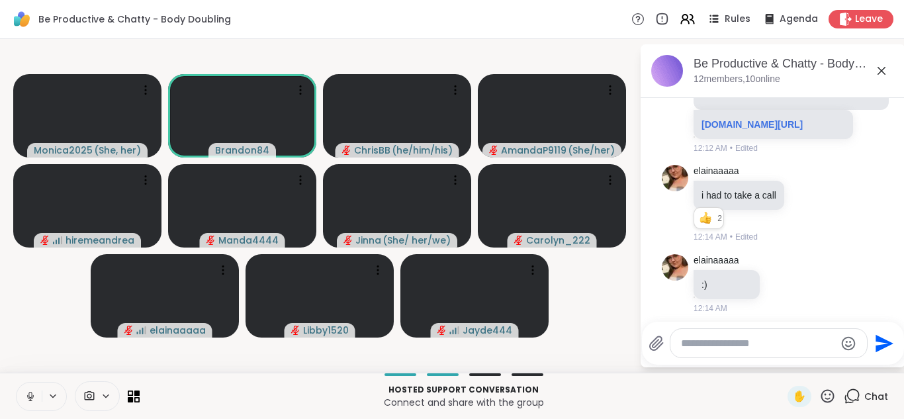
click at [17, 383] on button at bounding box center [29, 397] width 25 height 28
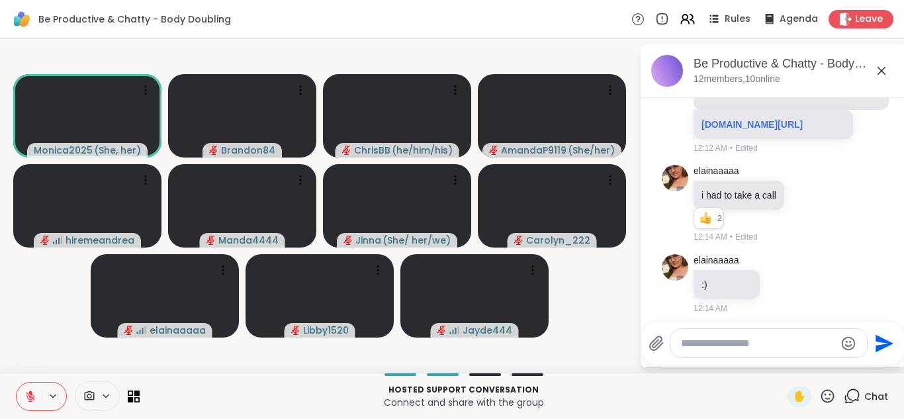
click at [17, 383] on button at bounding box center [29, 397] width 25 height 28
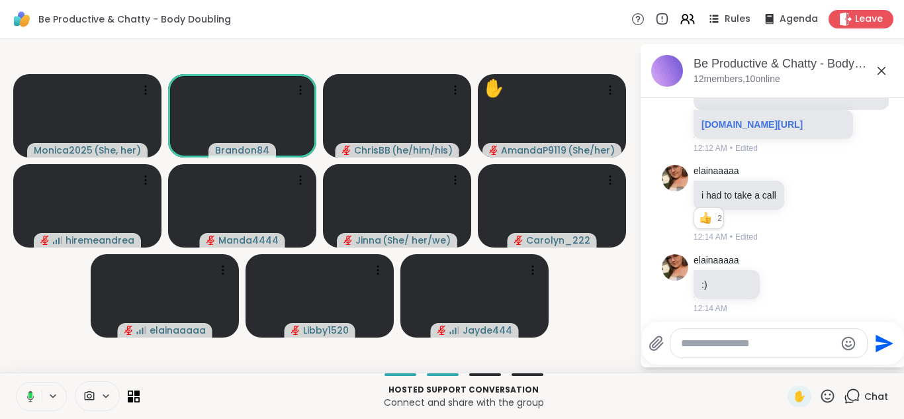
click at [15, 383] on button at bounding box center [28, 397] width 27 height 28
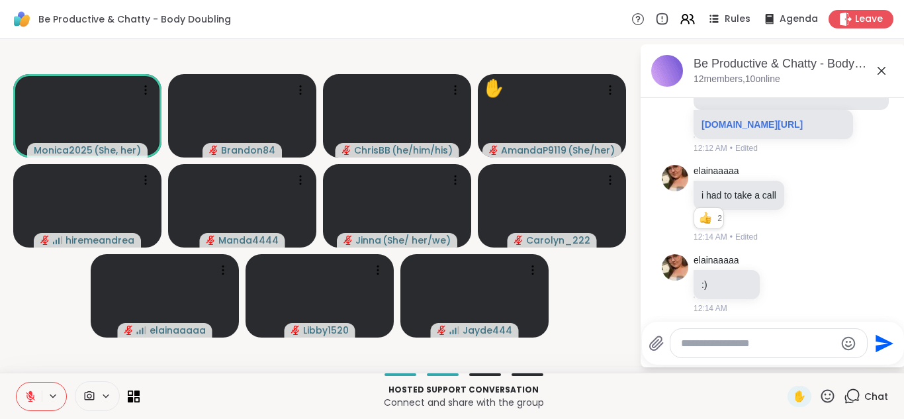
click at [17, 383] on button at bounding box center [29, 397] width 25 height 28
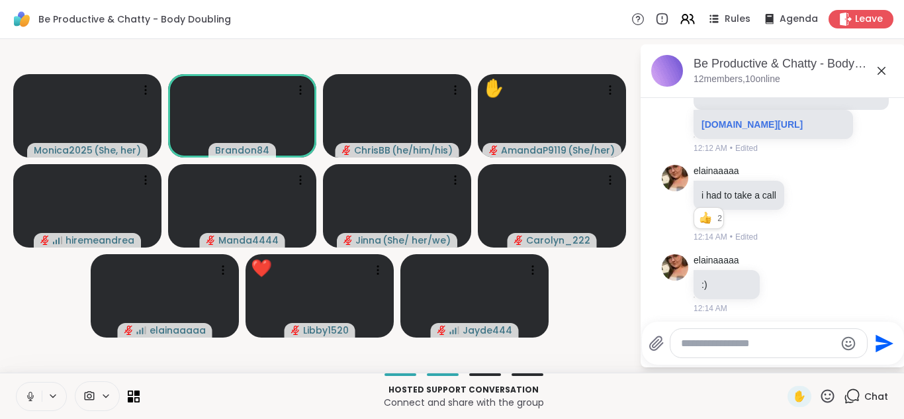
click at [17, 383] on button at bounding box center [29, 397] width 25 height 28
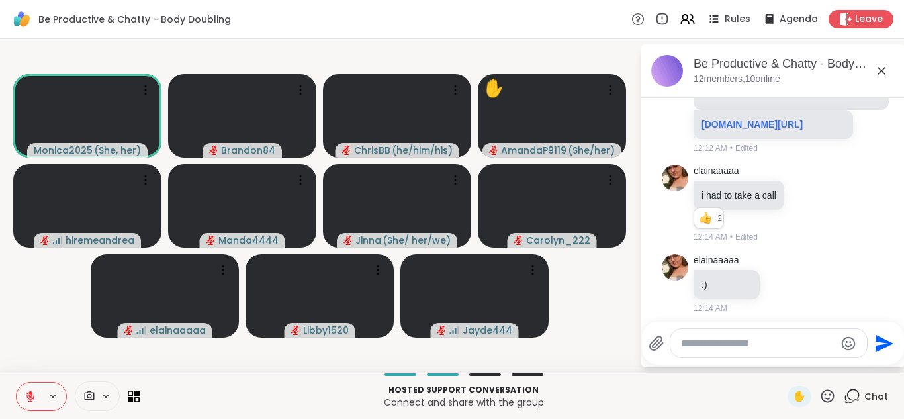
click at [17, 383] on button at bounding box center [29, 397] width 25 height 28
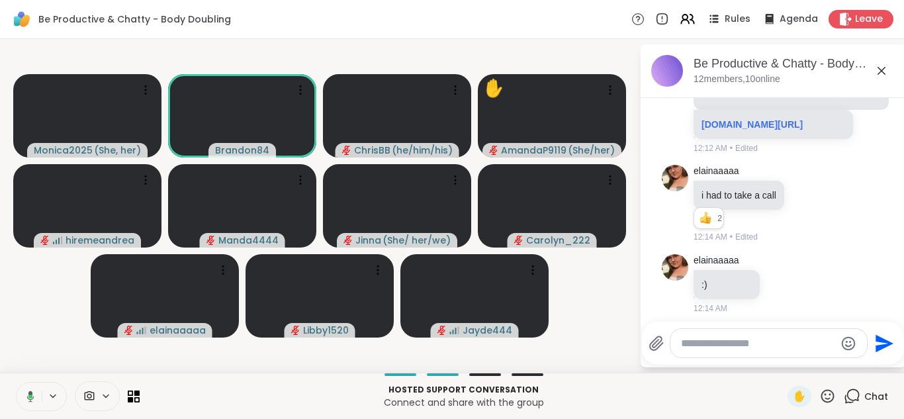
click at [15, 383] on button at bounding box center [28, 397] width 27 height 28
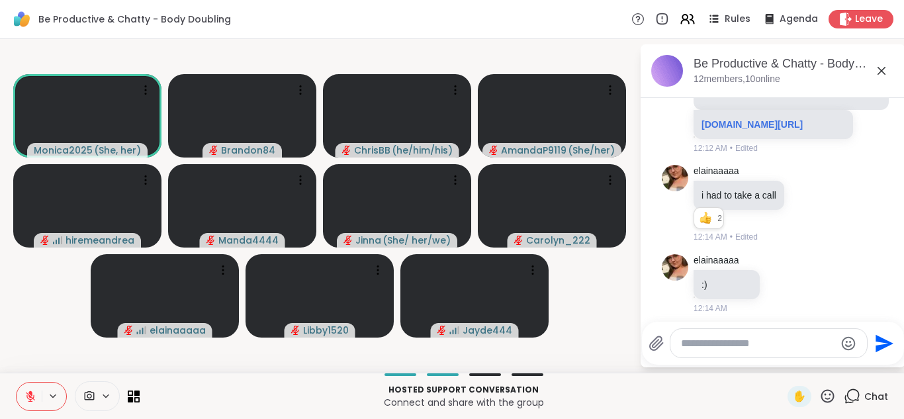
click at [17, 383] on button at bounding box center [29, 397] width 25 height 28
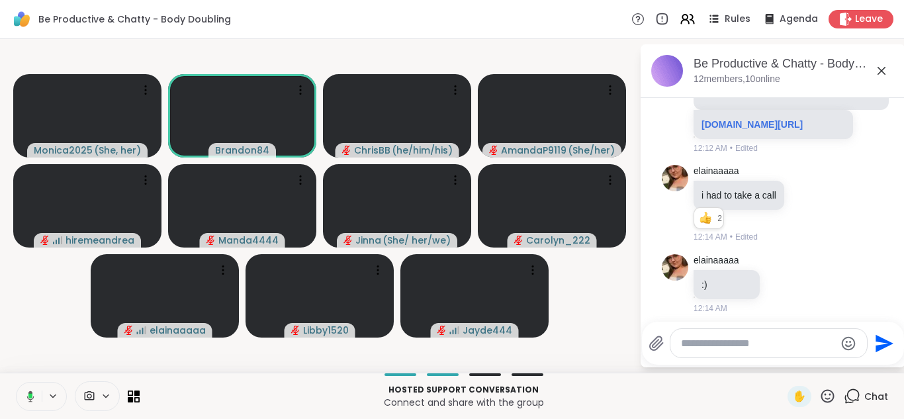
click at [15, 383] on button at bounding box center [28, 397] width 27 height 28
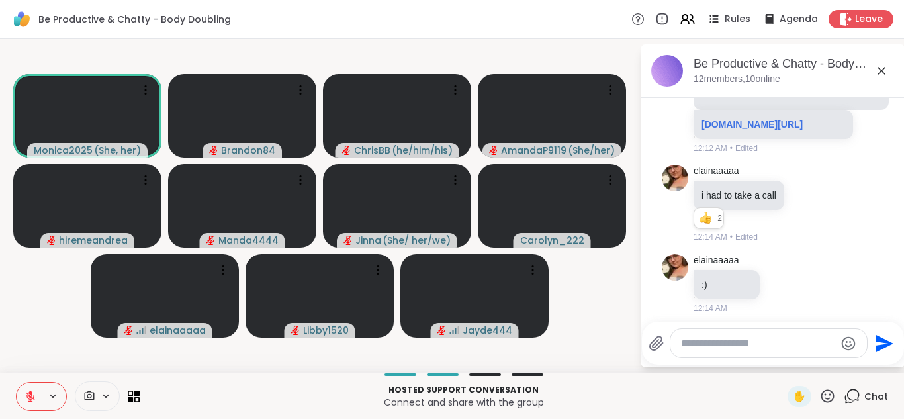
click at [820, 395] on icon at bounding box center [828, 396] width 17 height 17
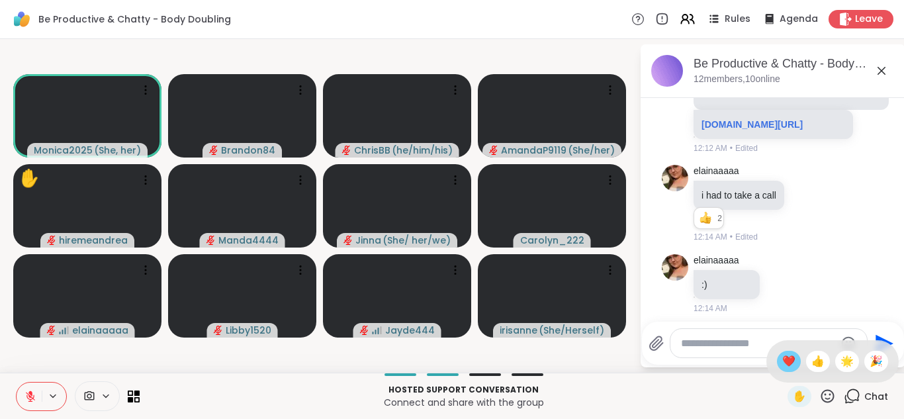
click at [783, 366] on span "❤️" at bounding box center [789, 362] width 13 height 16
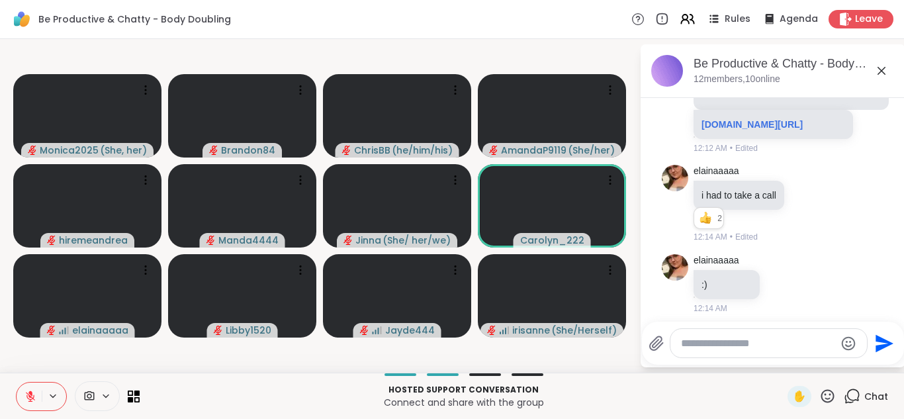
click at [824, 397] on icon at bounding box center [828, 396] width 17 height 17
click at [783, 357] on span "❤️" at bounding box center [789, 362] width 13 height 16
click at [820, 395] on icon at bounding box center [828, 396] width 17 height 17
click at [783, 358] on span "❤️" at bounding box center [789, 362] width 13 height 16
click at [820, 397] on icon at bounding box center [828, 396] width 17 height 17
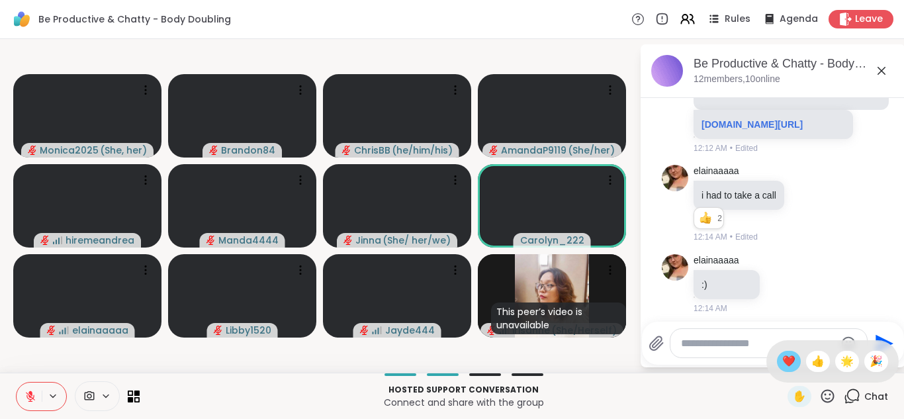
click at [783, 361] on span "❤️" at bounding box center [789, 362] width 13 height 16
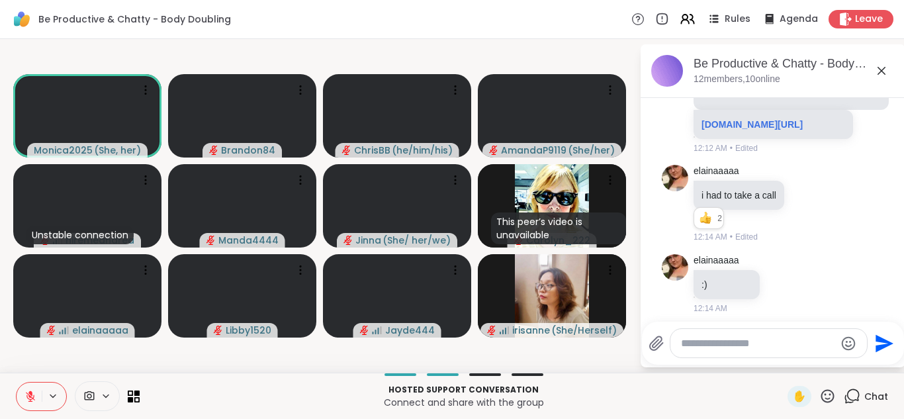
click at [26, 400] on icon at bounding box center [30, 397] width 12 height 12
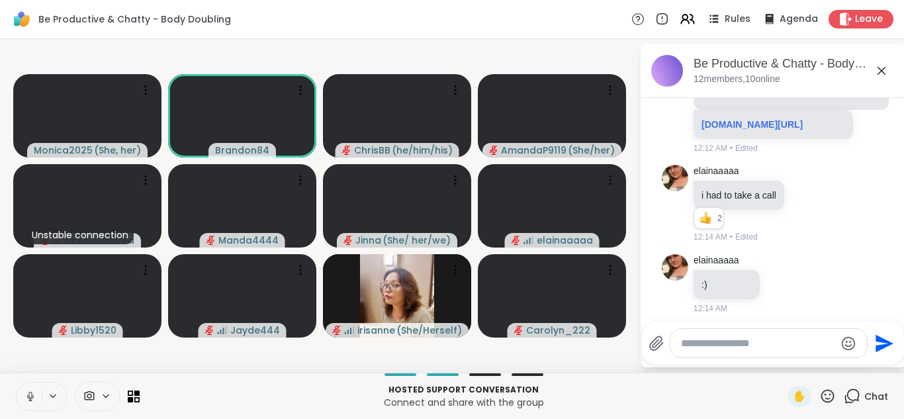
click at [26, 400] on icon at bounding box center [30, 397] width 12 height 12
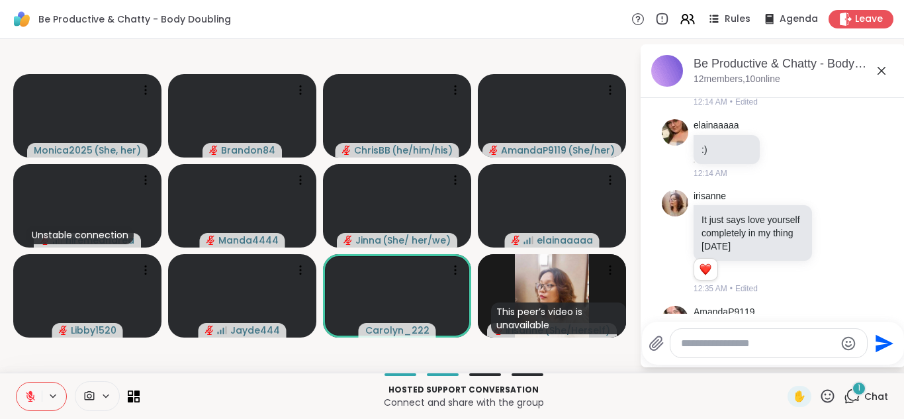
scroll to position [700, 0]
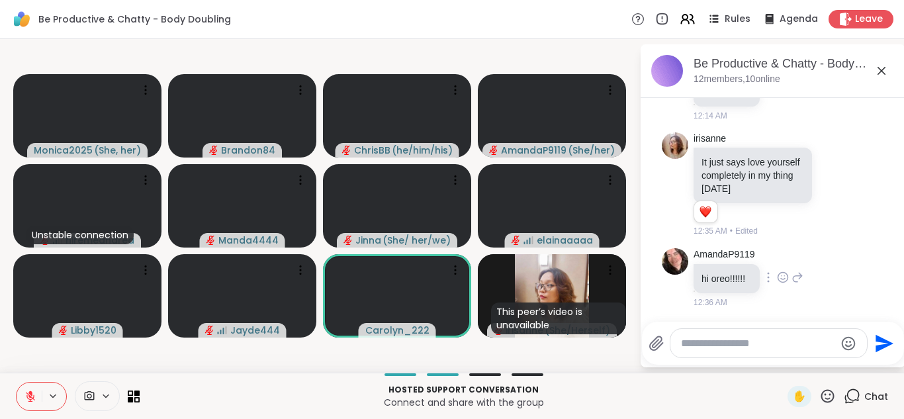
click at [787, 272] on icon at bounding box center [783, 277] width 12 height 13
click at [787, 257] on div "Select Reaction: Heart" at bounding box center [783, 256] width 12 height 12
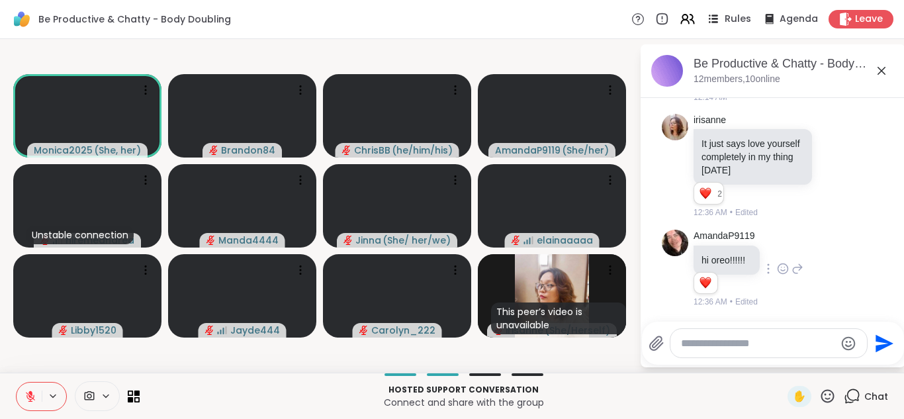
click at [713, 15] on icon at bounding box center [713, 19] width 17 height 17
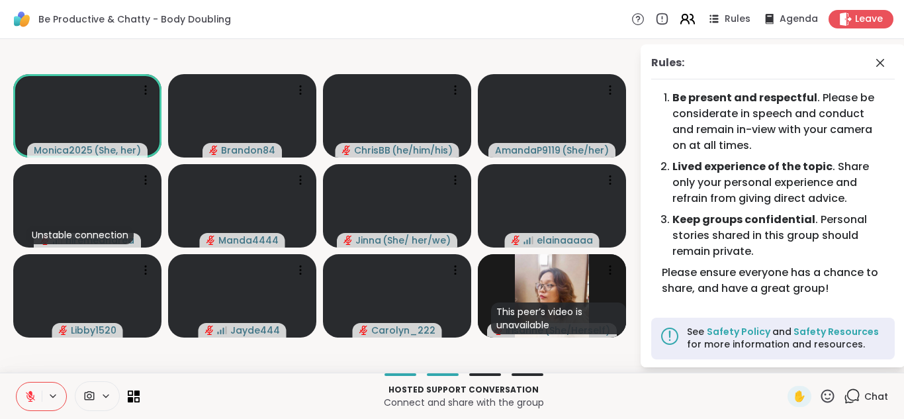
click at [683, 19] on icon at bounding box center [685, 17] width 5 height 5
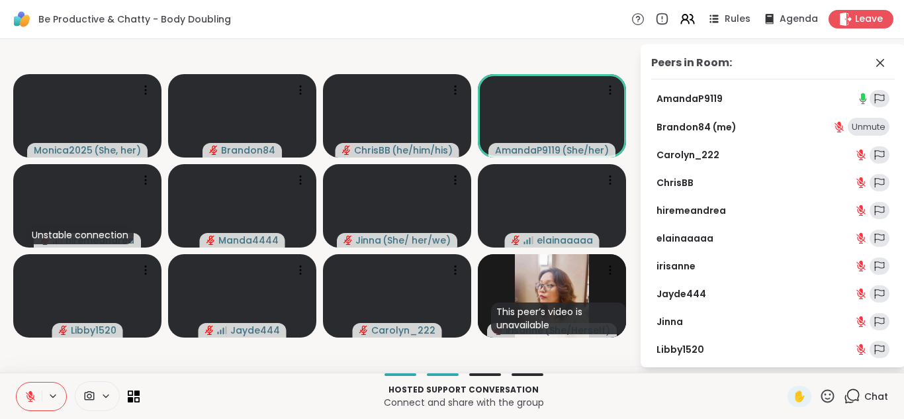
click at [857, 210] on icon at bounding box center [861, 211] width 9 height 9
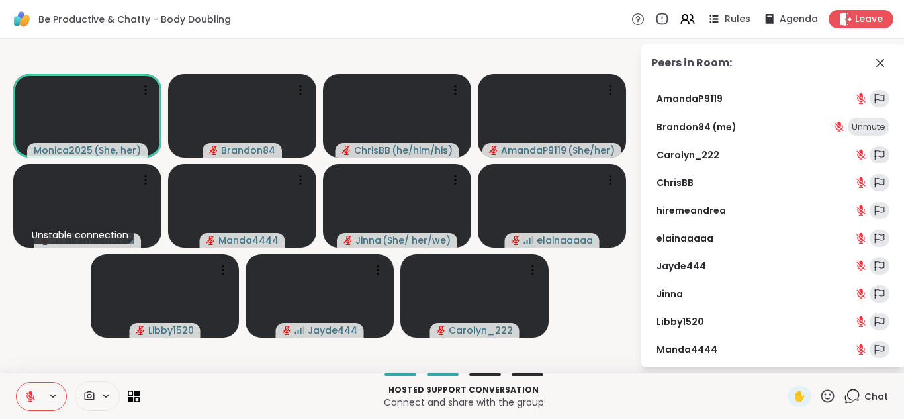
click at [33, 395] on icon at bounding box center [30, 397] width 12 height 12
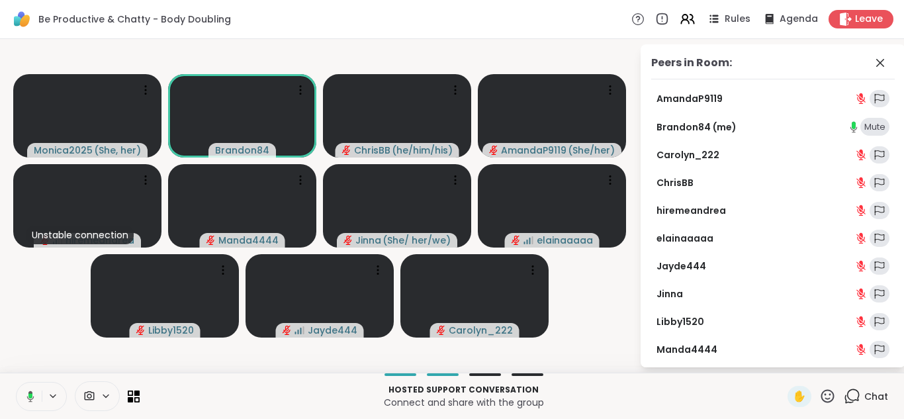
click at [15, 383] on button at bounding box center [28, 397] width 27 height 28
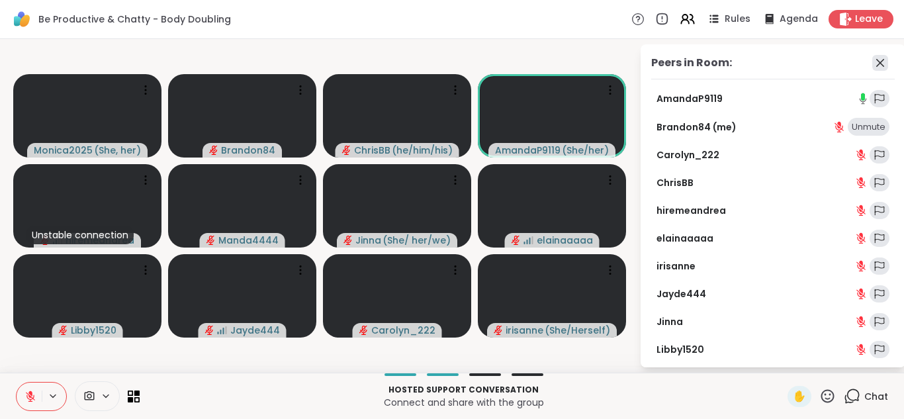
click at [873, 59] on icon at bounding box center [881, 63] width 16 height 16
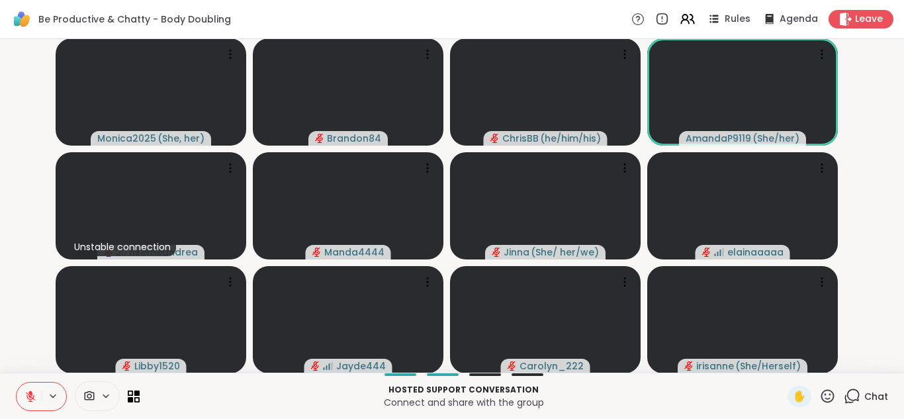
click at [23, 393] on button at bounding box center [29, 397] width 25 height 28
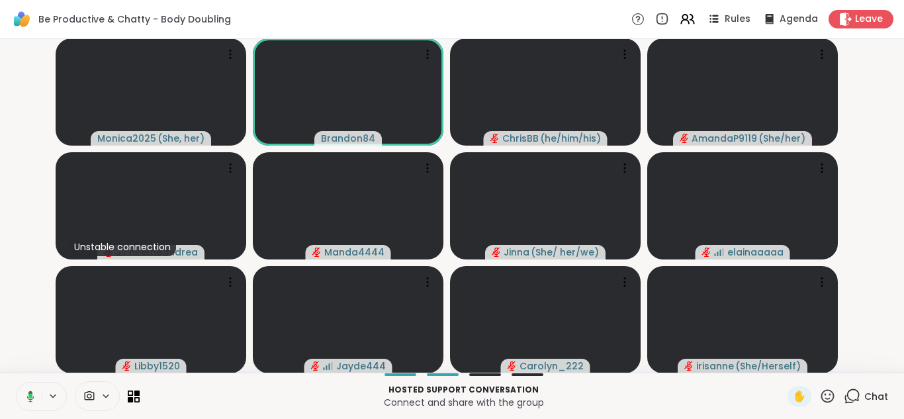
click at [15, 383] on button at bounding box center [28, 397] width 27 height 28
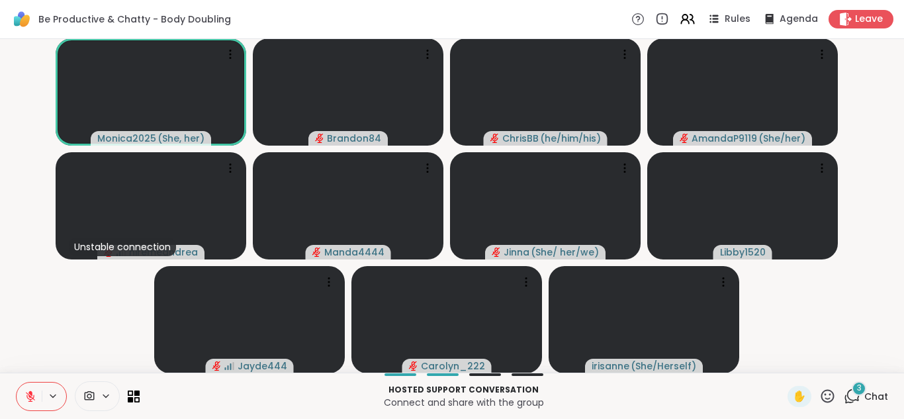
click at [852, 390] on div "3" at bounding box center [859, 388] width 15 height 15
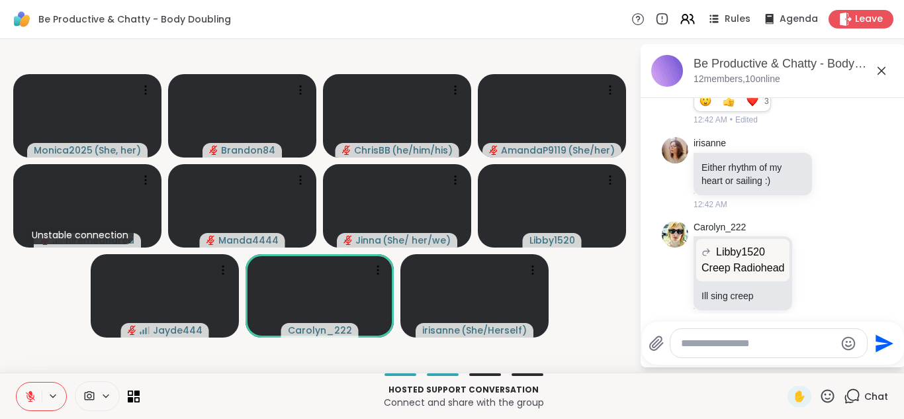
scroll to position [1053, 0]
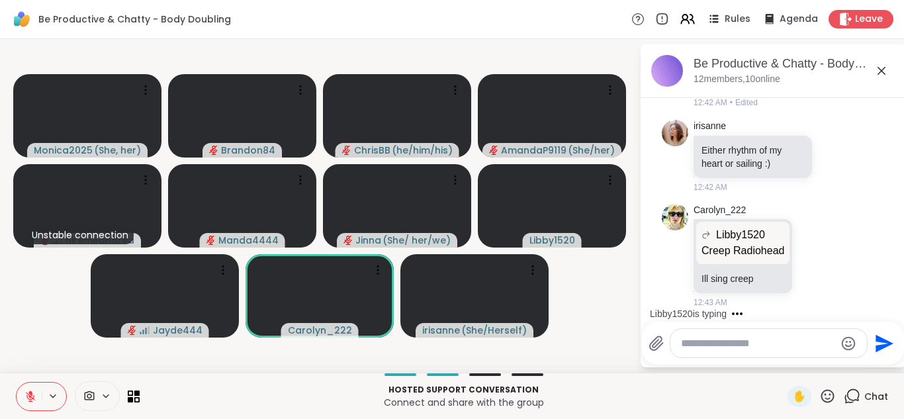
click at [705, 345] on textarea "Type your message" at bounding box center [758, 343] width 154 height 13
type textarea "*"
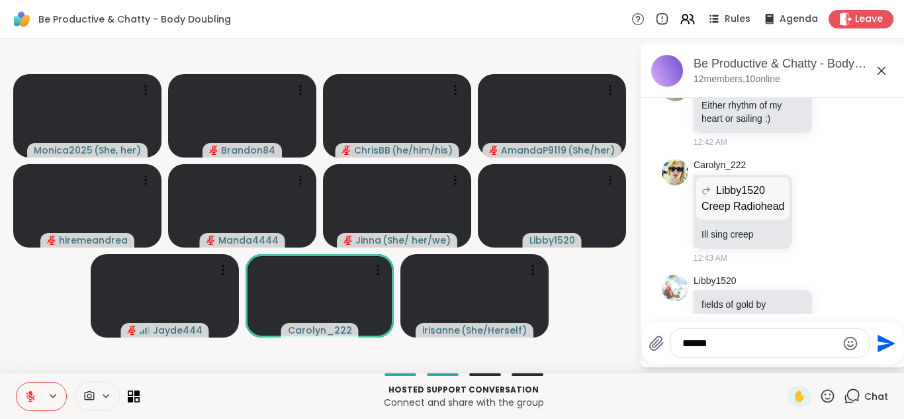
scroll to position [1092, 0]
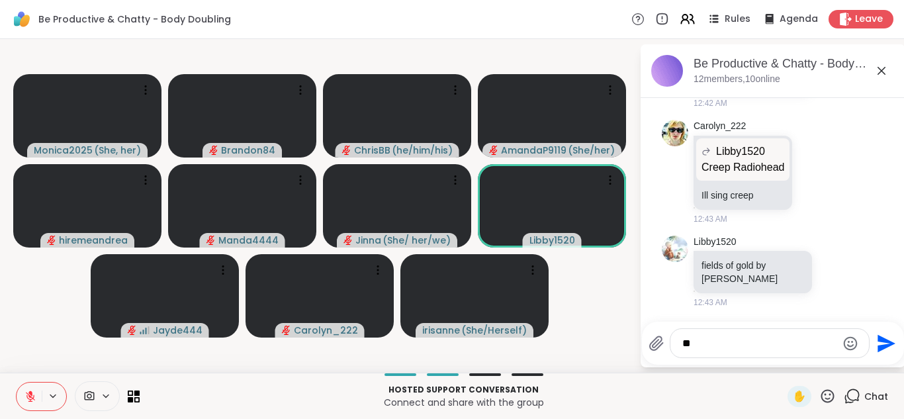
type textarea "*"
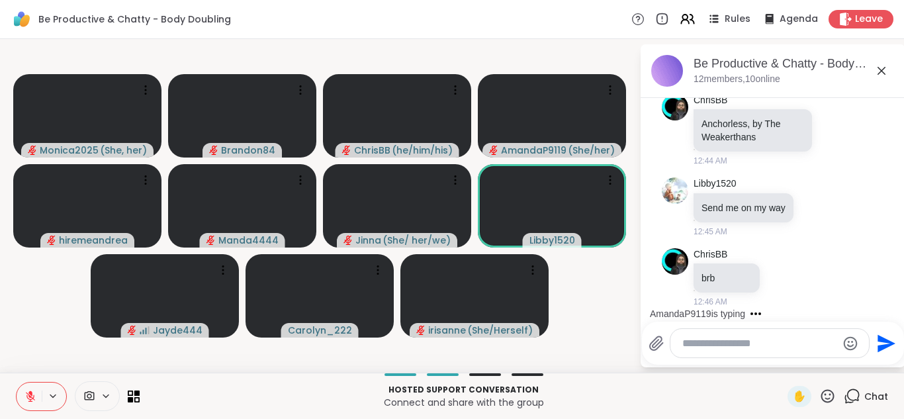
scroll to position [1446, 0]
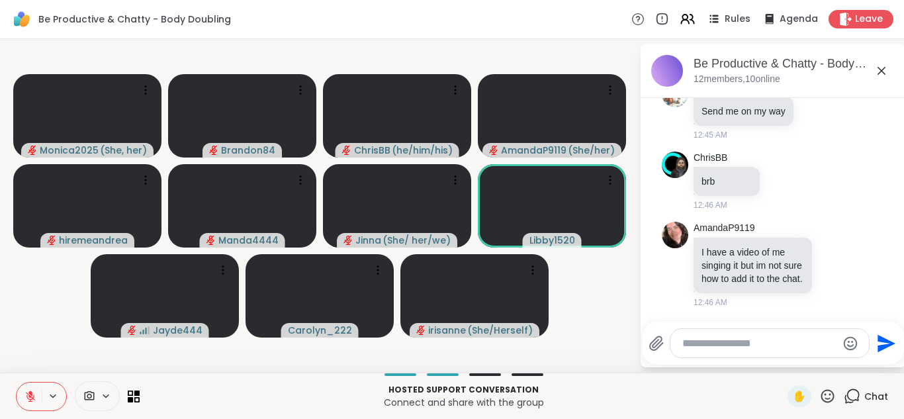
click at [24, 395] on icon at bounding box center [30, 397] width 12 height 12
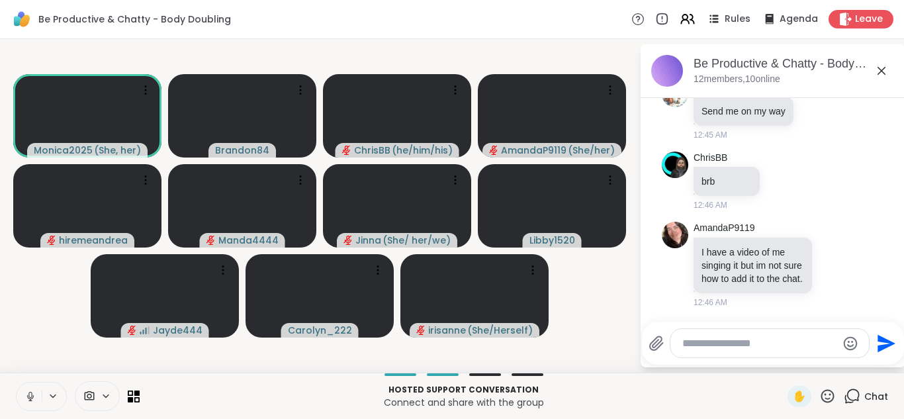
click at [24, 395] on icon at bounding box center [30, 397] width 12 height 12
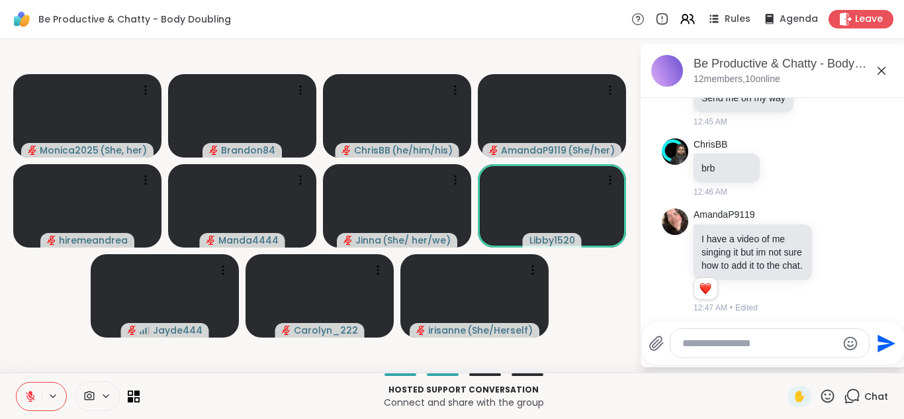
scroll to position [1465, 0]
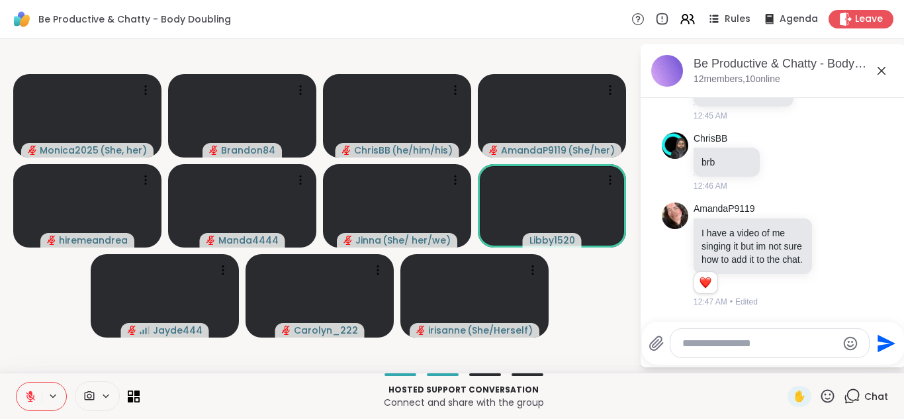
click at [17, 383] on button at bounding box center [29, 397] width 25 height 28
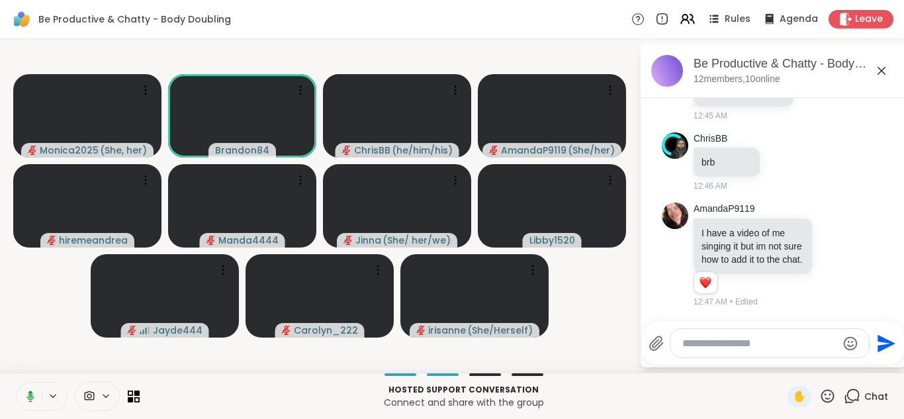
click at [15, 383] on button at bounding box center [28, 397] width 27 height 28
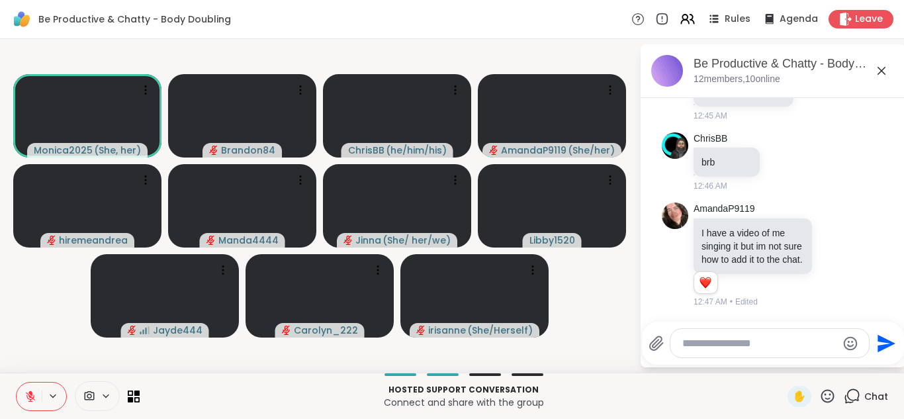
click at [17, 383] on button at bounding box center [29, 397] width 25 height 28
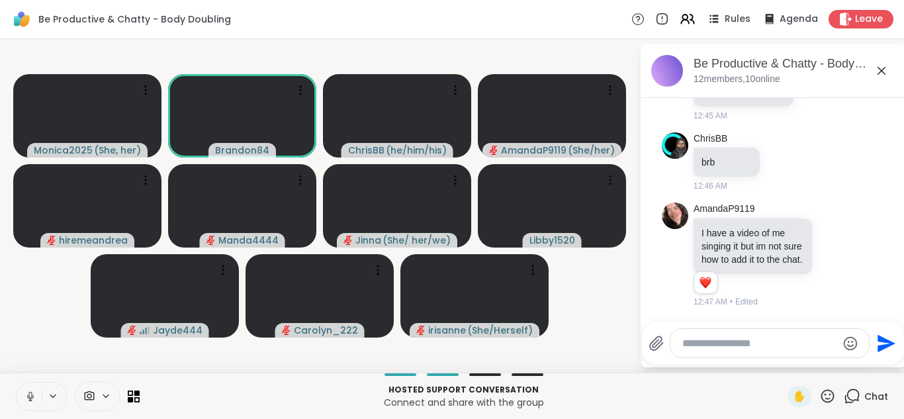
click at [17, 383] on button at bounding box center [29, 397] width 25 height 28
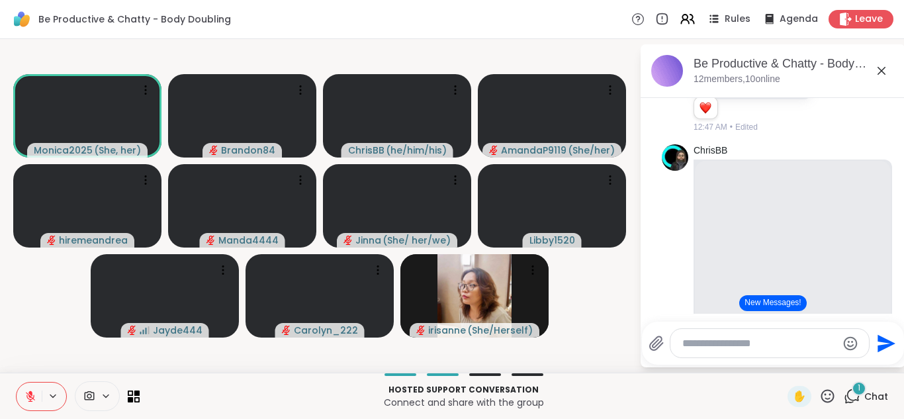
scroll to position [1929, 0]
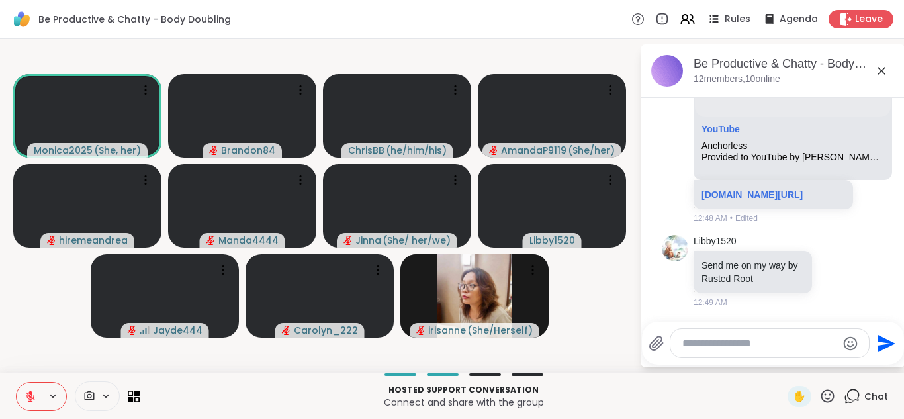
click at [737, 344] on textarea "Type your message" at bounding box center [760, 343] width 154 height 13
paste textarea "**********"
type textarea "**********"
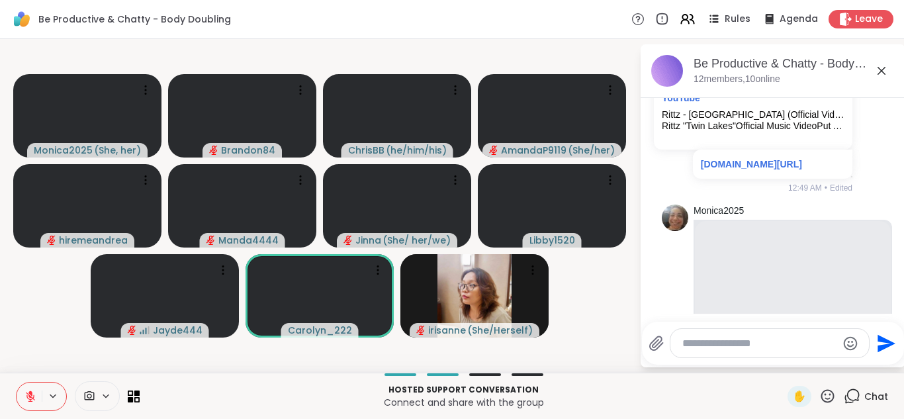
scroll to position [2507, 0]
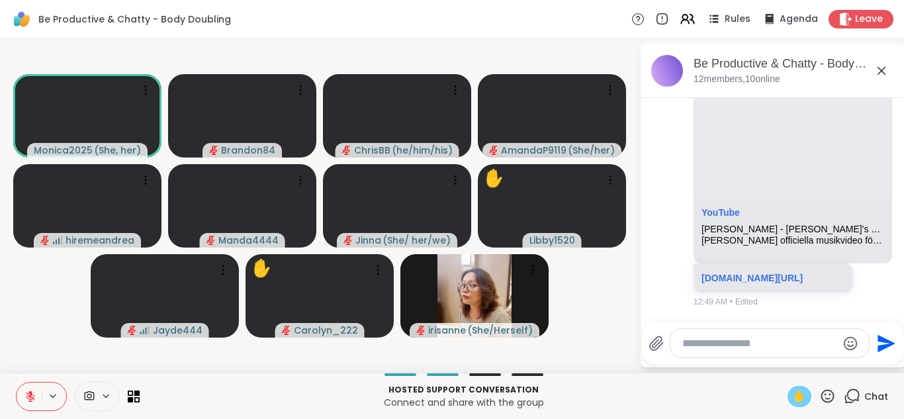
click at [793, 395] on span "✋" at bounding box center [799, 397] width 13 height 16
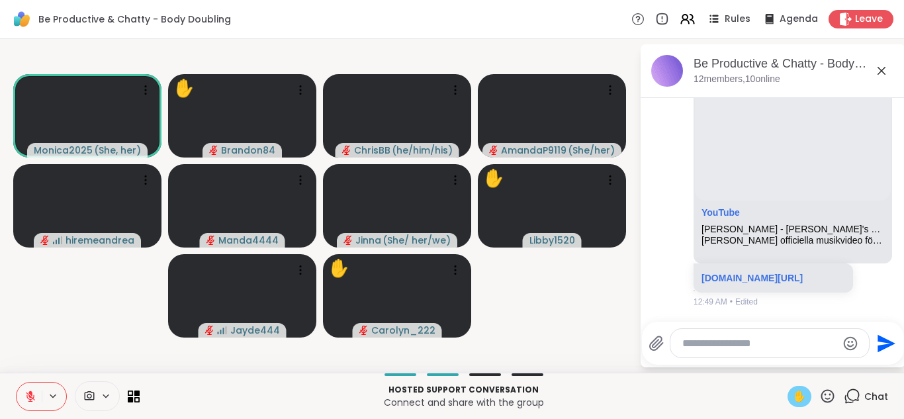
click at [789, 387] on div "✋" at bounding box center [800, 396] width 24 height 21
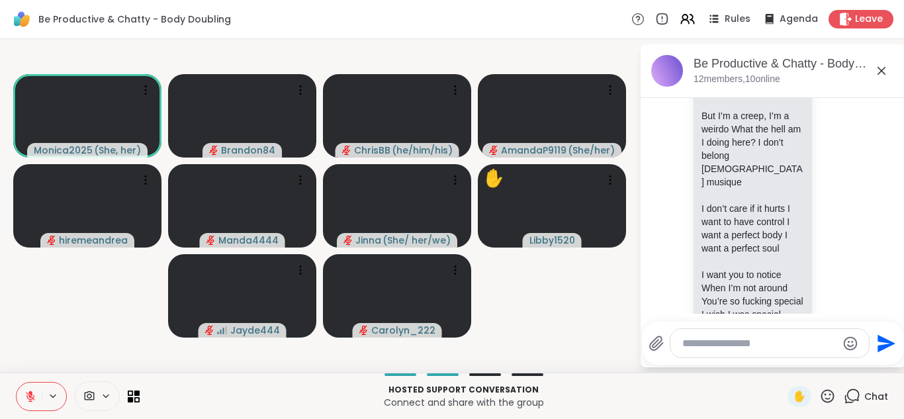
scroll to position [2875, 0]
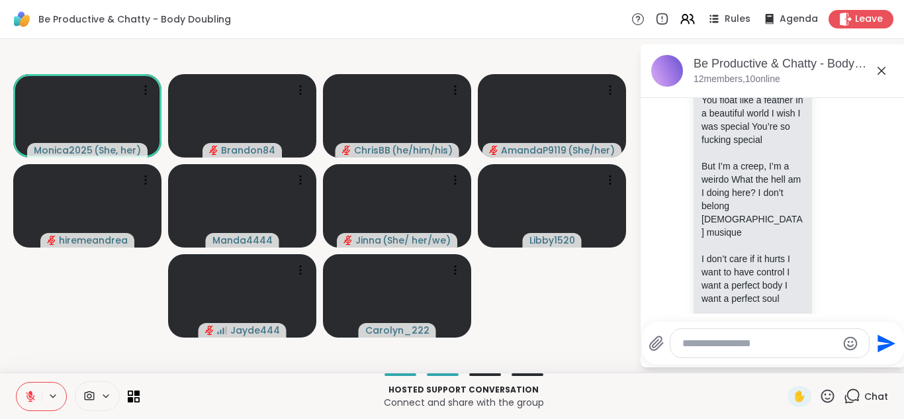
click at [33, 398] on icon at bounding box center [30, 396] width 9 height 9
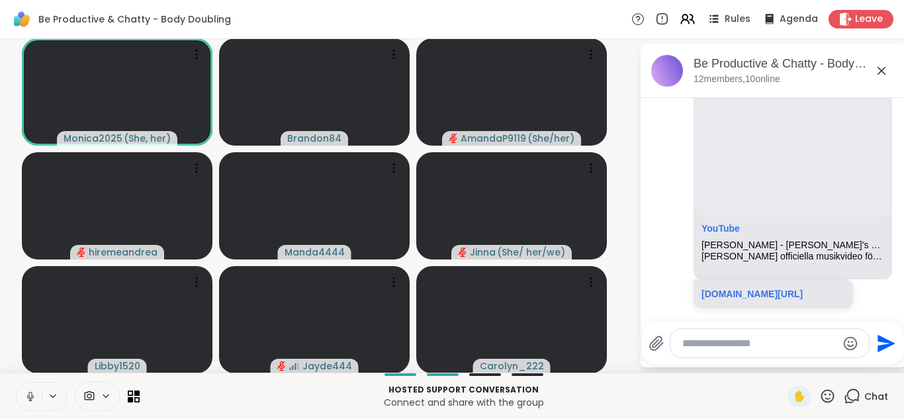
scroll to position [1, 0]
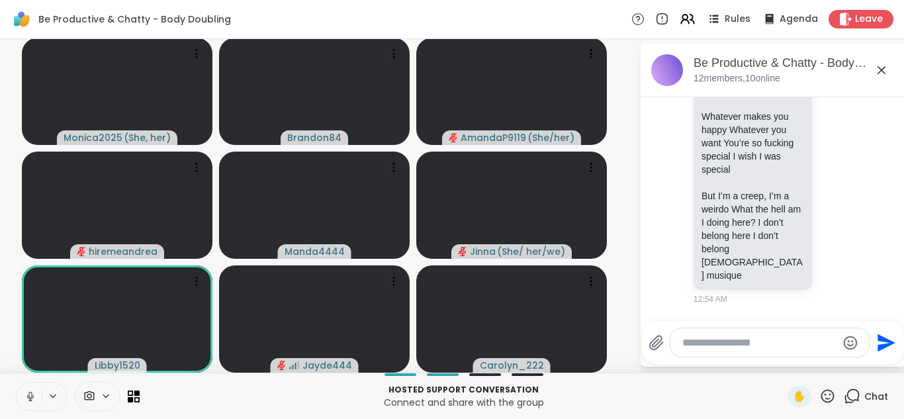
click at [822, 401] on icon at bounding box center [828, 395] width 13 height 13
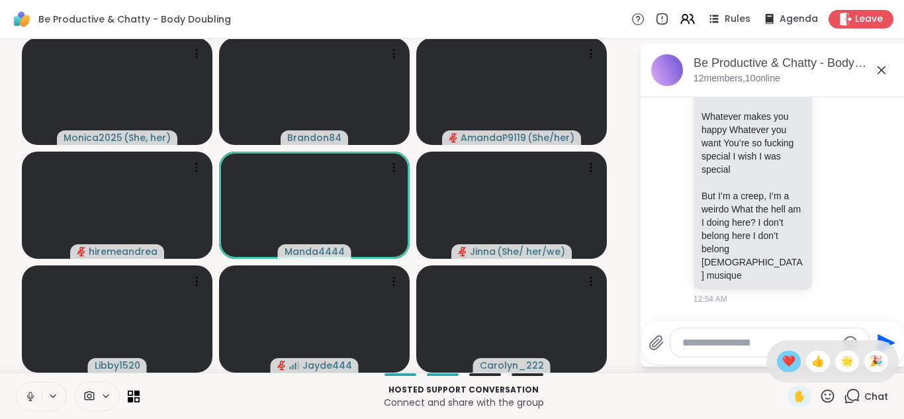
click at [783, 362] on span "❤️" at bounding box center [789, 362] width 13 height 16
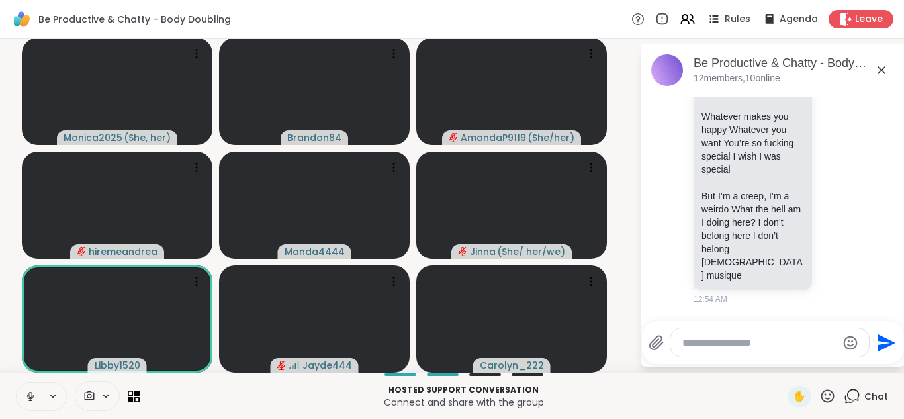
click at [820, 396] on icon at bounding box center [828, 396] width 17 height 17
click at [777, 373] on div "✋ ❤️ 👍 🌟 🎉" at bounding box center [833, 361] width 132 height 42
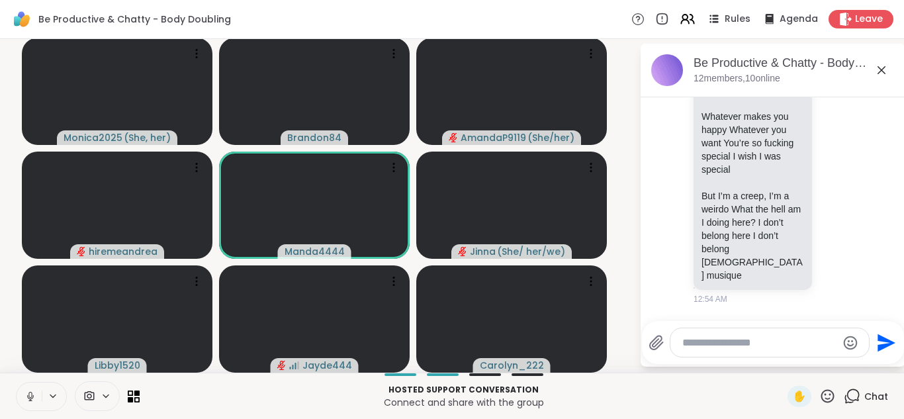
click at [821, 393] on icon at bounding box center [828, 396] width 17 height 17
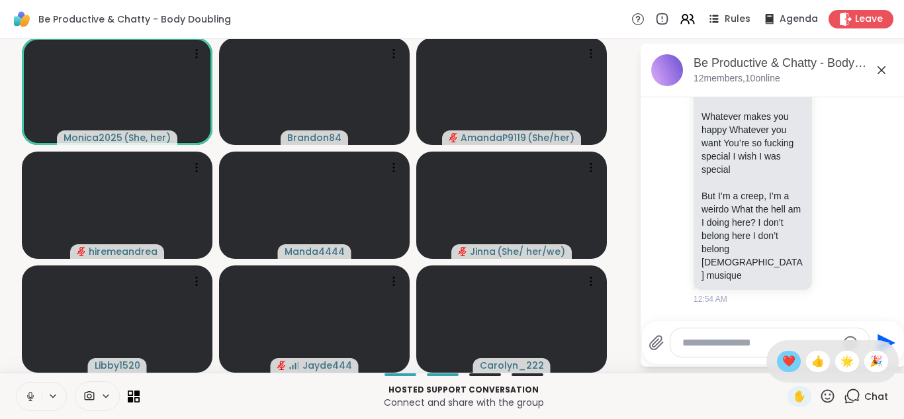
click at [783, 362] on span "❤️" at bounding box center [789, 362] width 13 height 16
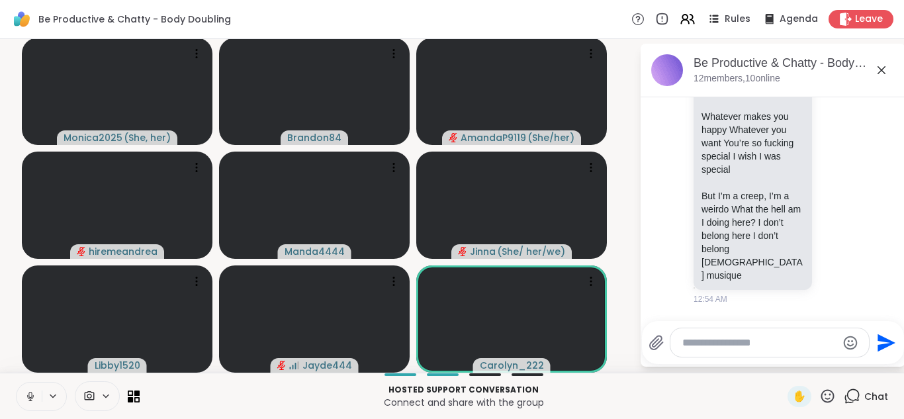
click at [822, 396] on icon at bounding box center [828, 395] width 13 height 13
click at [783, 360] on span "❤️" at bounding box center [789, 362] width 13 height 16
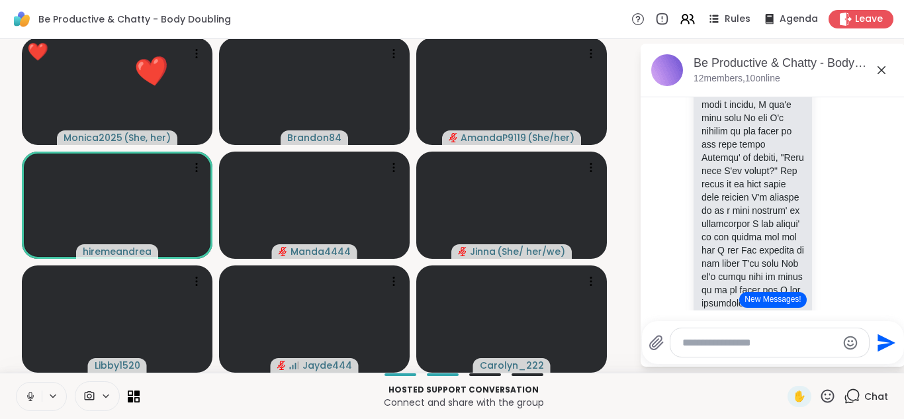
scroll to position [3952, 0]
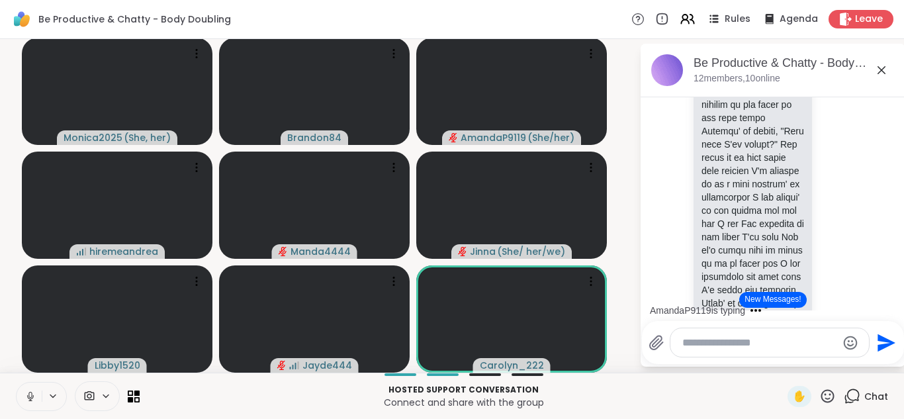
click at [765, 298] on button "New Messages!" at bounding box center [773, 300] width 67 height 16
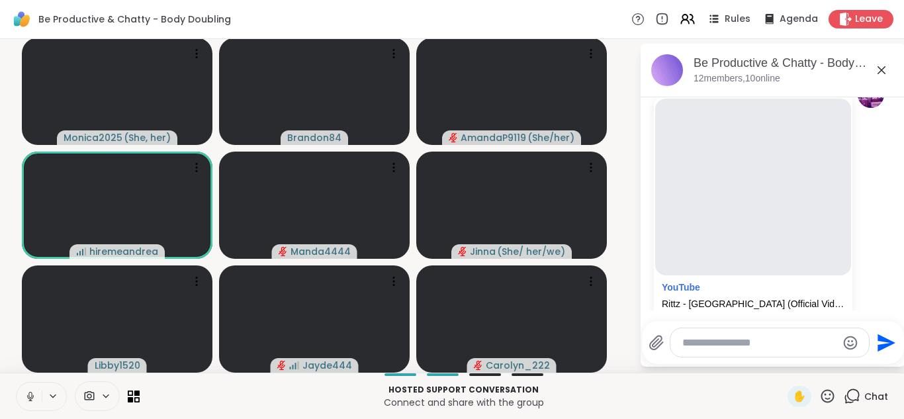
scroll to position [2132, 0]
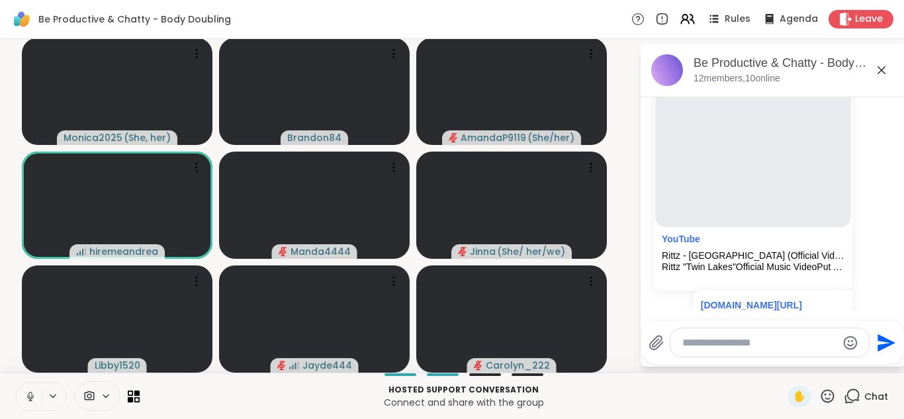
click at [30, 393] on icon at bounding box center [30, 397] width 12 height 12
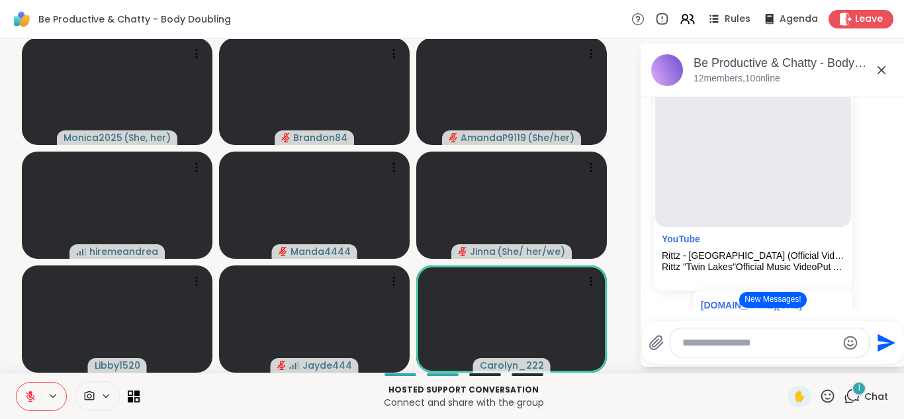
click at [741, 300] on button "New Messages!" at bounding box center [773, 300] width 67 height 16
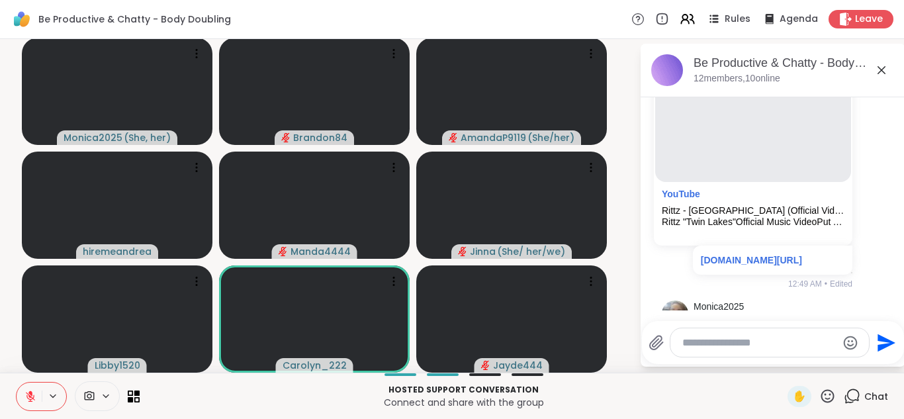
scroll to position [2150, 0]
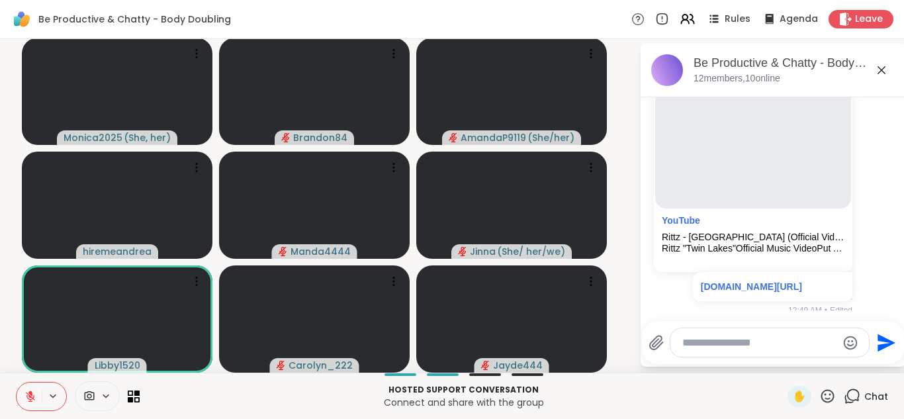
click at [26, 396] on icon at bounding box center [30, 397] width 12 height 12
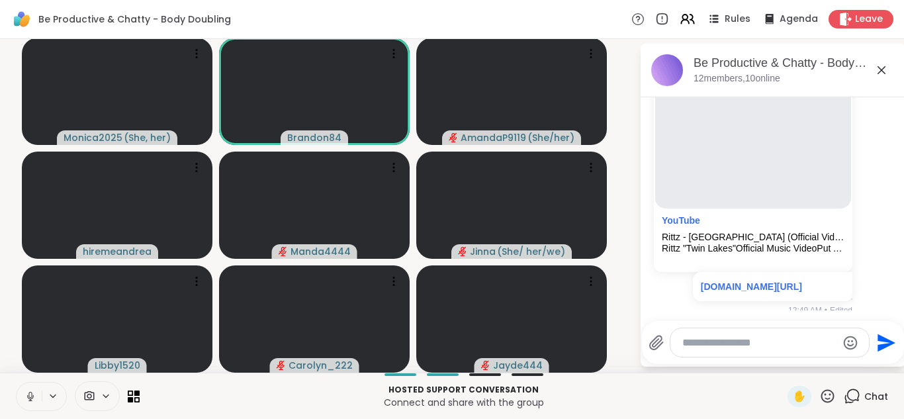
click at [26, 396] on icon at bounding box center [30, 397] width 12 height 12
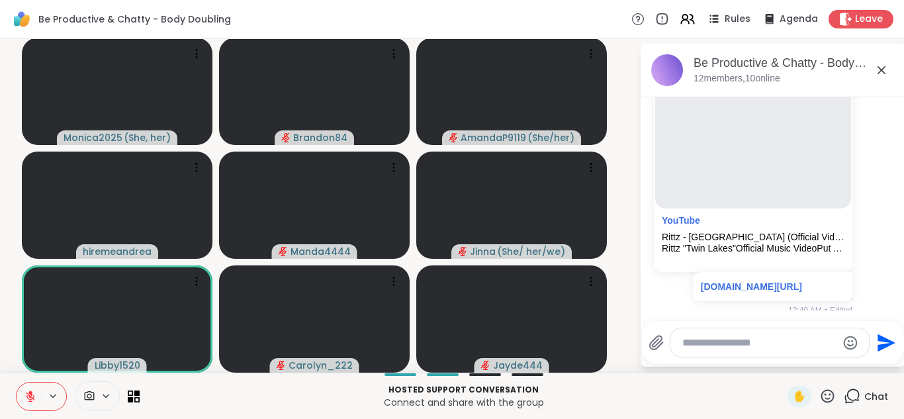
click at [26, 396] on icon at bounding box center [30, 397] width 12 height 12
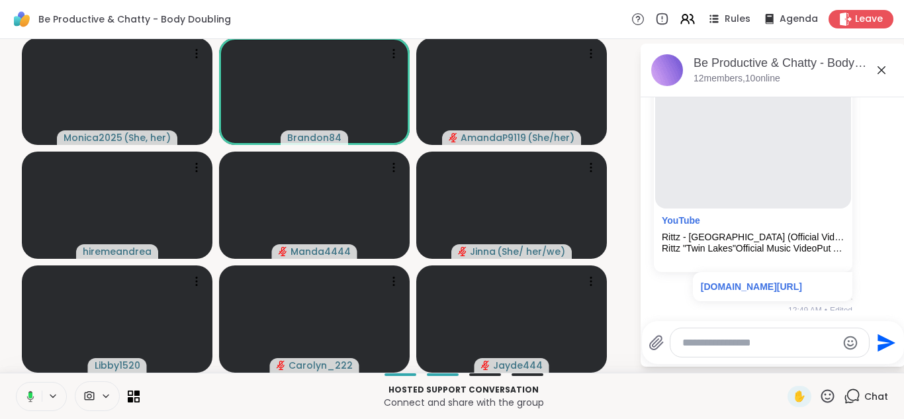
click at [26, 396] on icon at bounding box center [29, 397] width 12 height 12
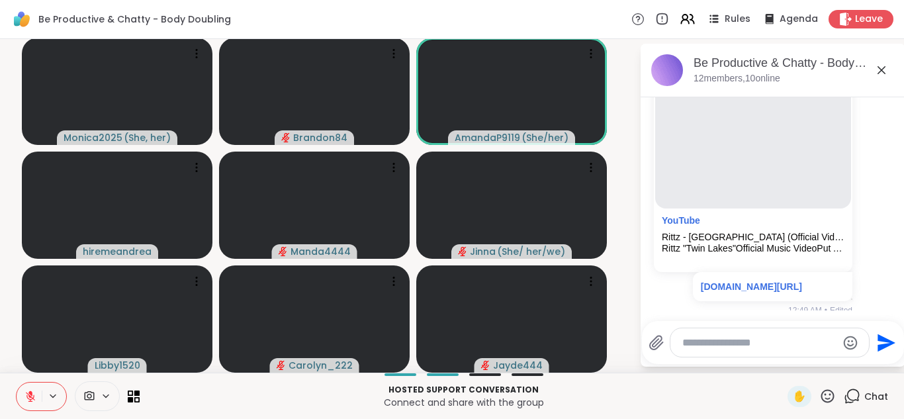
click at [28, 395] on icon at bounding box center [30, 397] width 12 height 12
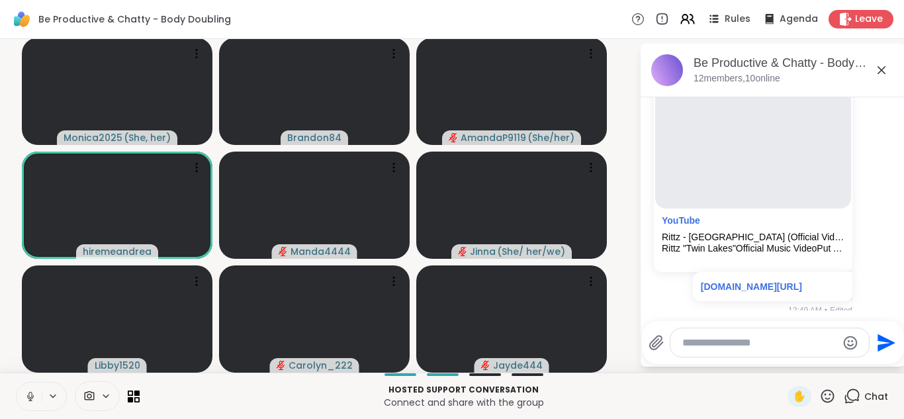
click at [822, 393] on icon at bounding box center [828, 396] width 17 height 17
click at [783, 358] on span "❤️" at bounding box center [789, 362] width 13 height 16
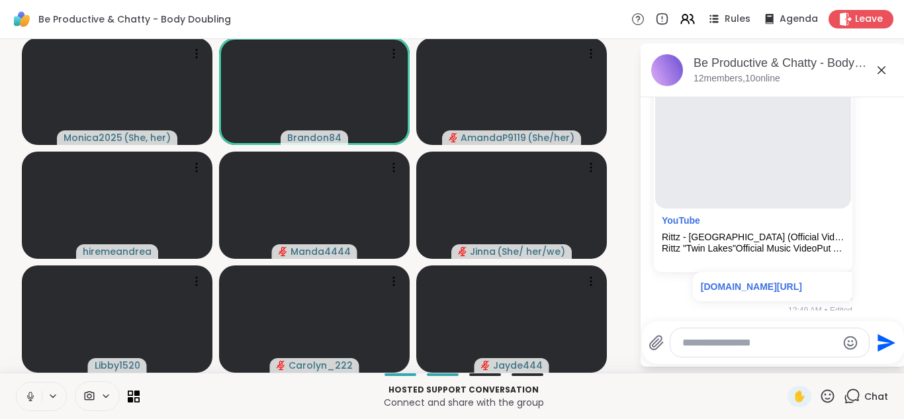
click at [30, 395] on icon at bounding box center [30, 397] width 12 height 12
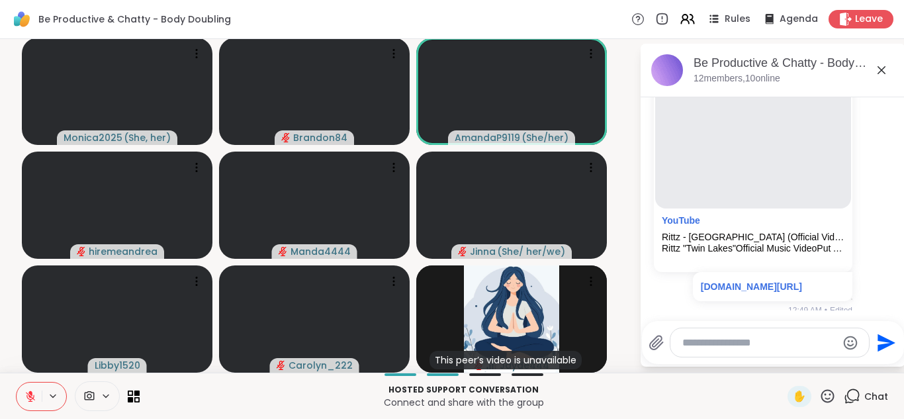
click at [706, 343] on textarea "Type your message" at bounding box center [760, 342] width 154 height 13
paste textarea "**********"
type textarea "**********"
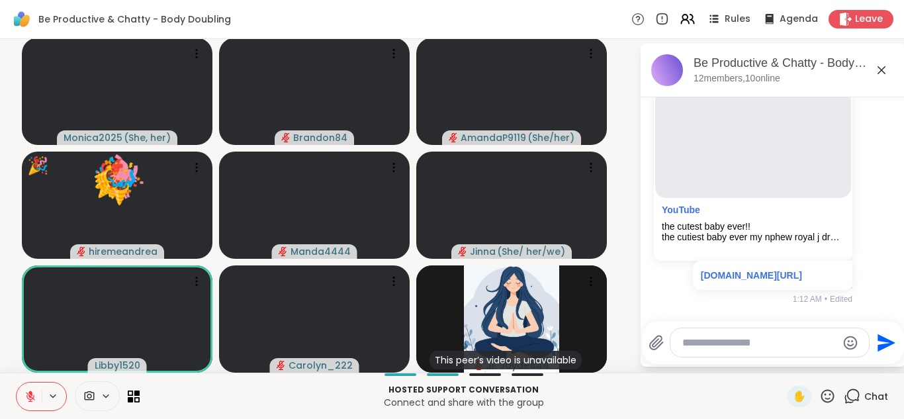
click at [23, 389] on button at bounding box center [29, 397] width 25 height 28
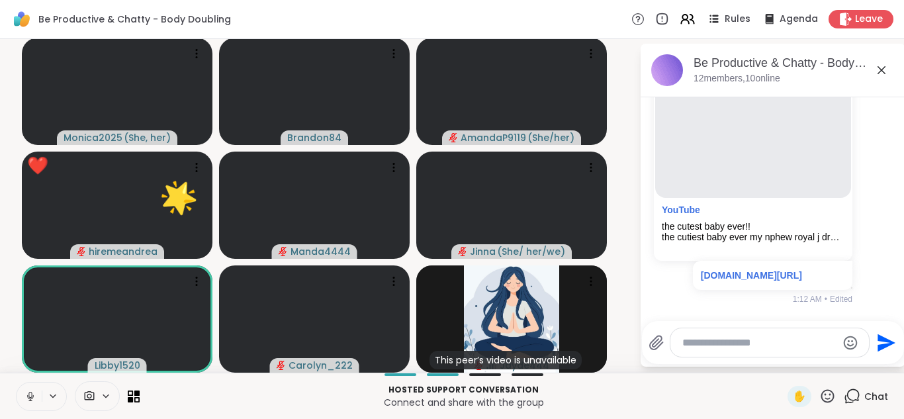
click at [27, 391] on icon at bounding box center [30, 397] width 12 height 12
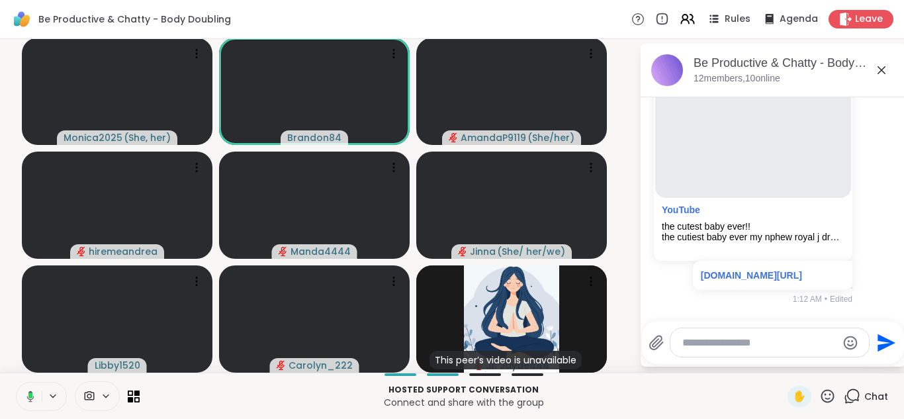
click at [27, 391] on icon at bounding box center [29, 397] width 12 height 12
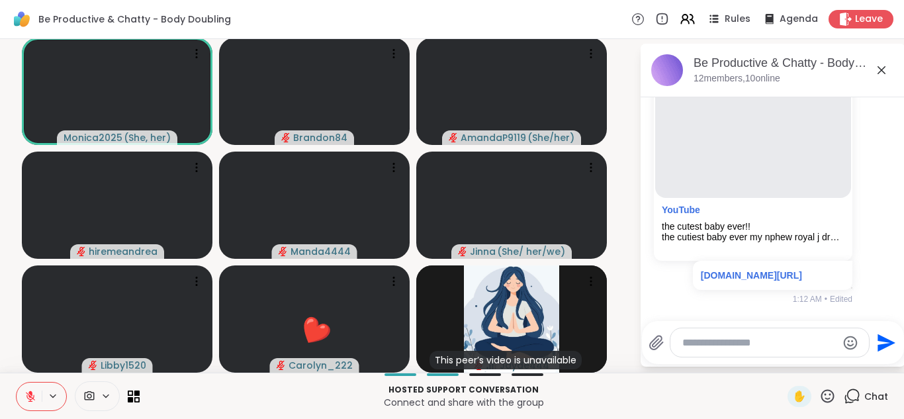
scroll to position [7161, 0]
click at [23, 392] on button at bounding box center [29, 397] width 25 height 28
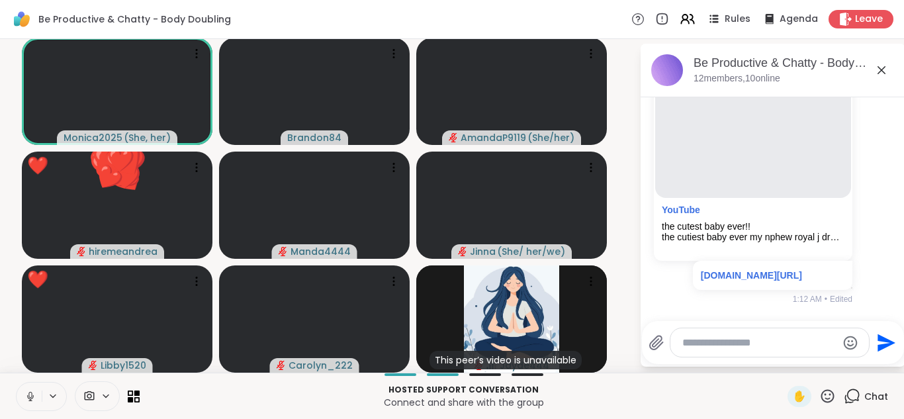
click at [23, 392] on button at bounding box center [29, 397] width 25 height 28
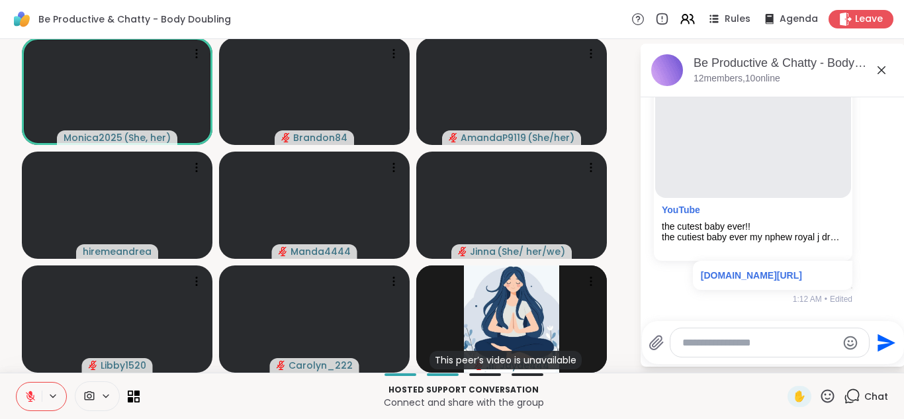
click at [32, 395] on icon at bounding box center [30, 393] width 4 height 5
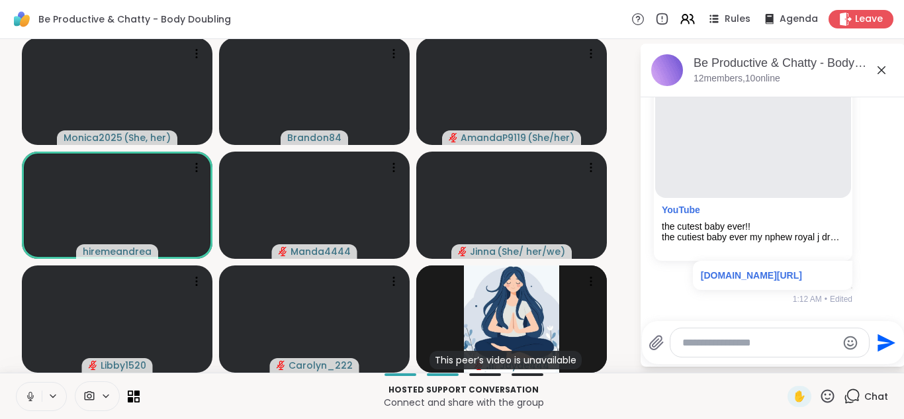
click at [32, 395] on icon at bounding box center [29, 395] width 3 height 6
click at [32, 395] on icon at bounding box center [30, 393] width 4 height 5
click at [32, 395] on icon at bounding box center [29, 395] width 3 height 6
click at [32, 395] on icon at bounding box center [30, 393] width 4 height 5
click at [32, 395] on rect at bounding box center [30, 396] width 4 height 6
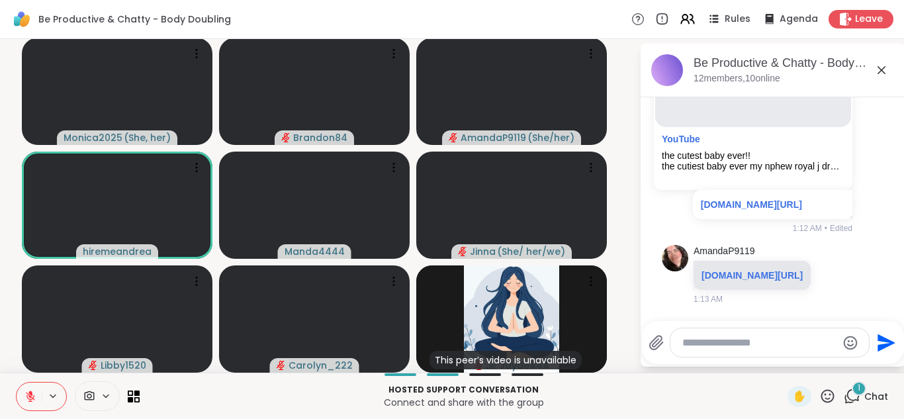
scroll to position [7378, 0]
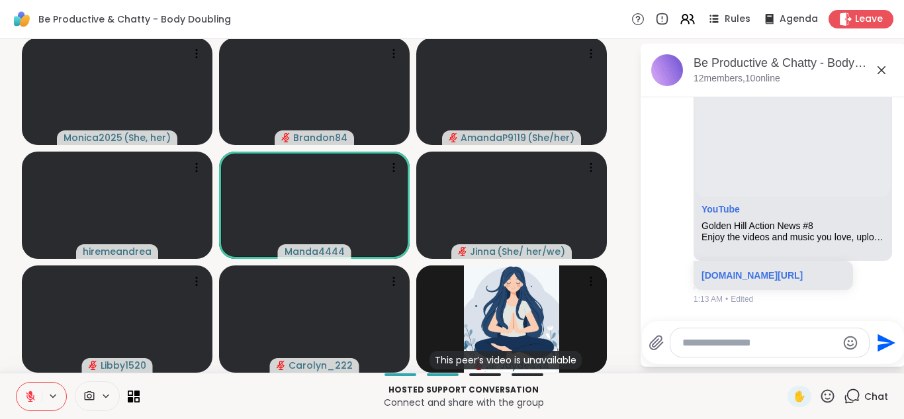
click at [32, 395] on icon at bounding box center [30, 393] width 4 height 5
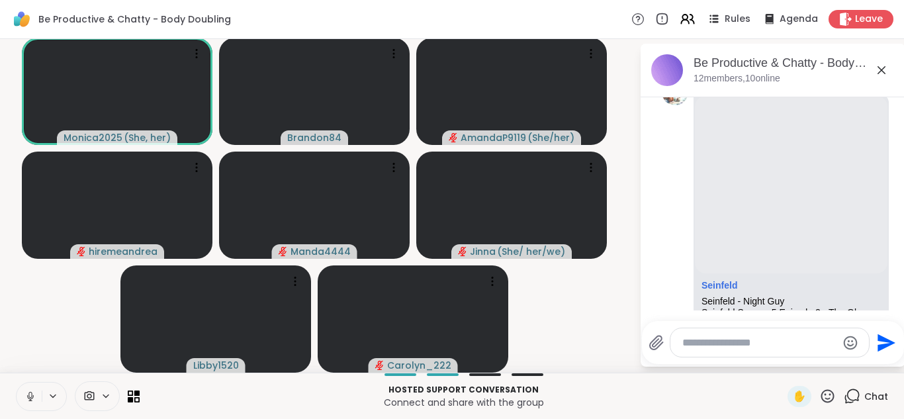
scroll to position [265, 0]
click at [26, 391] on icon at bounding box center [30, 397] width 12 height 12
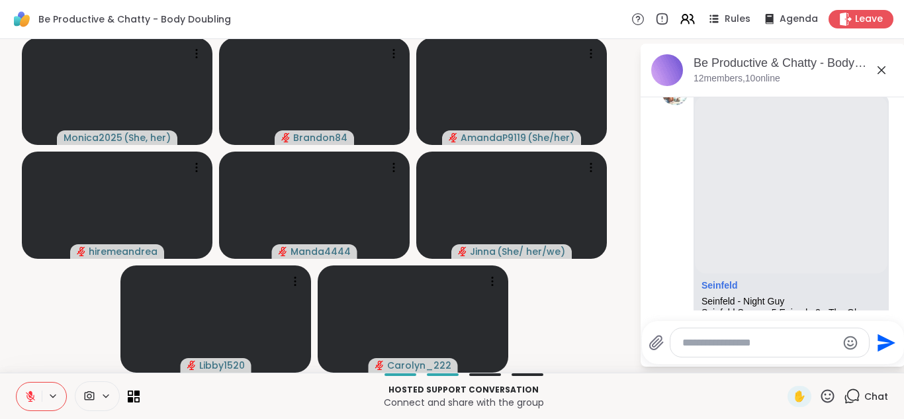
click at [24, 389] on button at bounding box center [29, 397] width 25 height 28
click at [24, 389] on button at bounding box center [28, 397] width 27 height 28
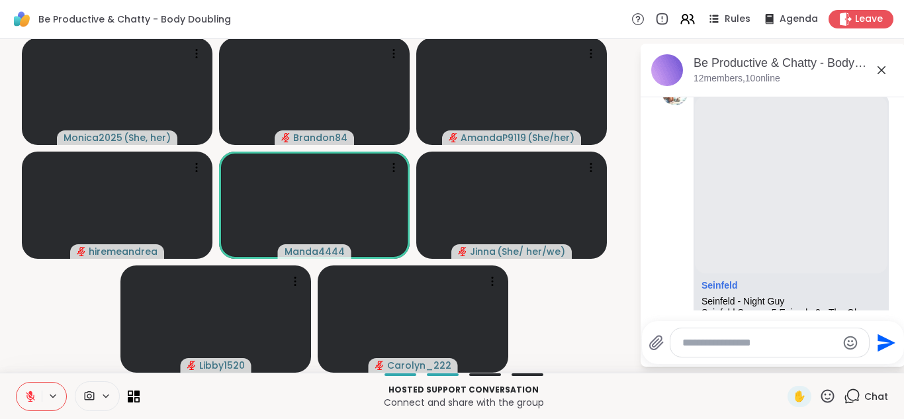
click at [24, 389] on button at bounding box center [29, 397] width 25 height 28
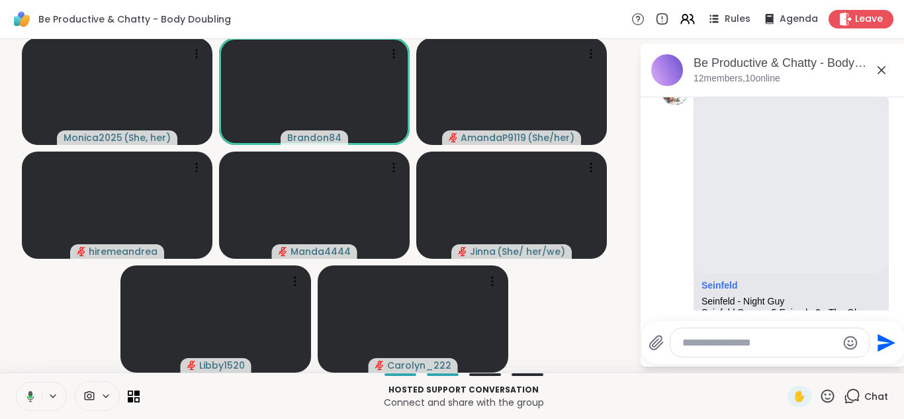
click at [15, 383] on button at bounding box center [28, 397] width 27 height 28
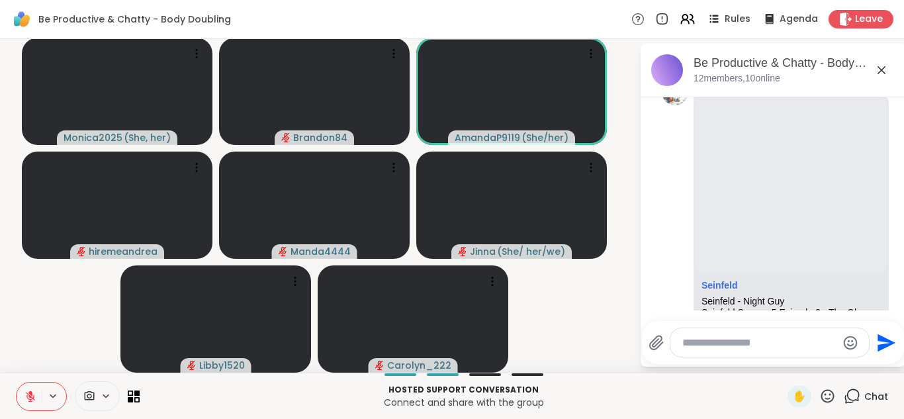
click at [17, 383] on button at bounding box center [29, 397] width 25 height 28
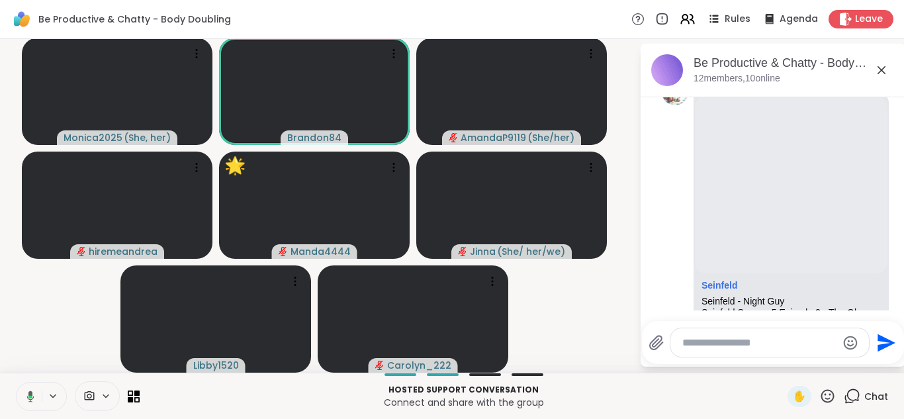
click at [15, 383] on button at bounding box center [28, 397] width 27 height 28
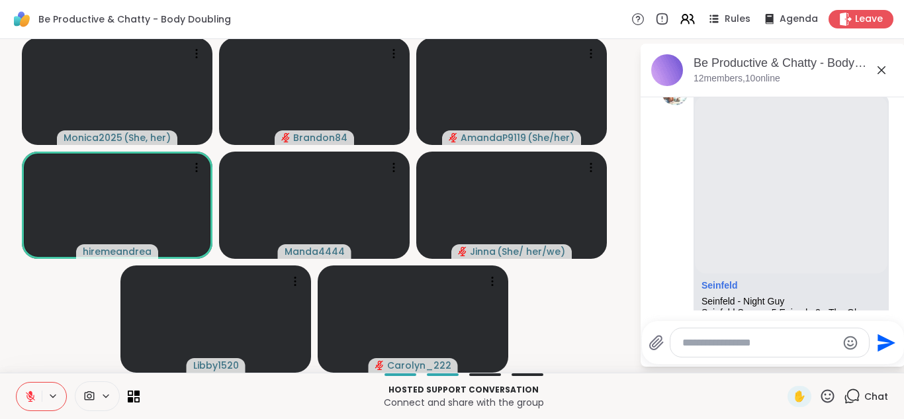
click at [17, 383] on button at bounding box center [29, 397] width 25 height 28
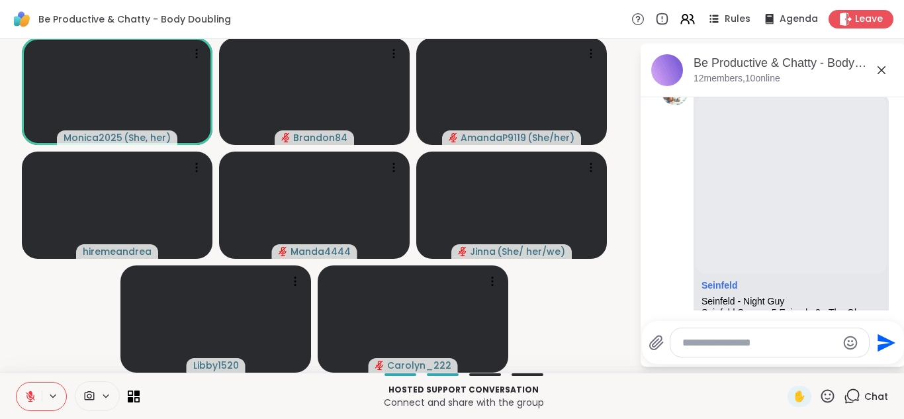
click at [17, 383] on button at bounding box center [29, 397] width 25 height 28
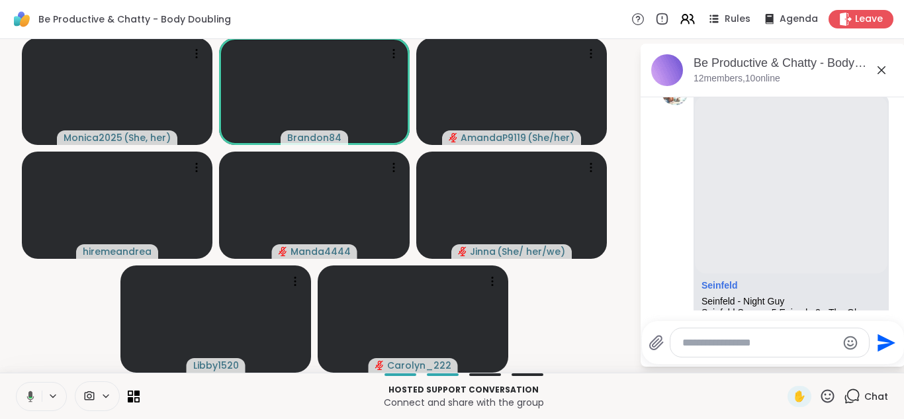
click at [15, 383] on button at bounding box center [28, 397] width 27 height 28
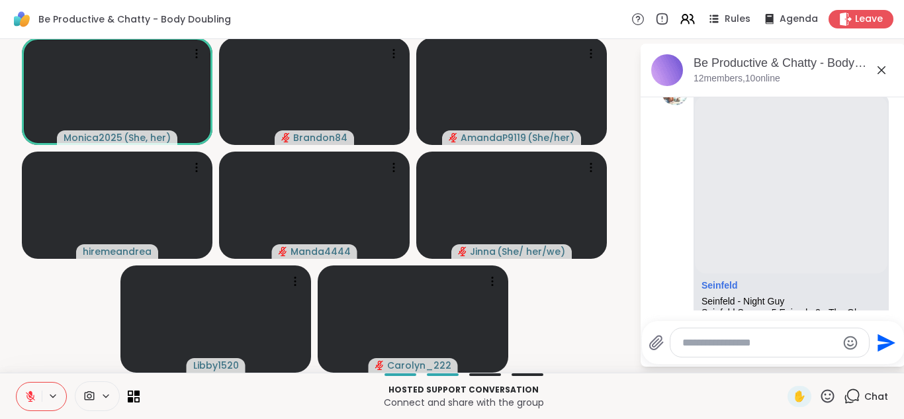
click at [17, 383] on button at bounding box center [29, 397] width 25 height 28
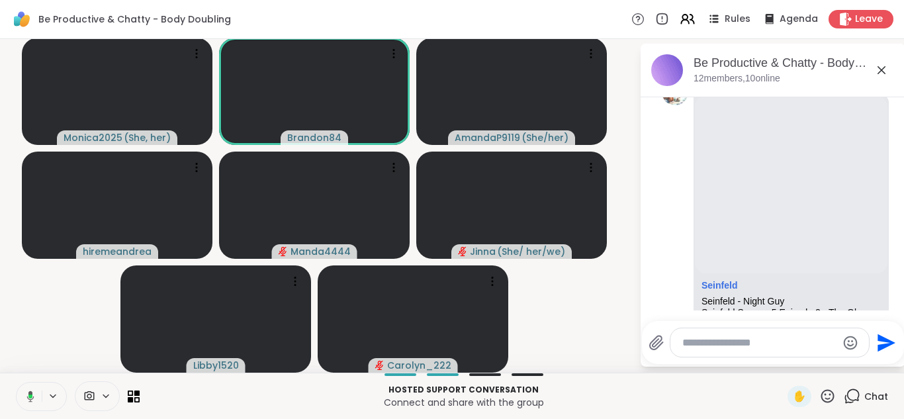
click at [15, 383] on button at bounding box center [28, 397] width 27 height 28
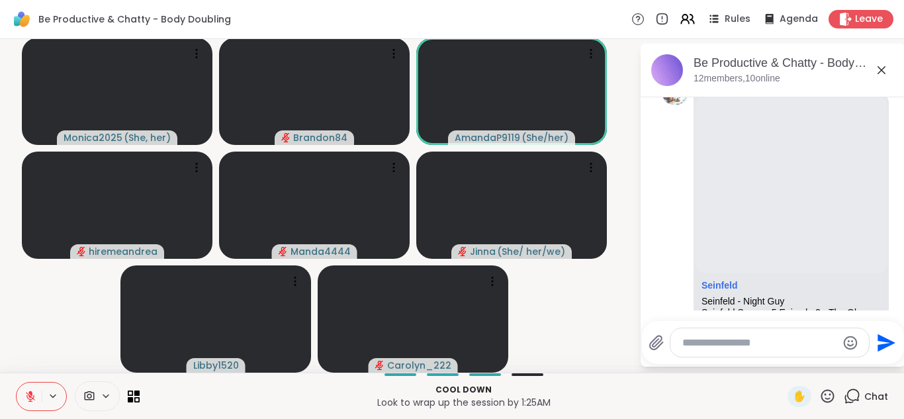
click at [727, 348] on textarea "Type your message" at bounding box center [760, 342] width 154 height 13
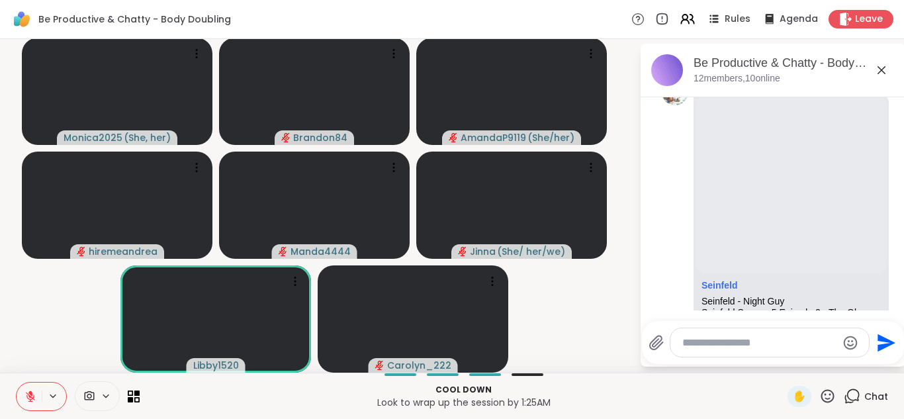
paste textarea "**********"
type textarea "**********"
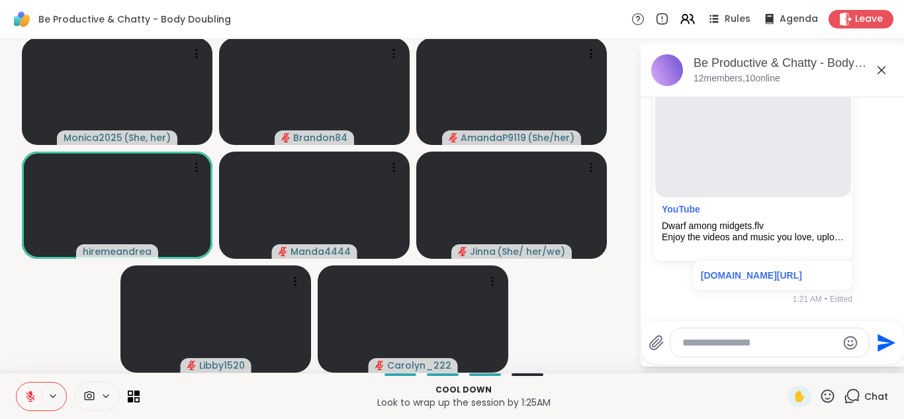
scroll to position [7919, 0]
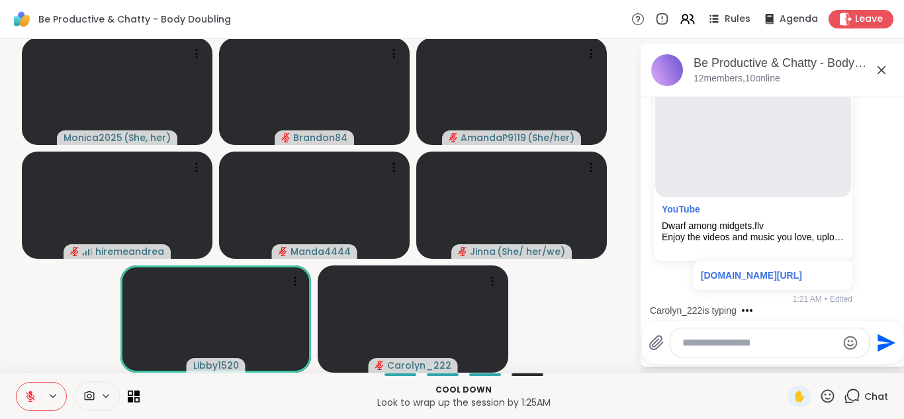
click at [23, 389] on button at bounding box center [29, 397] width 25 height 28
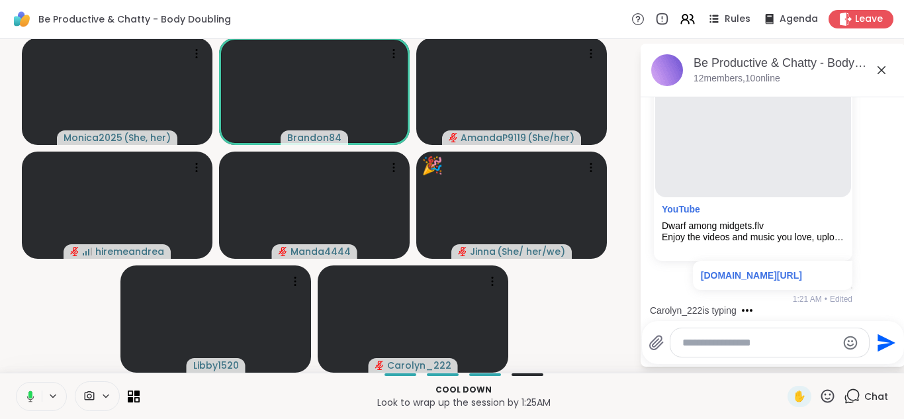
click at [23, 389] on button at bounding box center [28, 397] width 27 height 28
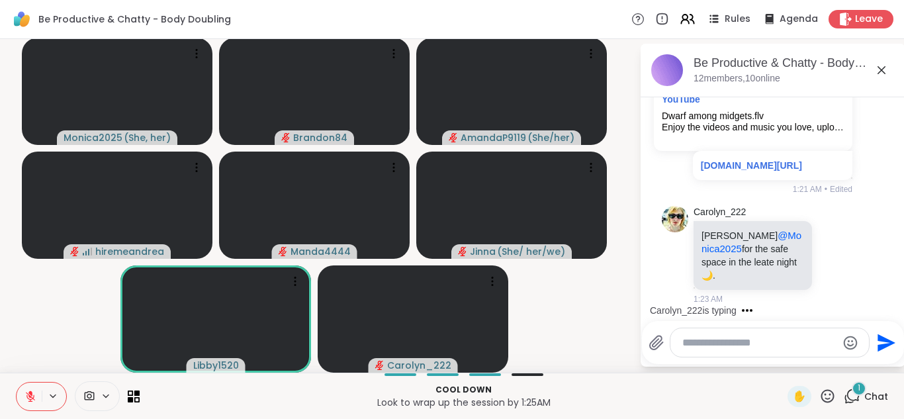
scroll to position [8015, 0]
click at [23, 389] on button at bounding box center [29, 397] width 25 height 28
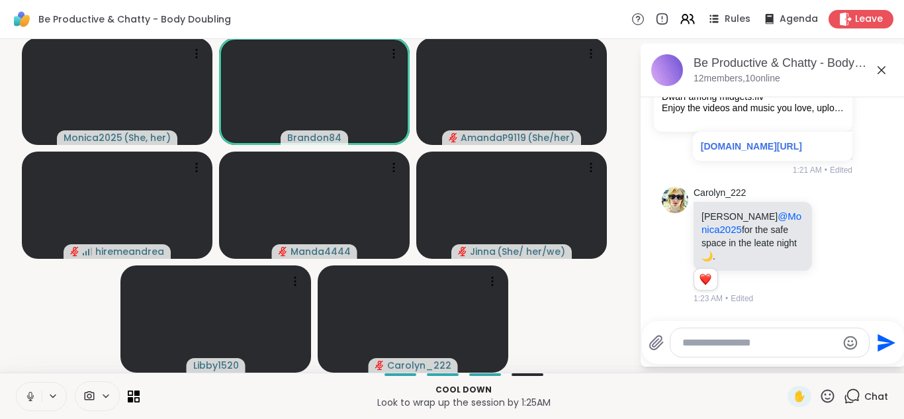
scroll to position [8035, 0]
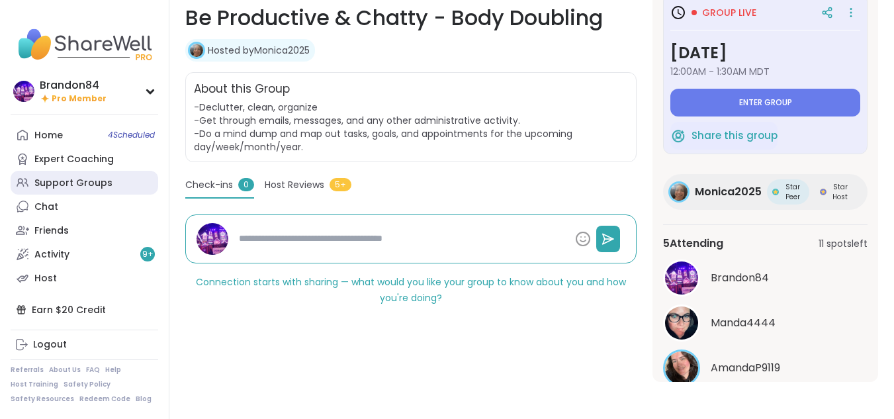
click at [75, 183] on div "Support Groups" at bounding box center [73, 183] width 78 height 13
type textarea "*"
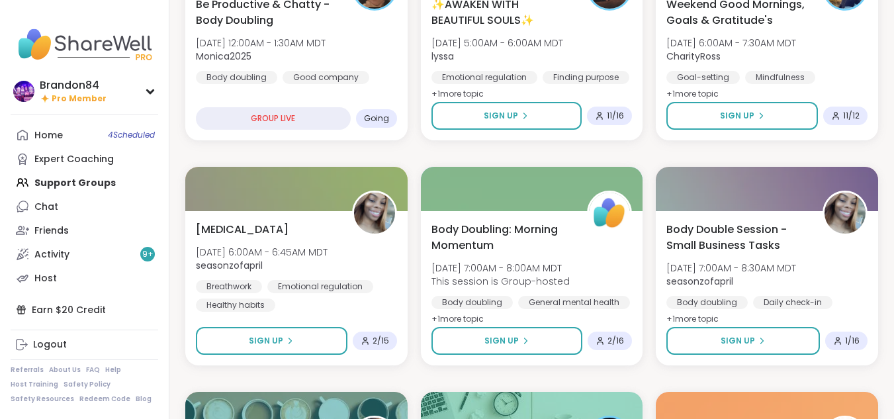
scroll to position [281, 0]
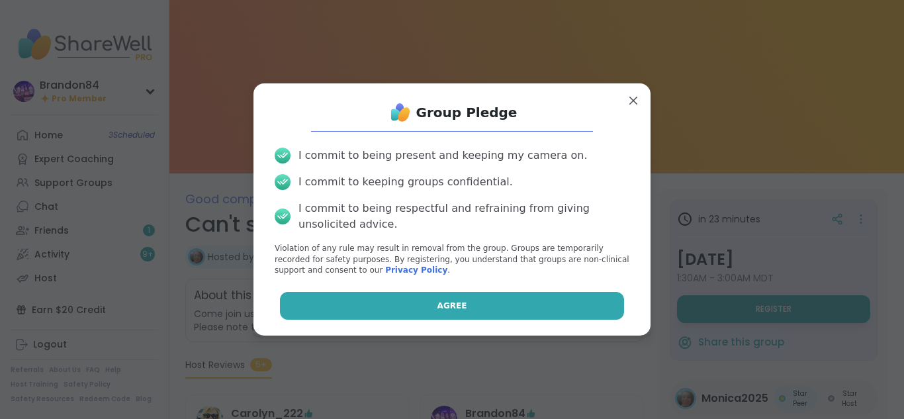
click at [485, 309] on button "Agree" at bounding box center [452, 306] width 345 height 28
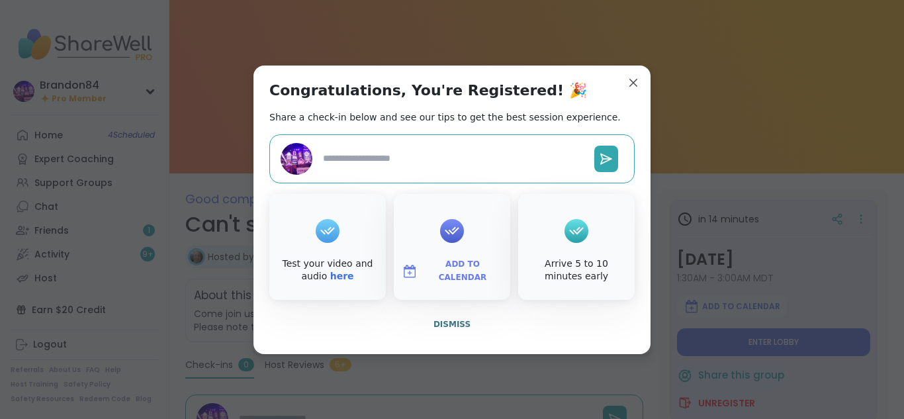
type textarea "*"
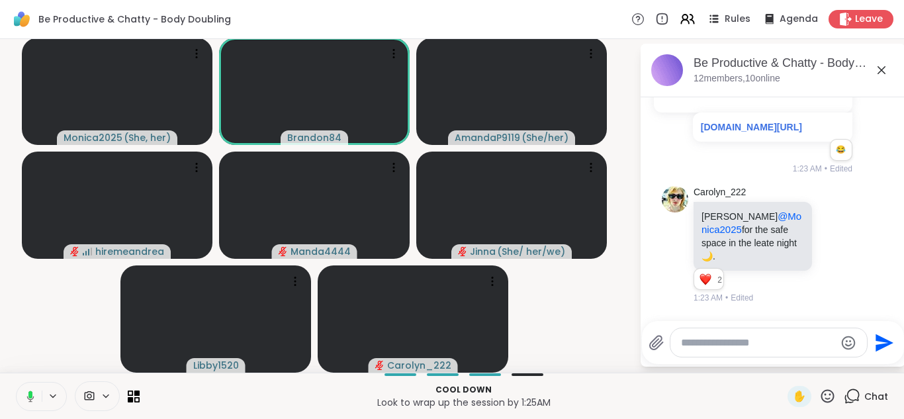
click at [23, 389] on button at bounding box center [28, 397] width 27 height 28
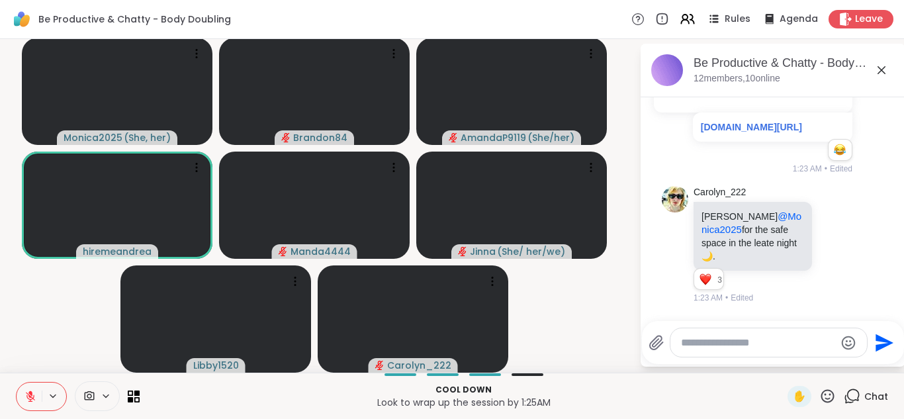
scroll to position [7845, 0]
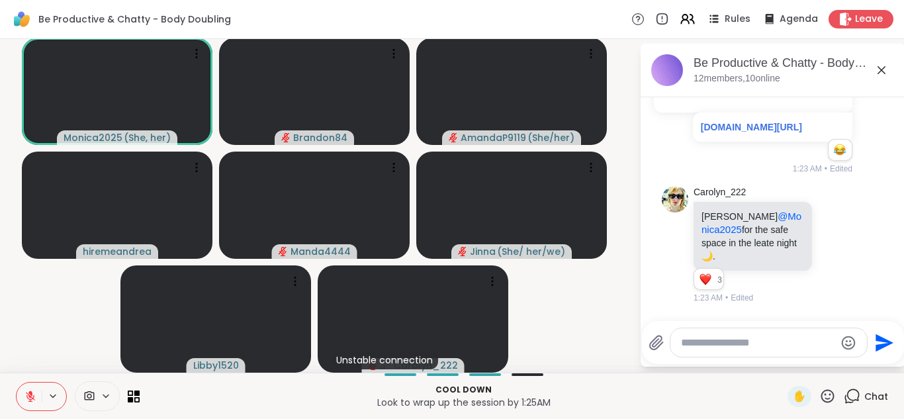
click at [46, 313] on video-player-container "Monica2025 ( She, her ) Brandon84 AmandaP9119 ( She/her ) hiremeandrea Manda444…" at bounding box center [320, 205] width 624 height 323
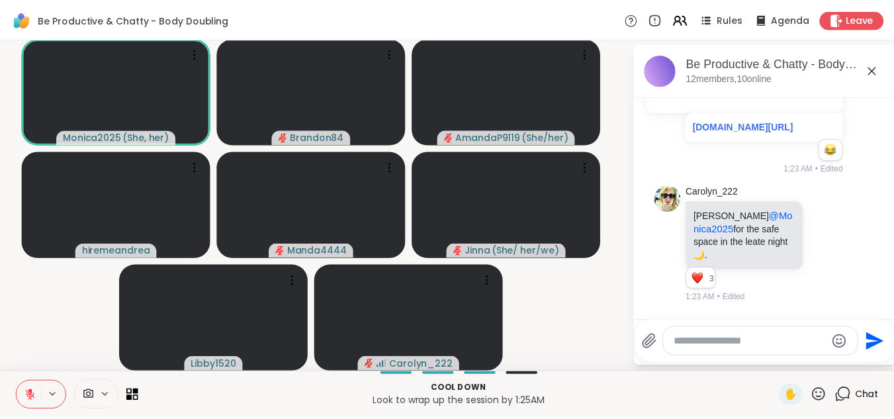
scroll to position [8053, 0]
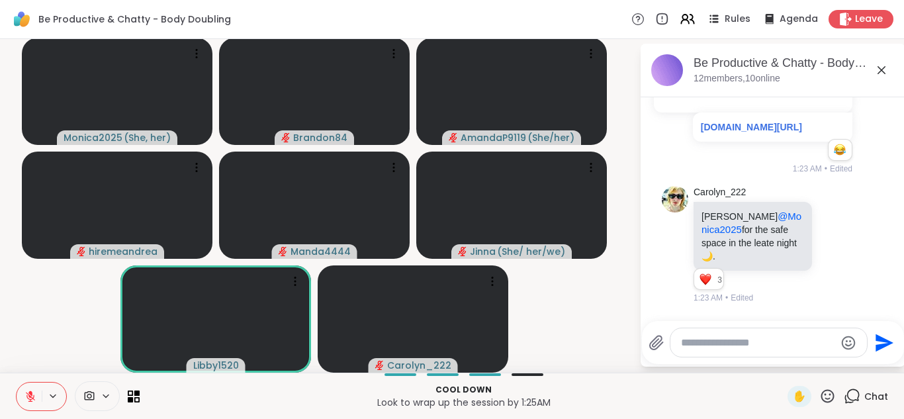
click at [24, 397] on button at bounding box center [29, 397] width 25 height 28
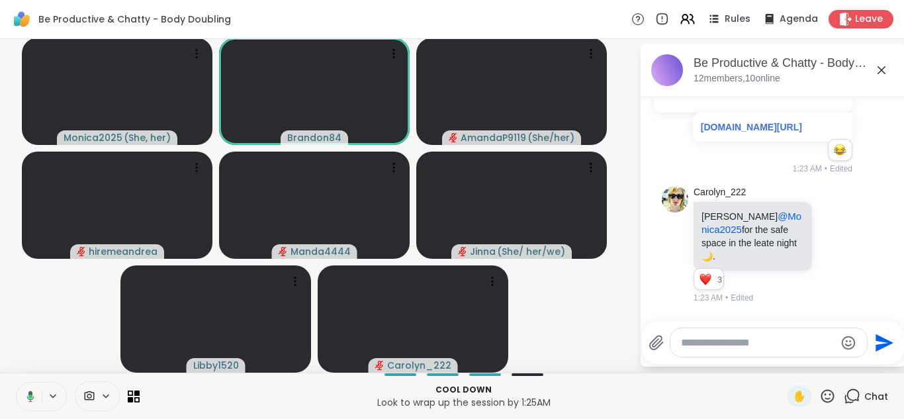
click at [24, 397] on icon at bounding box center [29, 397] width 12 height 12
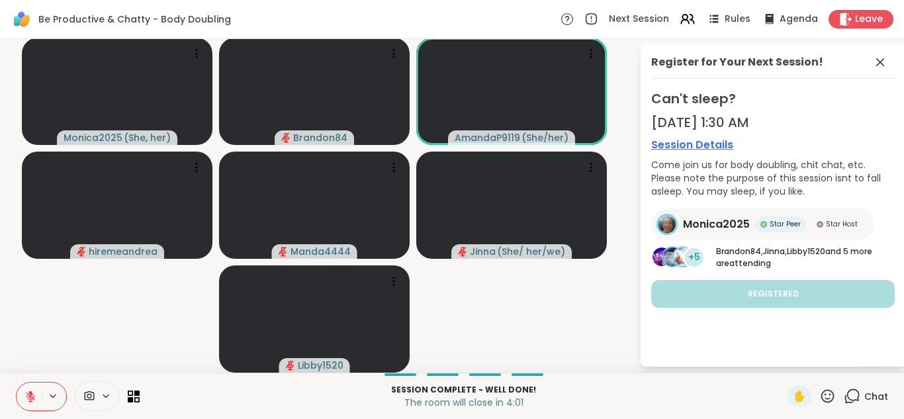
click at [29, 392] on icon at bounding box center [30, 393] width 4 height 5
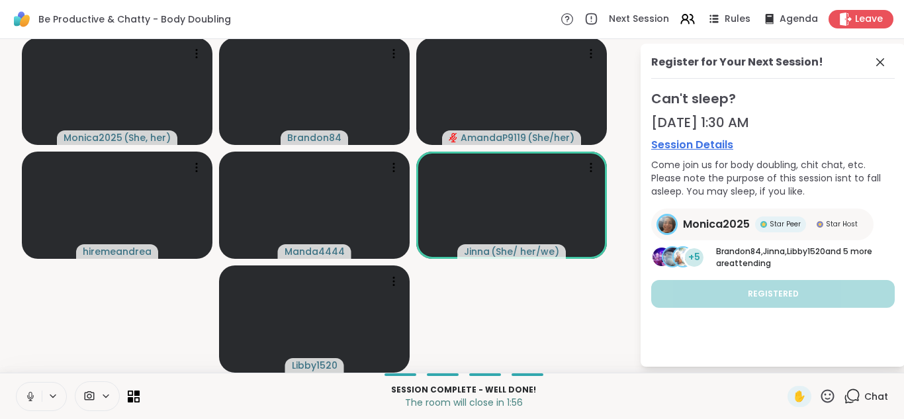
click at [17, 383] on button at bounding box center [29, 397] width 25 height 28
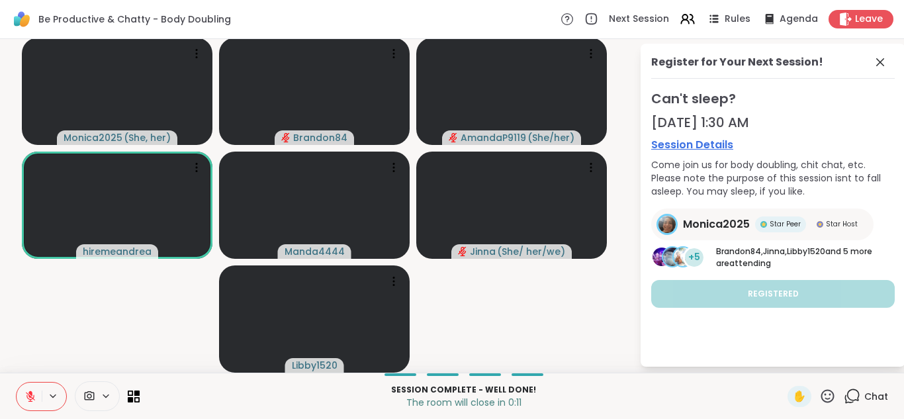
click at [29, 392] on icon at bounding box center [30, 393] width 4 height 5
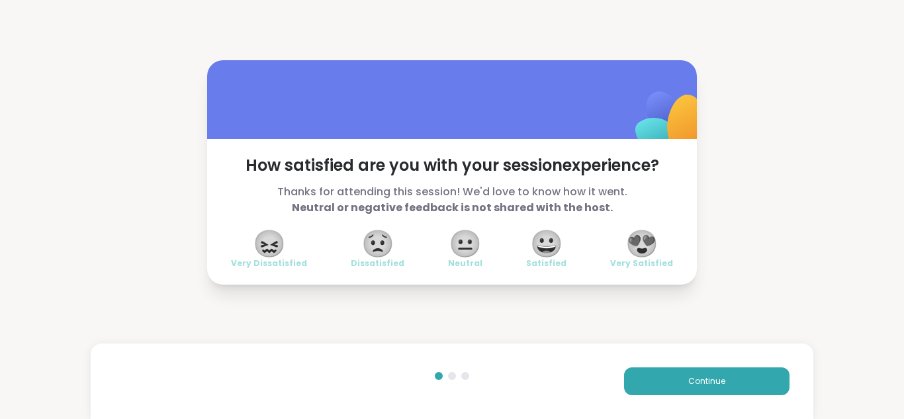
click at [645, 237] on span "😍" at bounding box center [642, 244] width 33 height 24
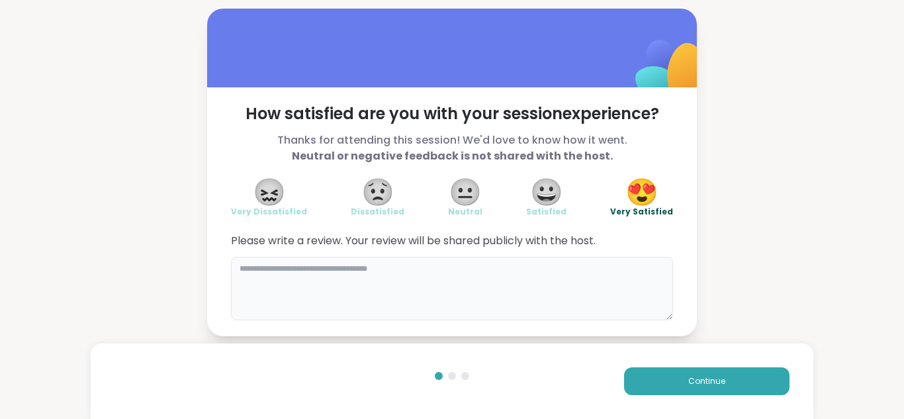
click at [463, 284] on textarea at bounding box center [452, 289] width 442 height 64
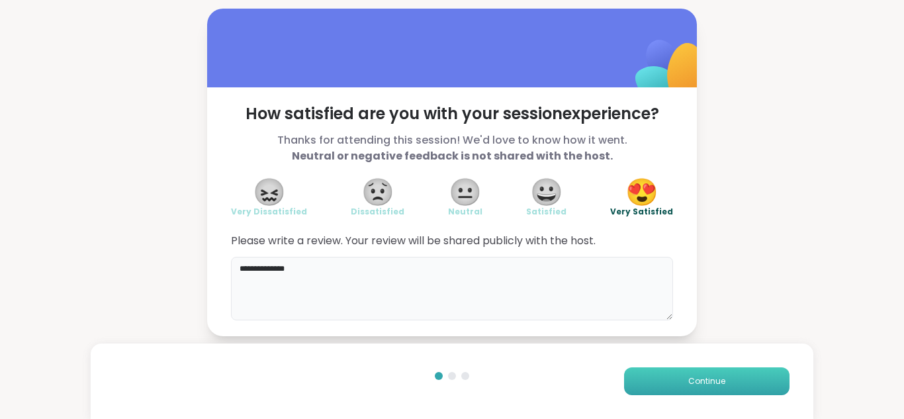
type textarea "**********"
click at [697, 379] on span "Continue" at bounding box center [707, 381] width 37 height 12
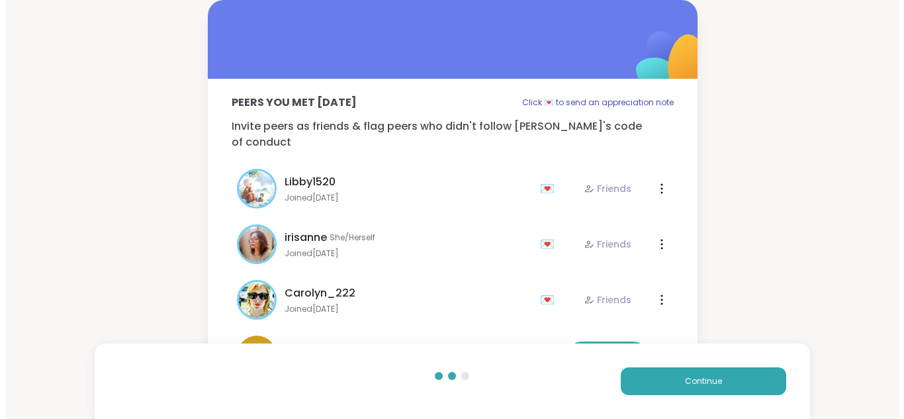
scroll to position [21, 0]
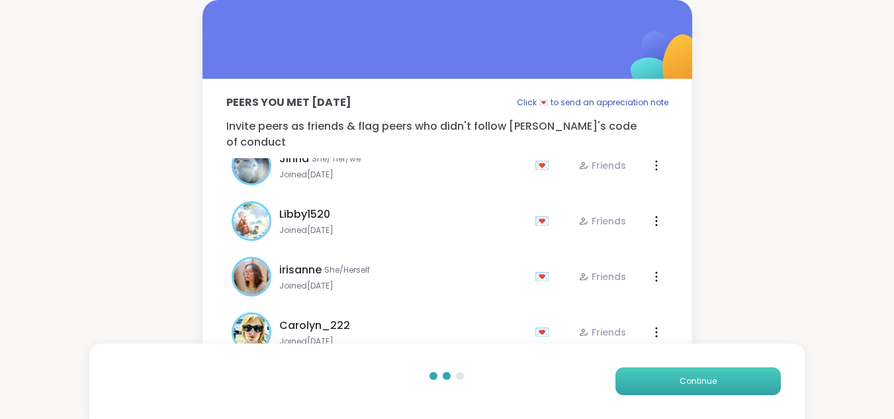
click at [714, 376] on span "Continue" at bounding box center [698, 381] width 37 height 12
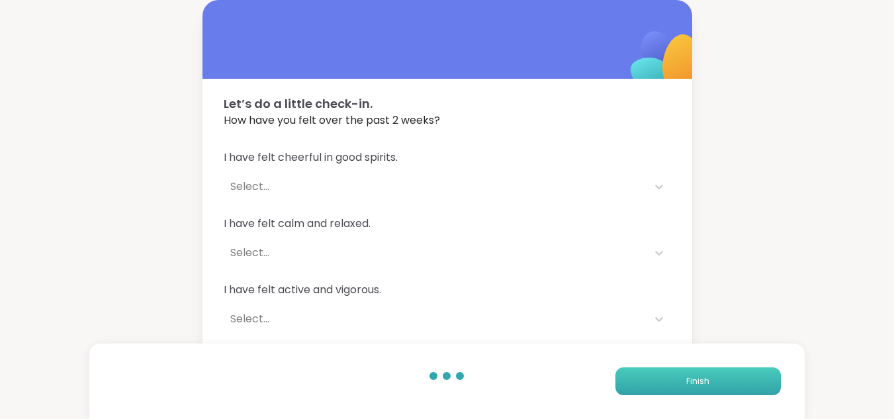
click at [679, 381] on button "Finish" at bounding box center [699, 381] width 166 height 28
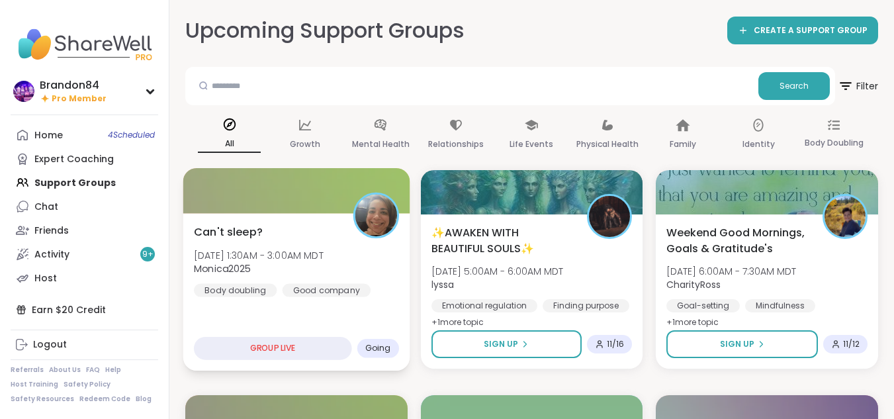
click at [242, 309] on div "Can't sleep? [DATE] 1:30AM - 3:00AM MDT Monica2025 Body doubling Good company G…" at bounding box center [296, 292] width 226 height 158
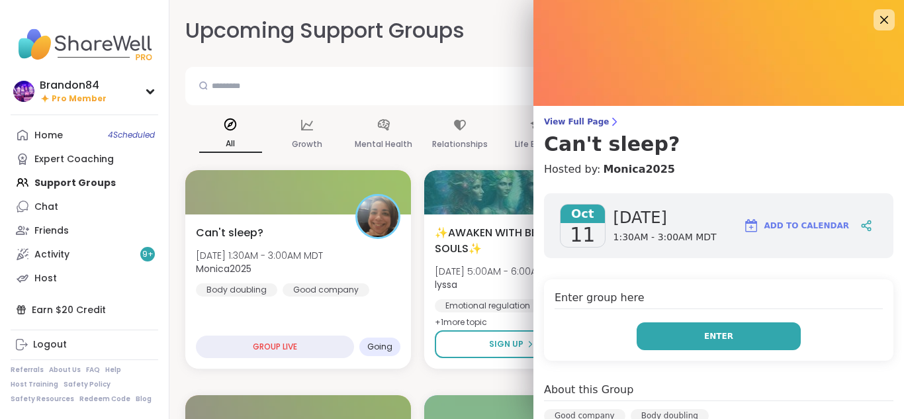
click at [759, 338] on button "Enter" at bounding box center [719, 336] width 164 height 28
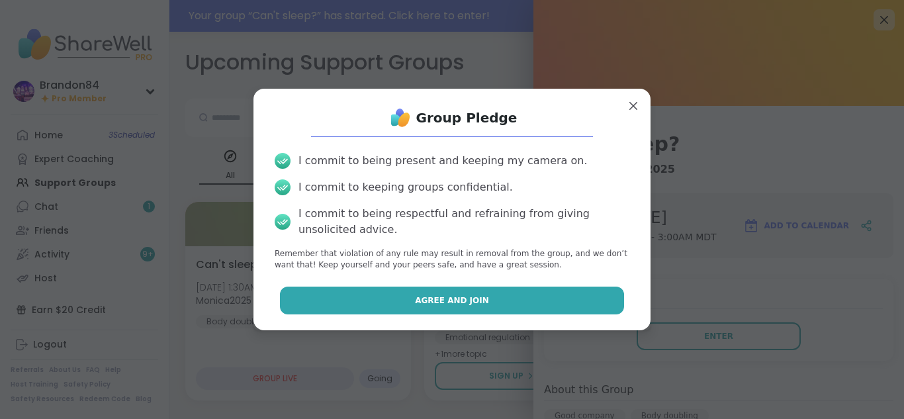
click at [568, 298] on button "Agree and Join" at bounding box center [452, 301] width 345 height 28
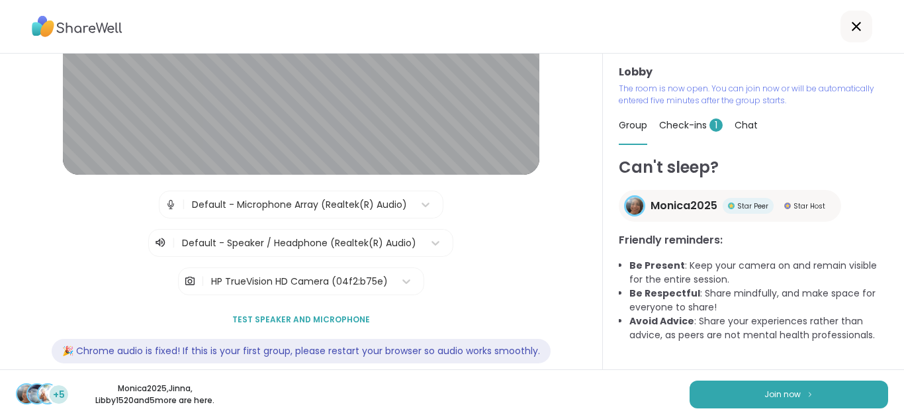
scroll to position [177, 0]
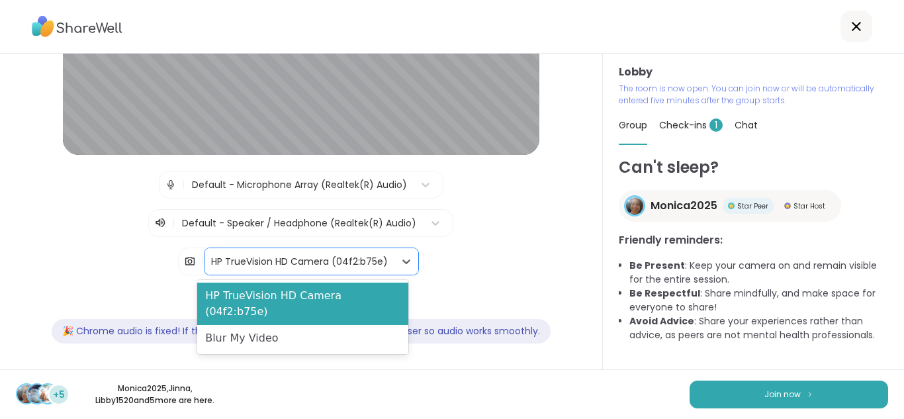
click at [268, 259] on div "HP TrueVision HD Camera (04f2:b75e)" at bounding box center [299, 262] width 177 height 14
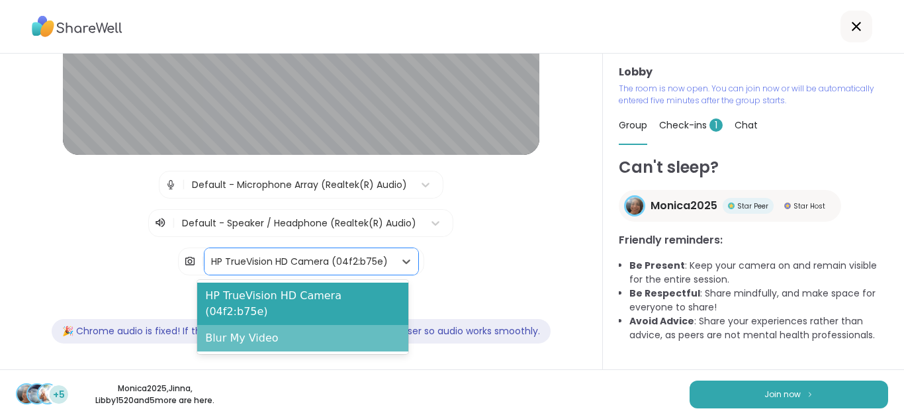
click at [252, 325] on div "Blur My Video" at bounding box center [302, 338] width 211 height 26
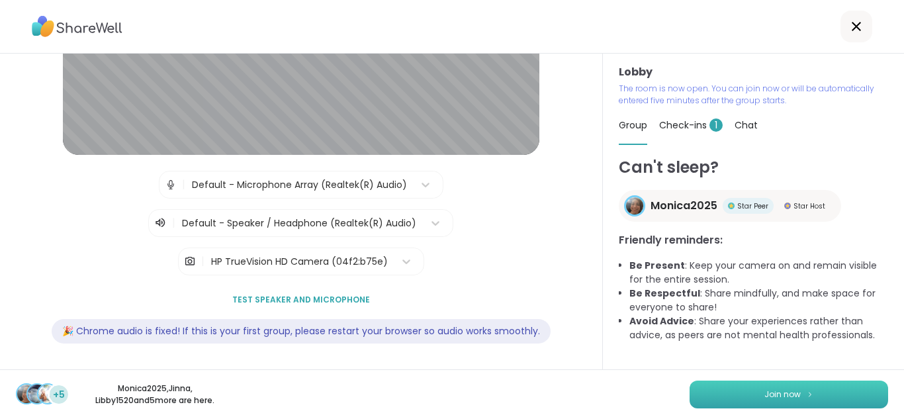
click at [765, 399] on span "Join now" at bounding box center [783, 395] width 36 height 12
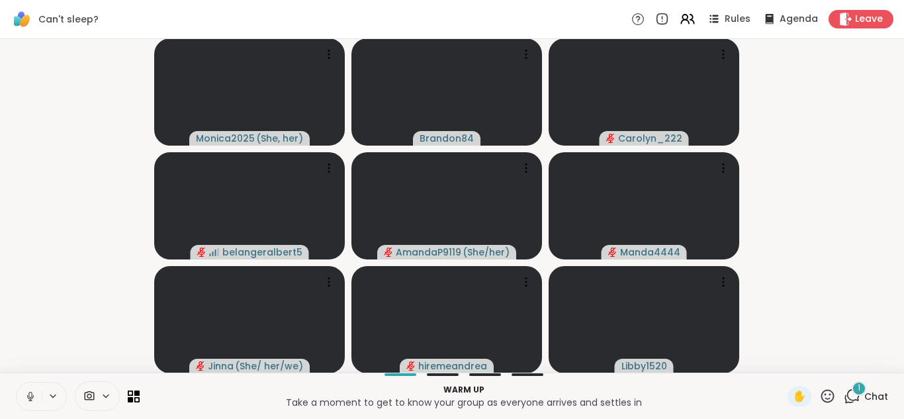
click at [26, 397] on icon at bounding box center [30, 397] width 12 height 12
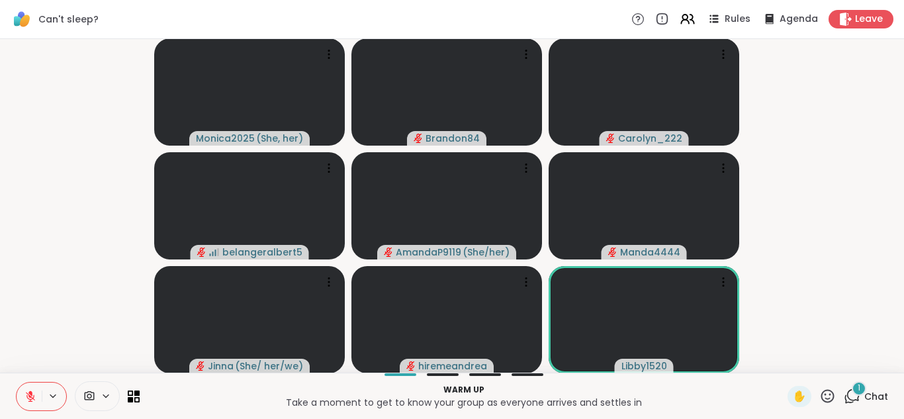
click at [844, 396] on icon at bounding box center [852, 396] width 17 height 17
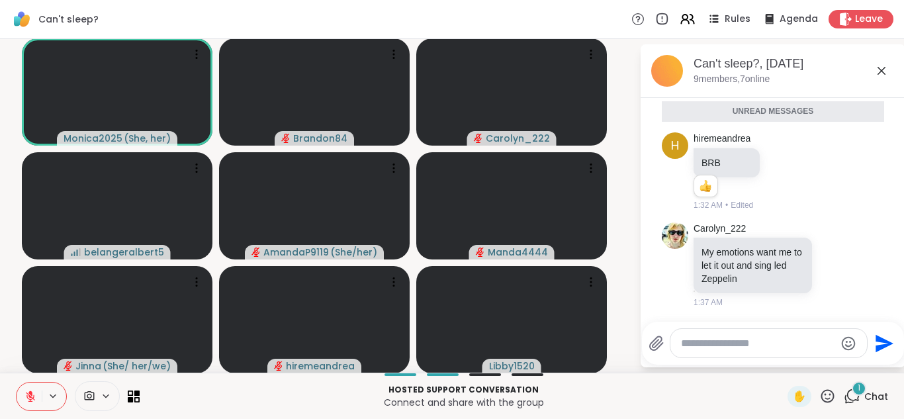
scroll to position [0, 0]
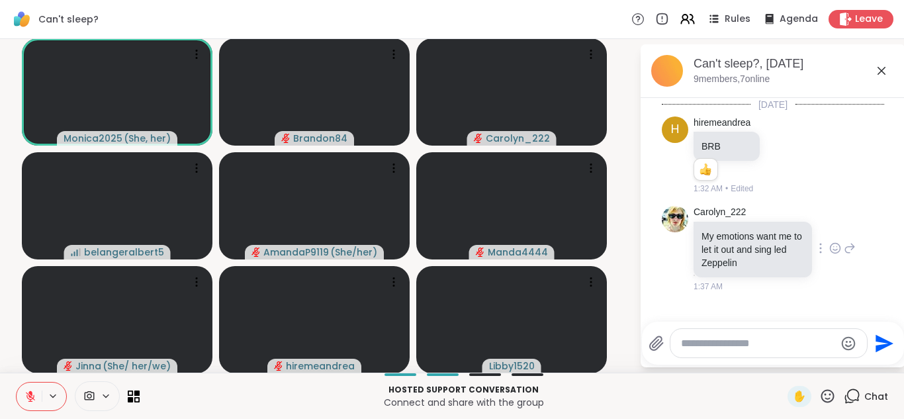
click at [831, 244] on icon at bounding box center [836, 249] width 10 height 10
click at [830, 226] on div "Select Reaction: Heart" at bounding box center [836, 227] width 12 height 12
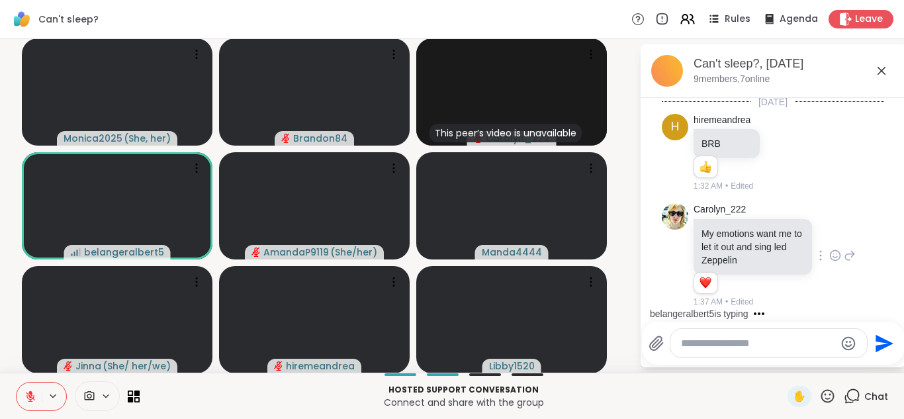
scroll to position [3, 0]
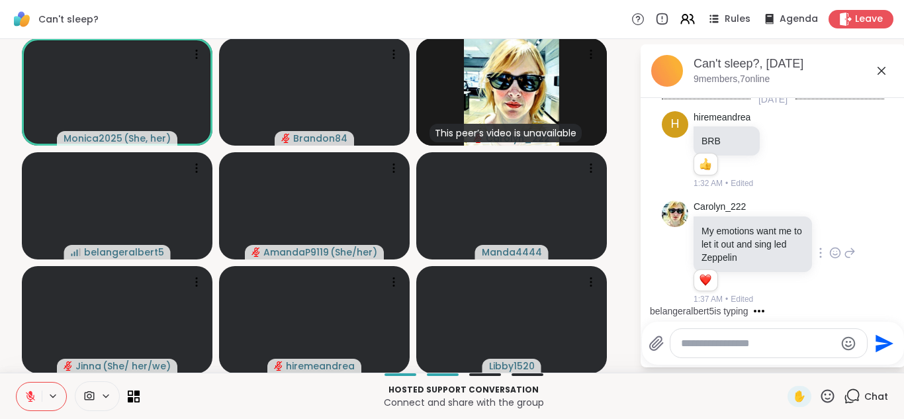
click at [27, 394] on icon at bounding box center [30, 397] width 12 height 12
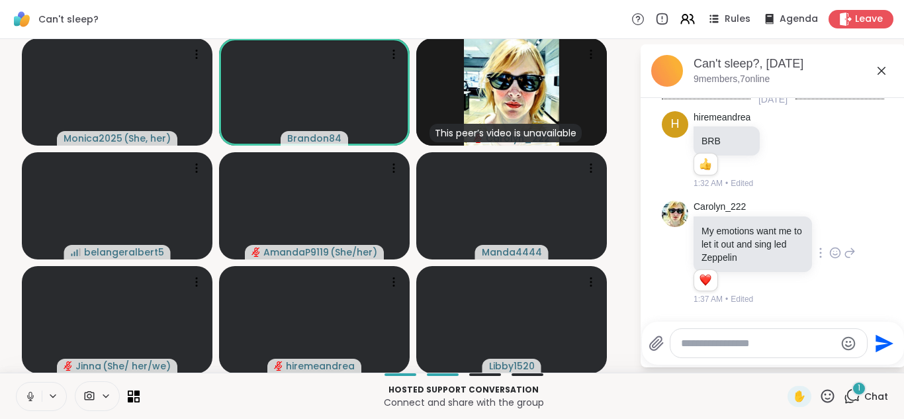
scroll to position [272, 0]
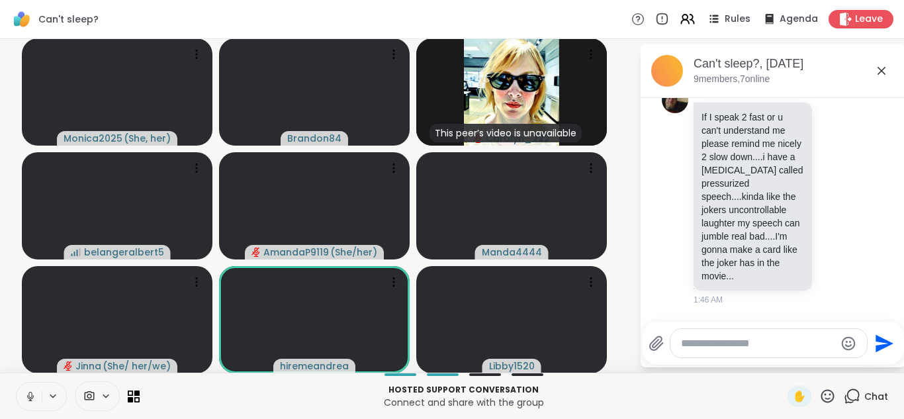
click at [17, 383] on button at bounding box center [29, 397] width 25 height 28
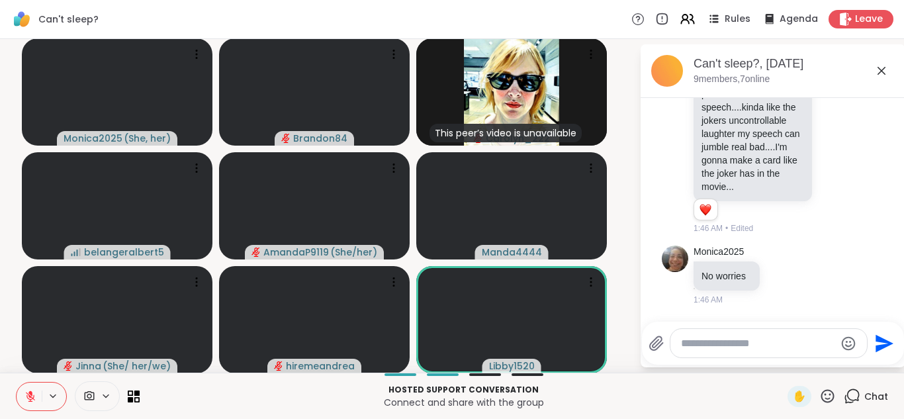
scroll to position [1, 0]
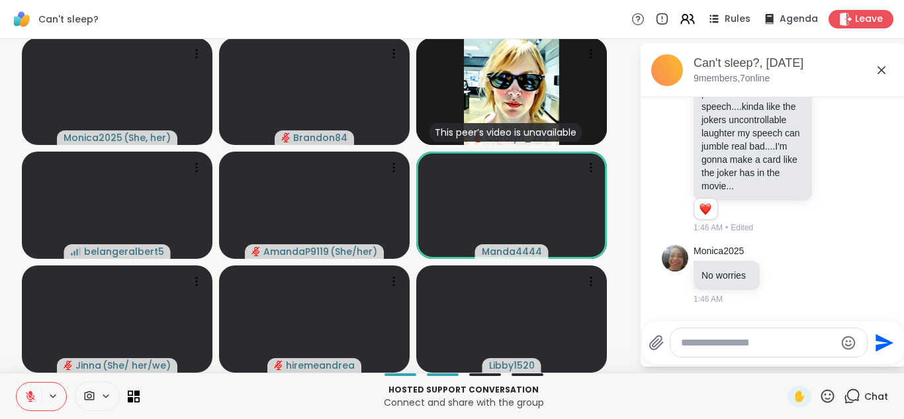
click at [29, 394] on icon at bounding box center [30, 397] width 12 height 12
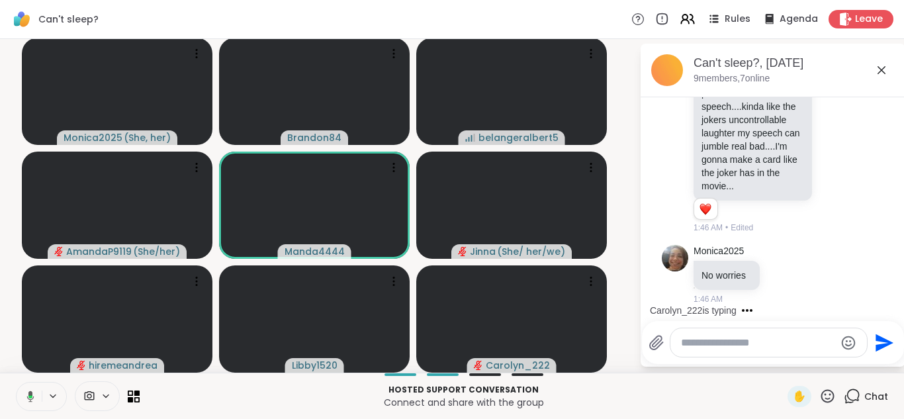
click at [29, 394] on icon at bounding box center [30, 396] width 7 height 11
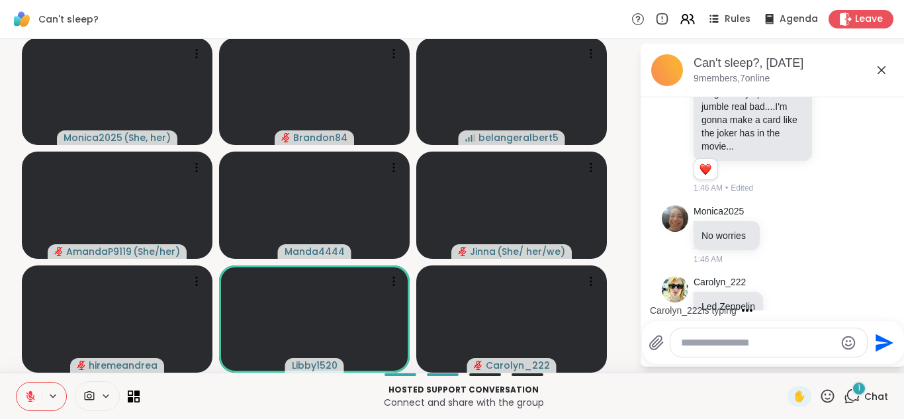
scroll to position [432, 0]
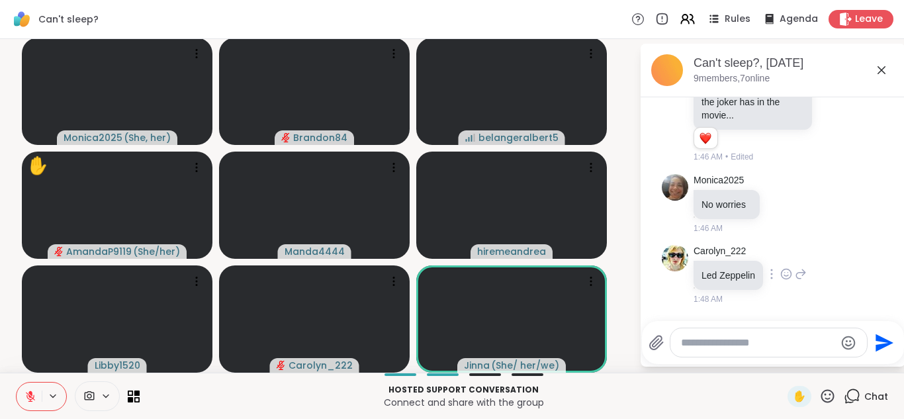
click at [781, 272] on icon at bounding box center [787, 273] width 12 height 13
click at [722, 259] on div "Select Reaction: Joy" at bounding box center [728, 253] width 12 height 12
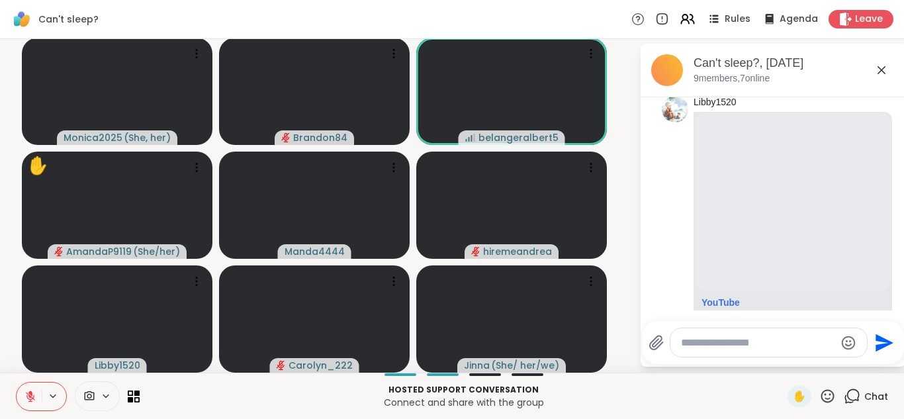
scroll to position [693, 0]
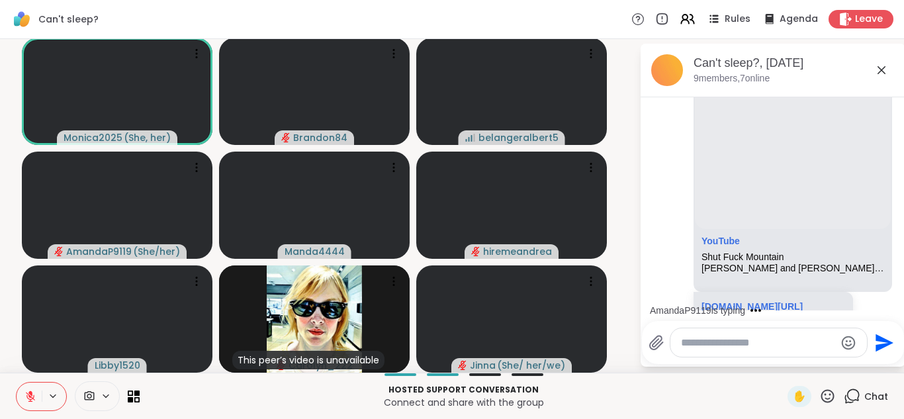
click at [30, 392] on icon at bounding box center [30, 393] width 4 height 5
click at [34, 392] on icon at bounding box center [30, 397] width 12 height 12
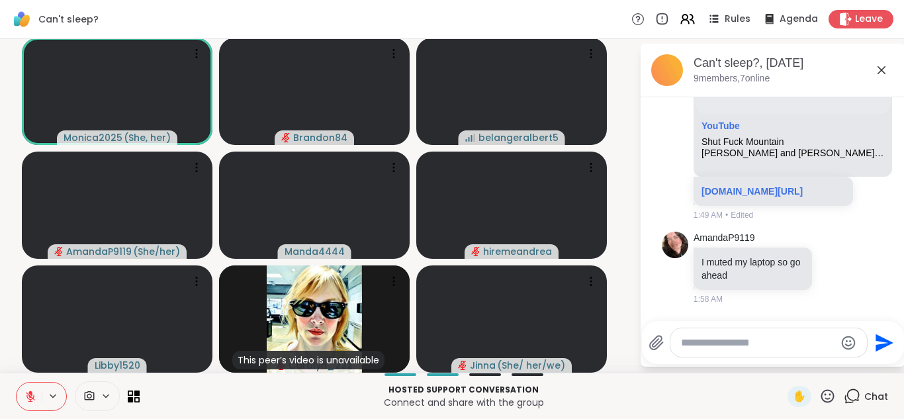
click at [34, 392] on icon at bounding box center [30, 397] width 12 height 12
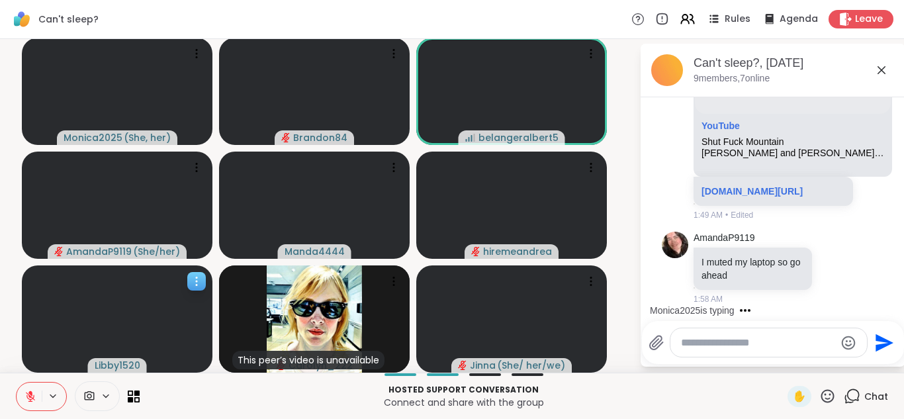
click at [17, 383] on button at bounding box center [29, 397] width 25 height 28
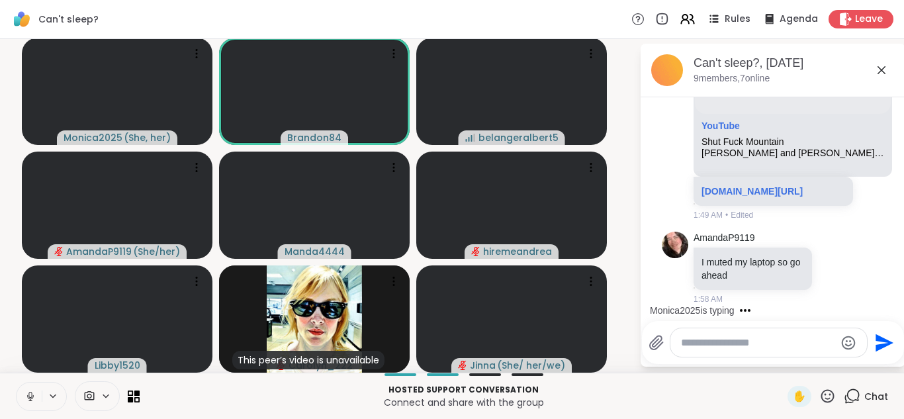
click at [18, 387] on button at bounding box center [29, 397] width 25 height 28
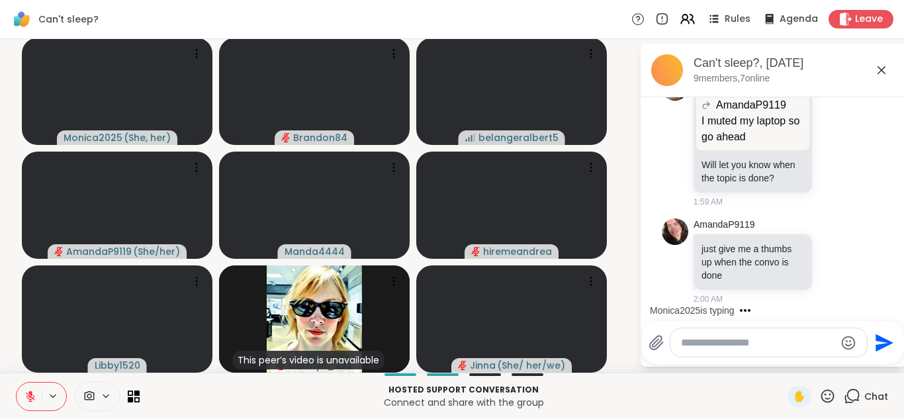
scroll to position [1186, 0]
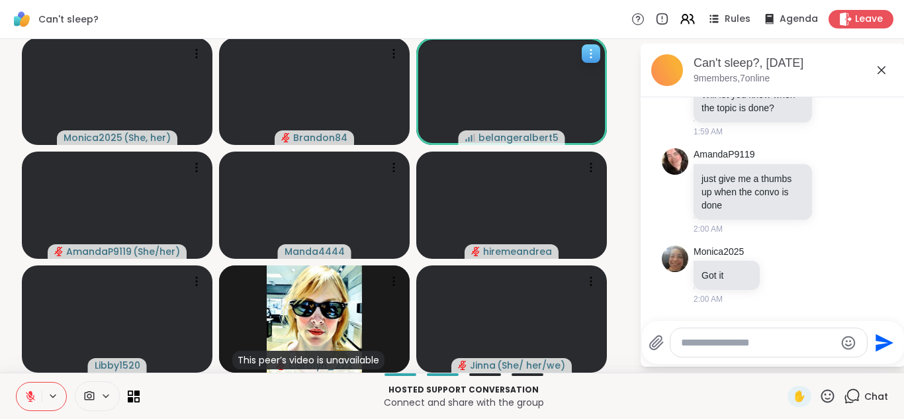
click at [585, 52] on icon at bounding box center [591, 53] width 13 height 13
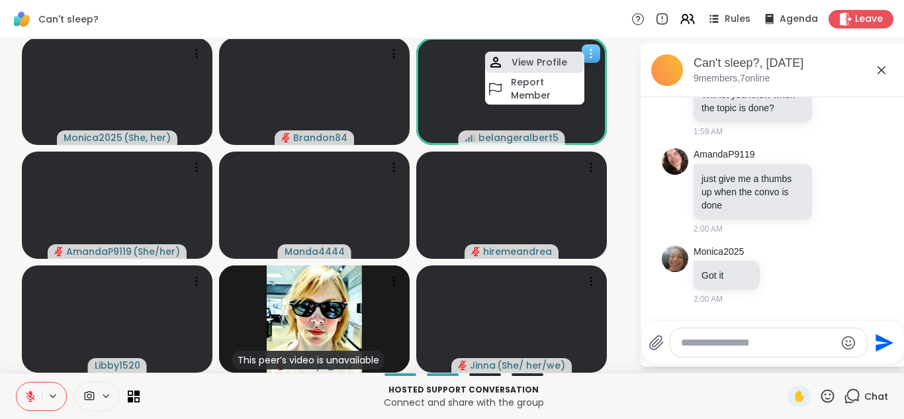
click at [528, 63] on h4 "View Profile" at bounding box center [540, 62] width 56 height 13
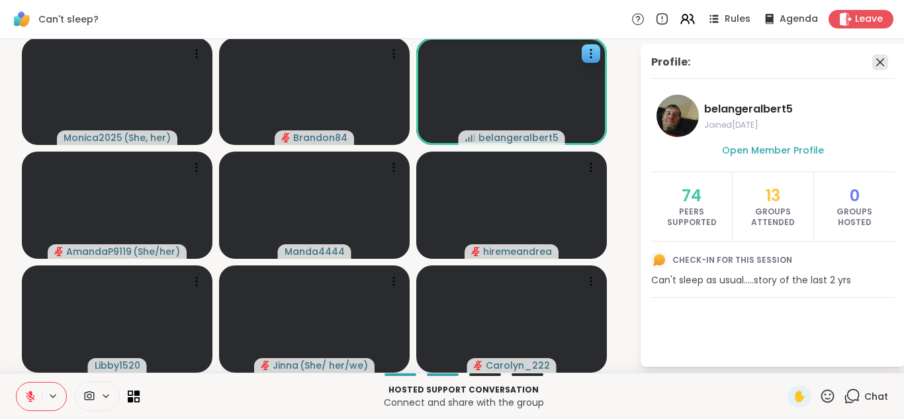
click at [873, 61] on icon at bounding box center [881, 62] width 16 height 16
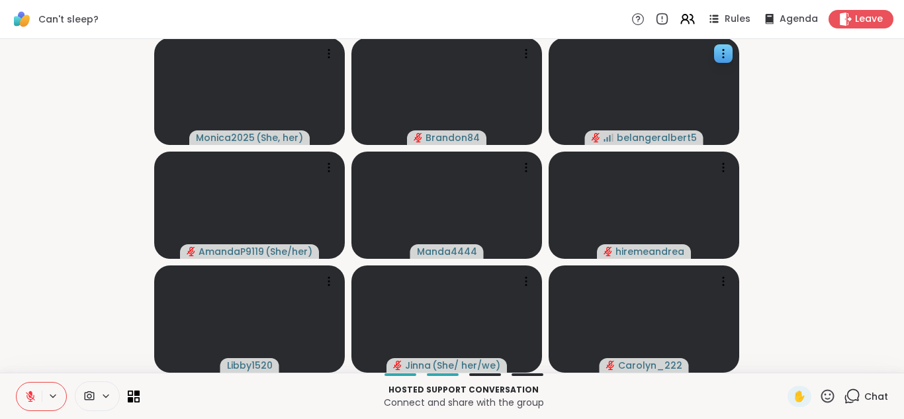
click at [32, 394] on icon at bounding box center [30, 393] width 4 height 5
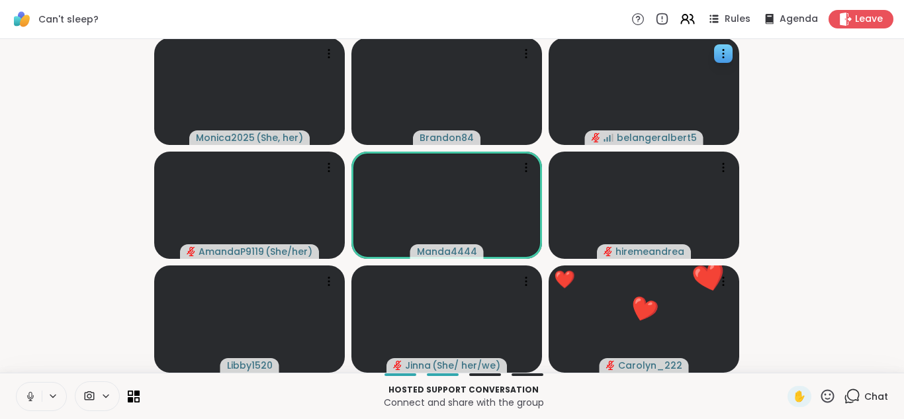
click at [32, 394] on icon at bounding box center [29, 395] width 3 height 6
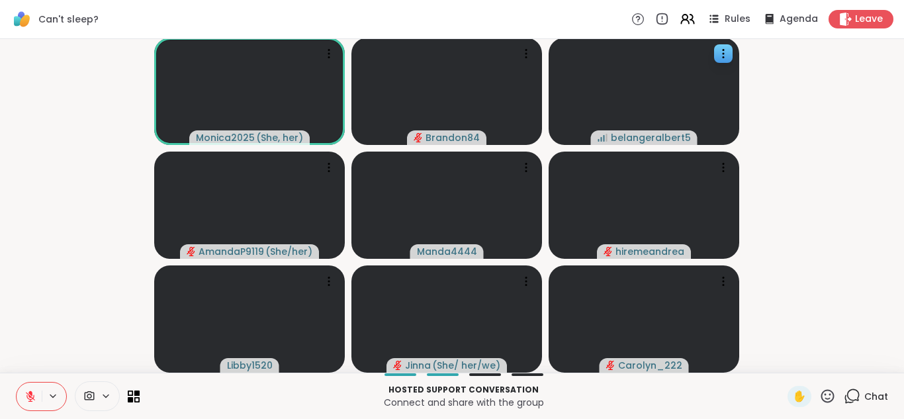
click at [32, 394] on icon at bounding box center [30, 393] width 4 height 5
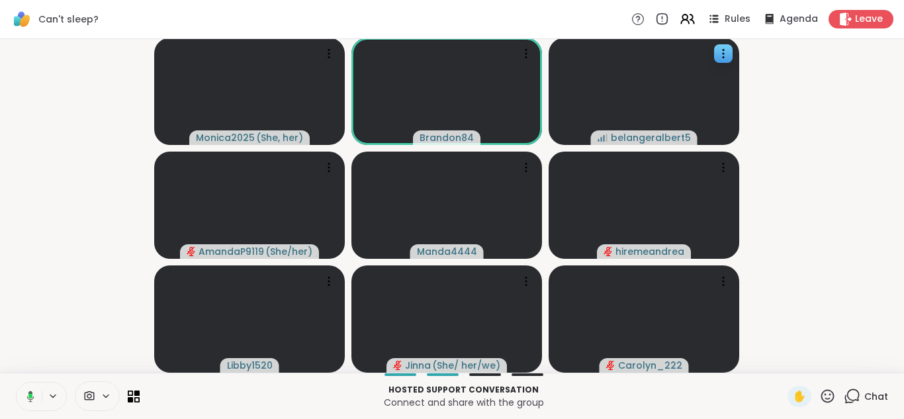
click at [15, 383] on button at bounding box center [28, 397] width 27 height 28
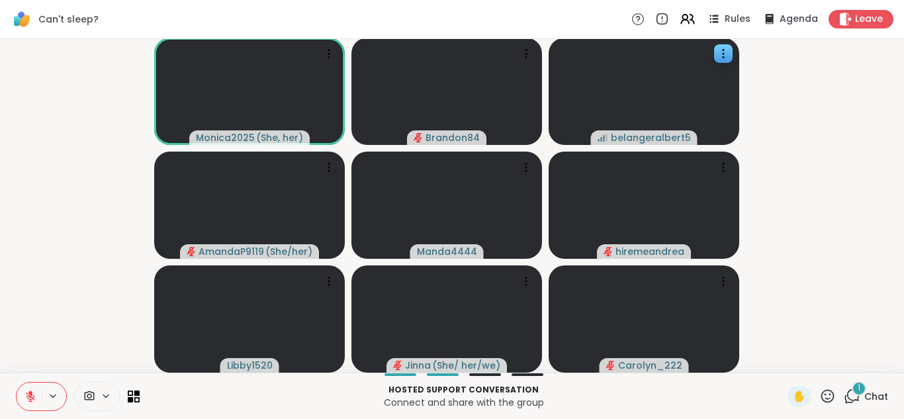
click at [17, 383] on button at bounding box center [29, 397] width 25 height 28
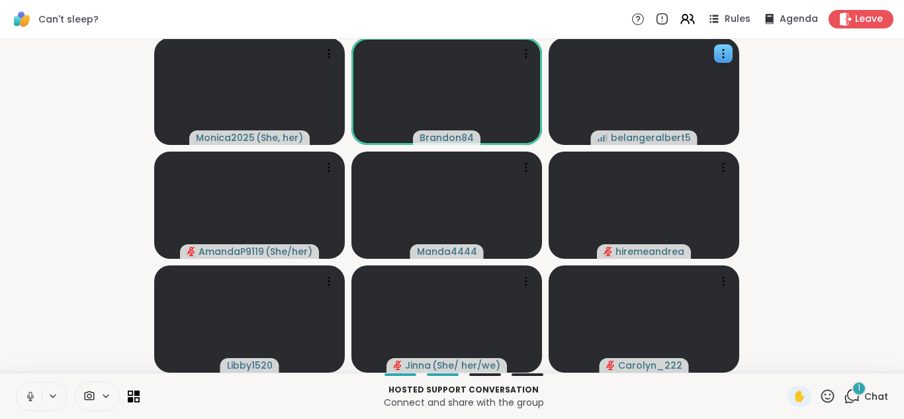
click at [852, 390] on div "1" at bounding box center [859, 388] width 15 height 15
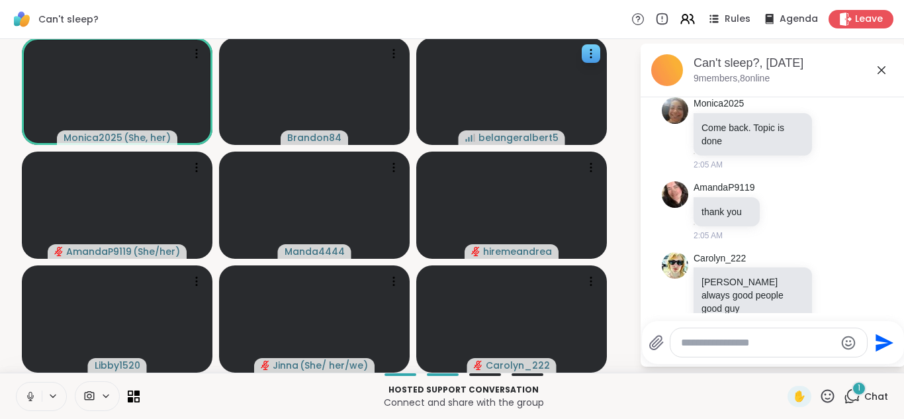
scroll to position [1451, 0]
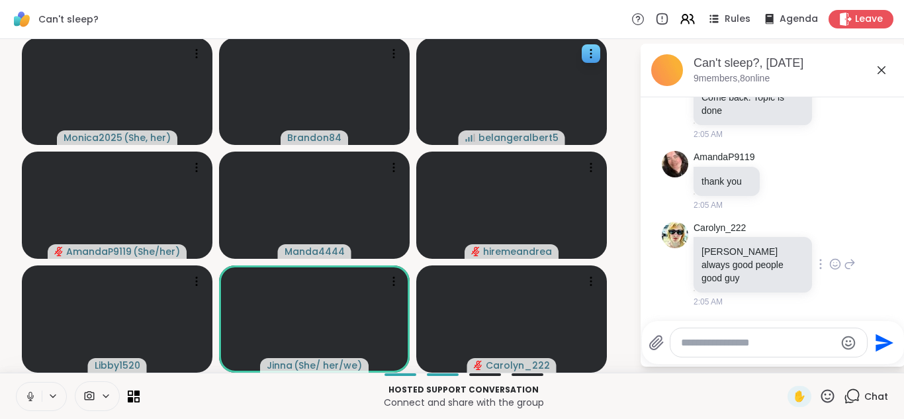
click at [830, 259] on icon at bounding box center [836, 264] width 12 height 13
click at [830, 240] on div "Select Reaction: Heart" at bounding box center [836, 243] width 12 height 12
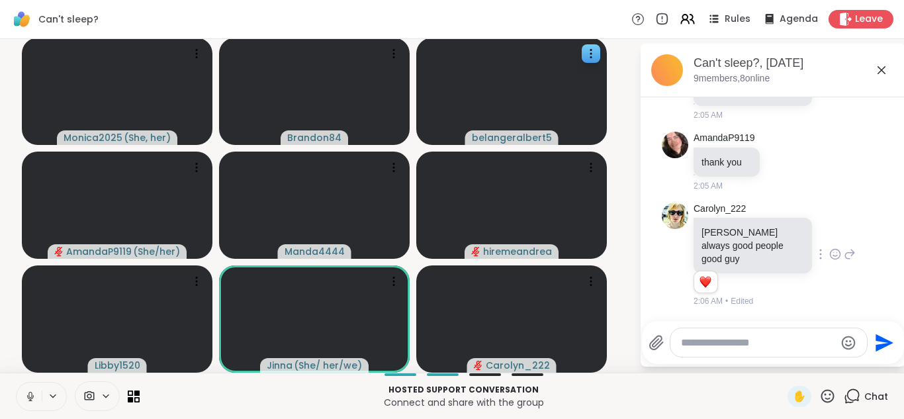
scroll to position [1470, 0]
click at [24, 395] on button at bounding box center [29, 397] width 25 height 28
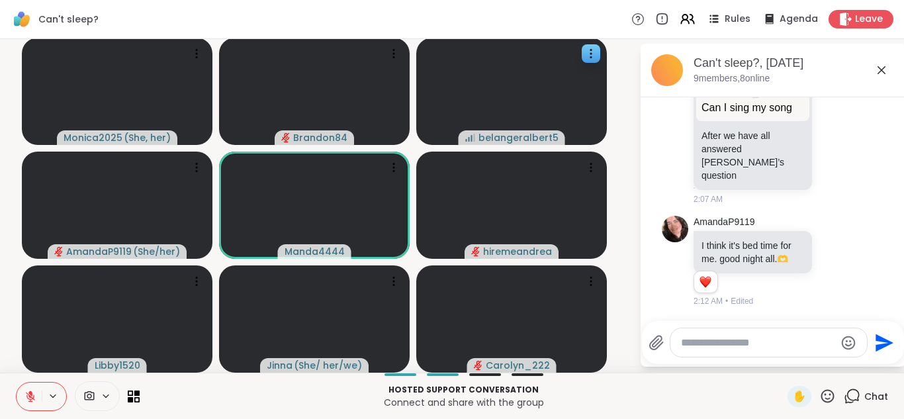
scroll to position [1798, 0]
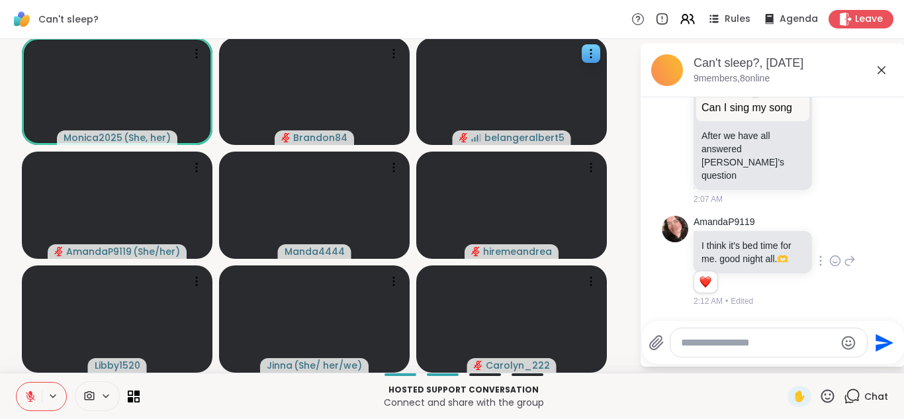
click at [830, 257] on icon at bounding box center [836, 260] width 12 height 13
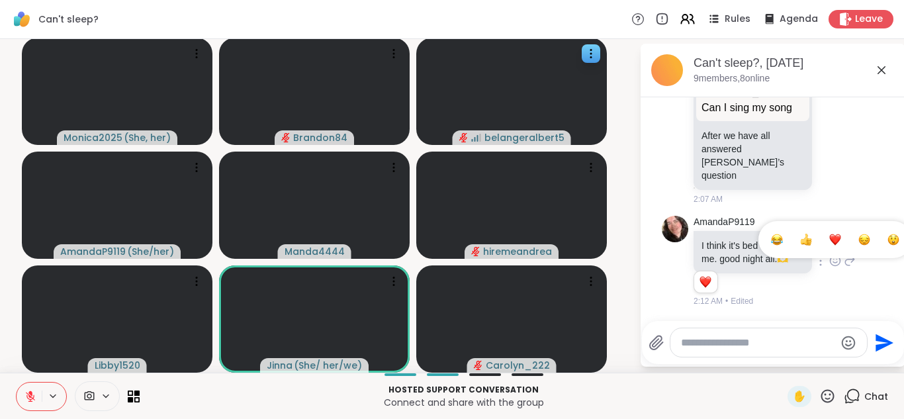
click at [830, 238] on div "Select Reaction: Heart" at bounding box center [836, 240] width 12 height 12
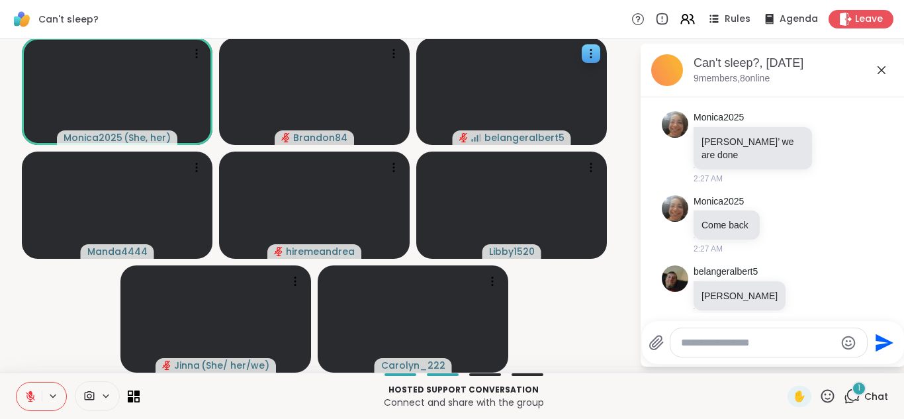
scroll to position [2010, 0]
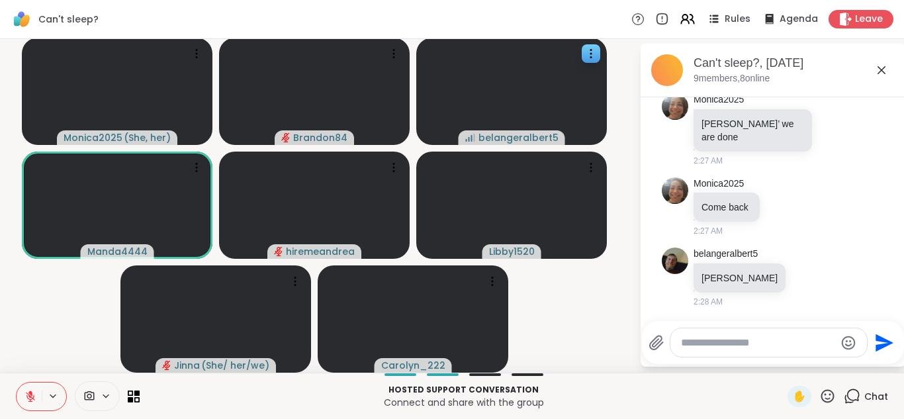
click at [26, 396] on icon at bounding box center [30, 397] width 12 height 12
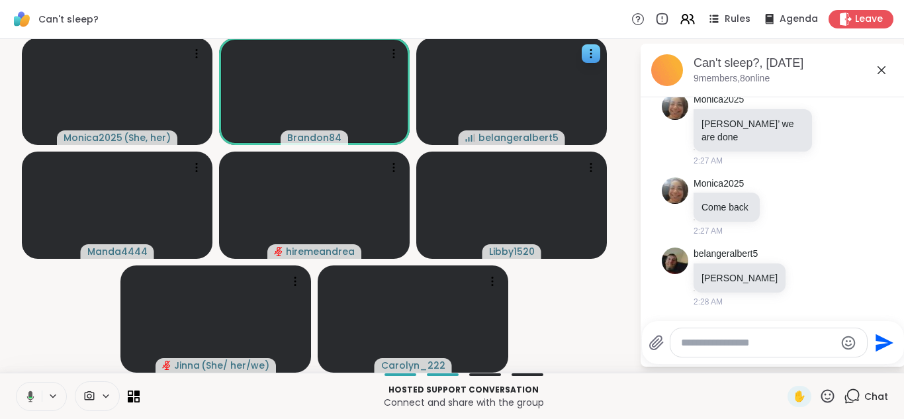
click at [26, 396] on icon at bounding box center [29, 397] width 12 height 12
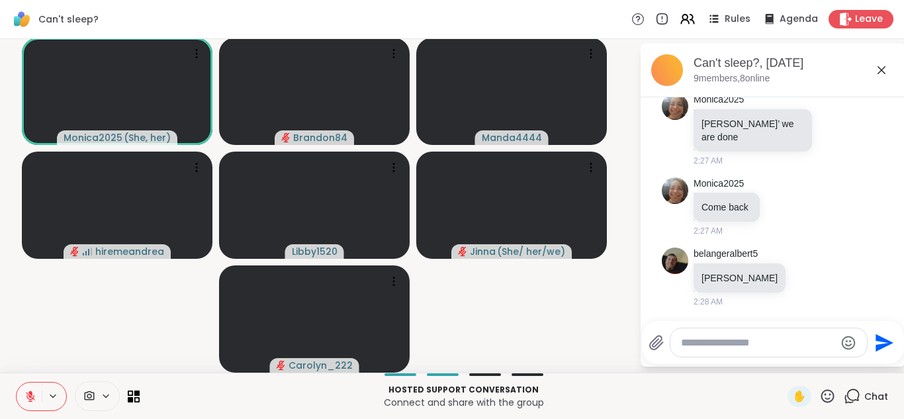
click at [17, 383] on button at bounding box center [29, 397] width 25 height 28
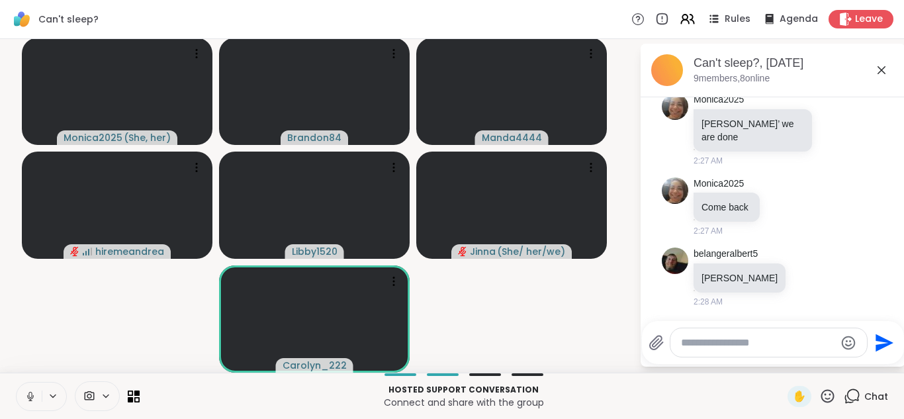
click at [17, 383] on button at bounding box center [29, 397] width 25 height 28
click at [25, 394] on icon at bounding box center [30, 397] width 12 height 12
click at [17, 383] on button at bounding box center [29, 397] width 25 height 28
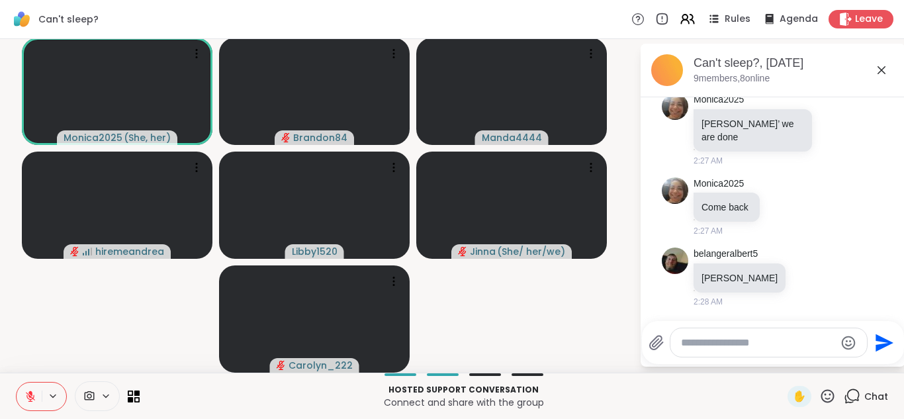
click at [17, 383] on button at bounding box center [29, 397] width 25 height 28
click at [15, 383] on button at bounding box center [28, 397] width 27 height 28
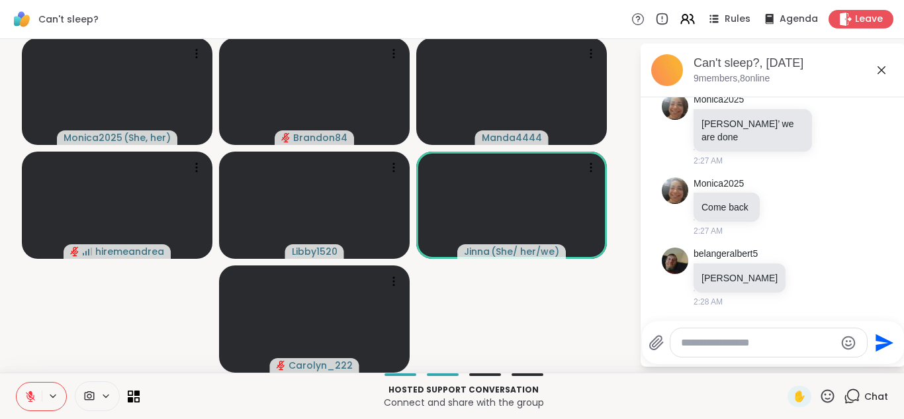
click at [17, 383] on button at bounding box center [29, 397] width 25 height 28
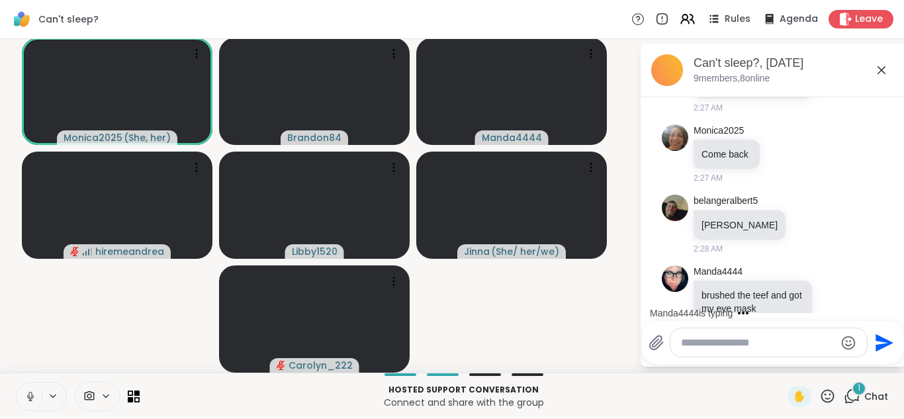
scroll to position [2094, 0]
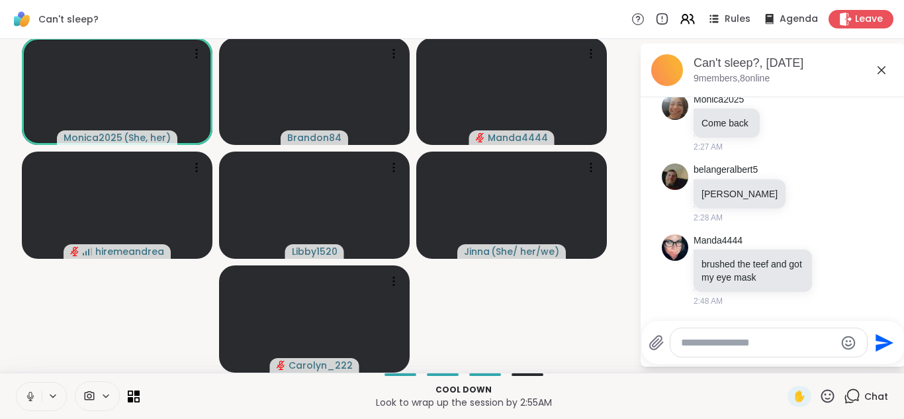
click at [17, 383] on button at bounding box center [29, 397] width 25 height 28
click at [25, 394] on icon at bounding box center [30, 397] width 12 height 12
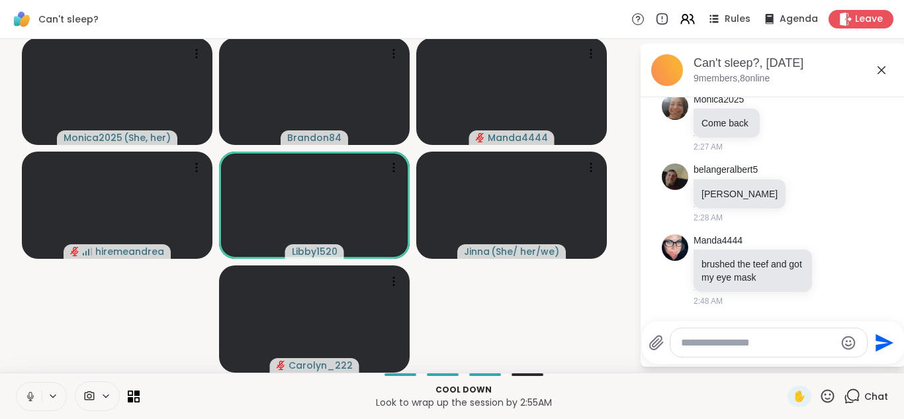
click at [17, 383] on button at bounding box center [29, 397] width 25 height 28
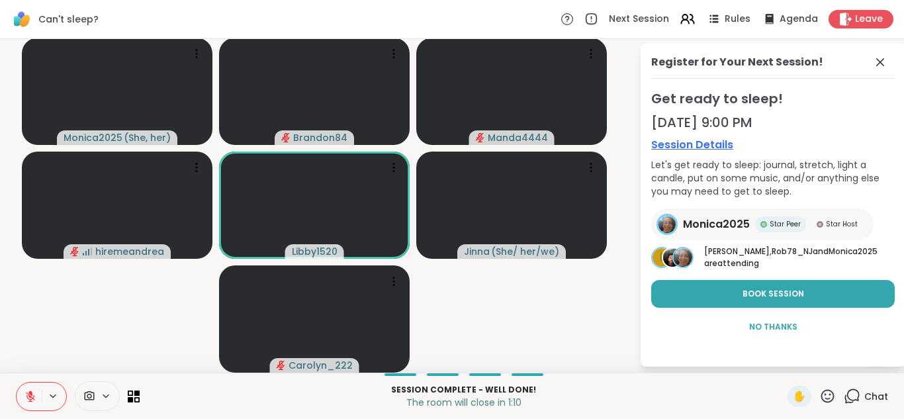
click at [25, 394] on icon at bounding box center [30, 397] width 12 height 12
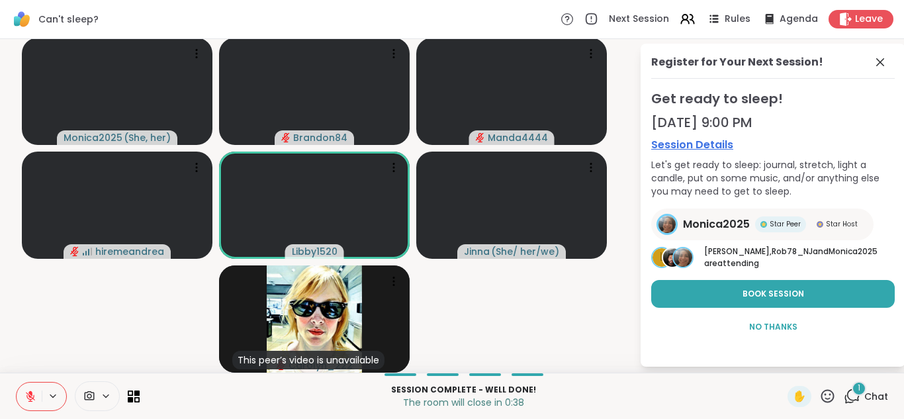
click at [25, 394] on icon at bounding box center [30, 397] width 12 height 12
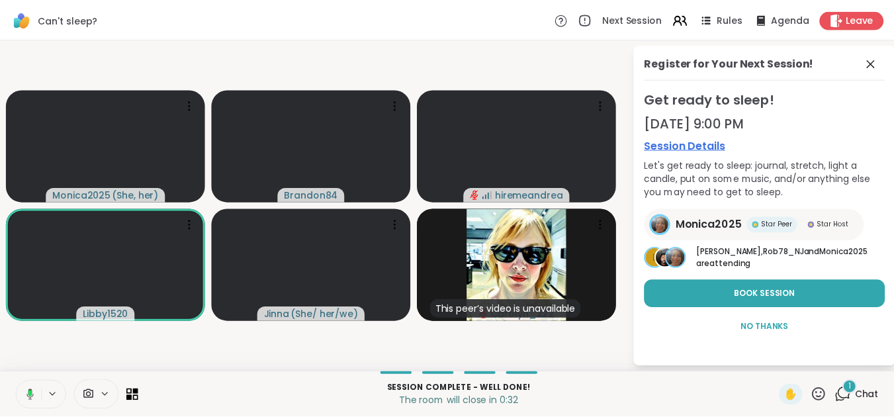
scroll to position [0, 0]
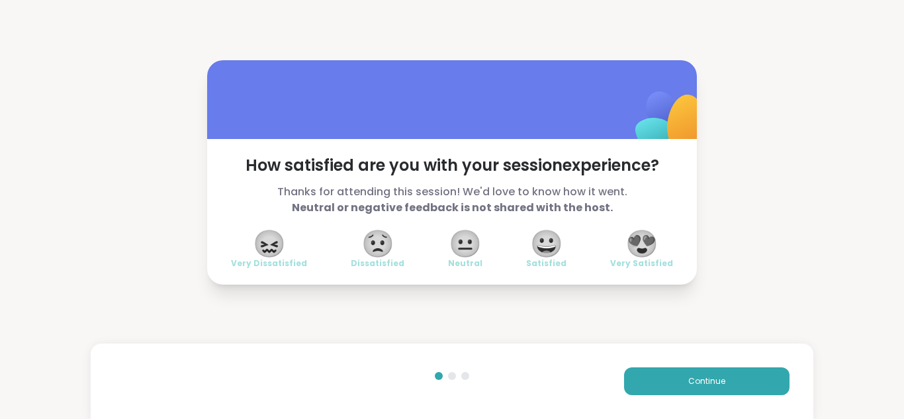
click at [658, 241] on span "😍" at bounding box center [642, 244] width 33 height 24
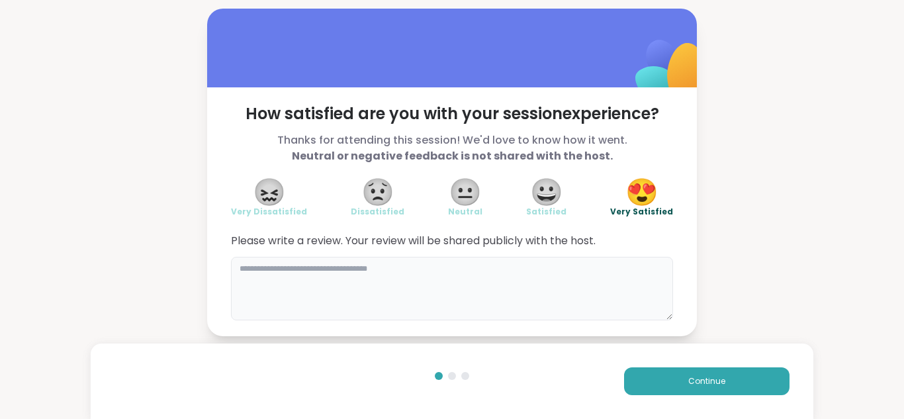
click at [483, 271] on textarea at bounding box center [452, 289] width 442 height 64
click at [545, 289] on textarea "**********" at bounding box center [452, 289] width 442 height 64
type textarea "*"
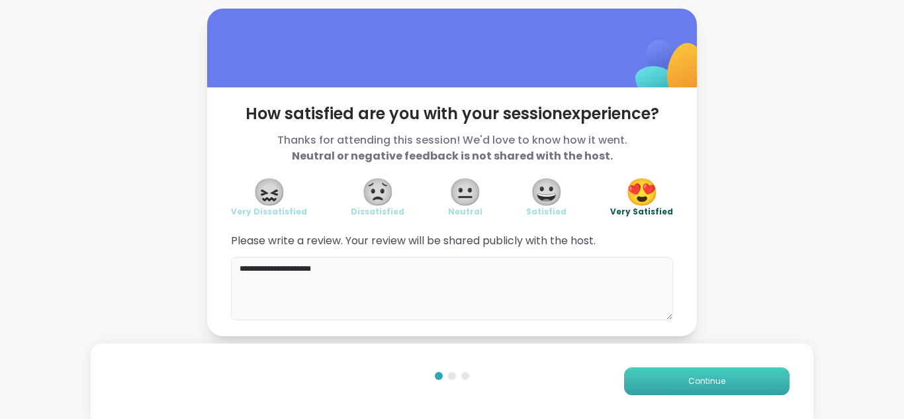
type textarea "**********"
click at [711, 380] on span "Continue" at bounding box center [707, 381] width 37 height 12
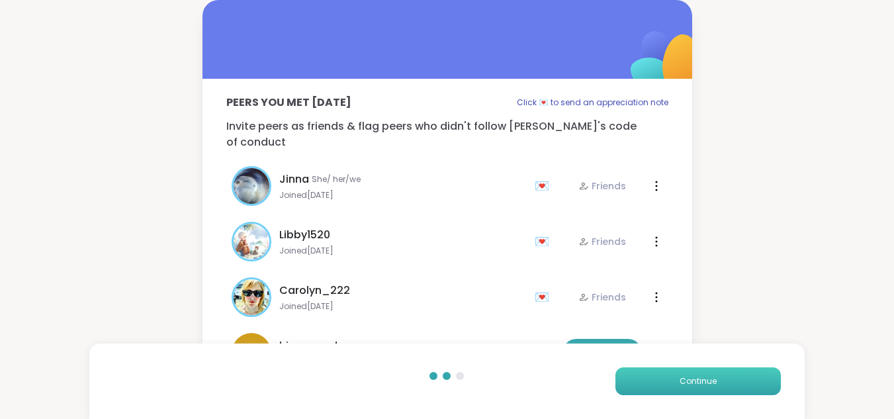
click at [711, 380] on span "Continue" at bounding box center [698, 381] width 37 height 12
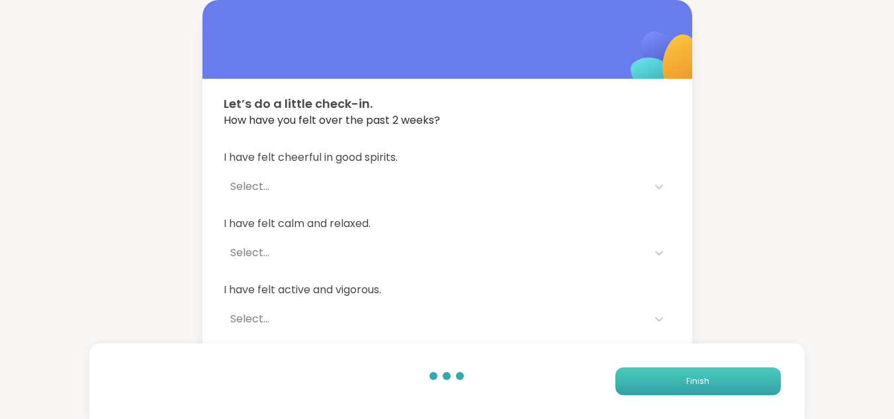
click at [711, 380] on button "Finish" at bounding box center [699, 381] width 166 height 28
